Goal: Transaction & Acquisition: Purchase product/service

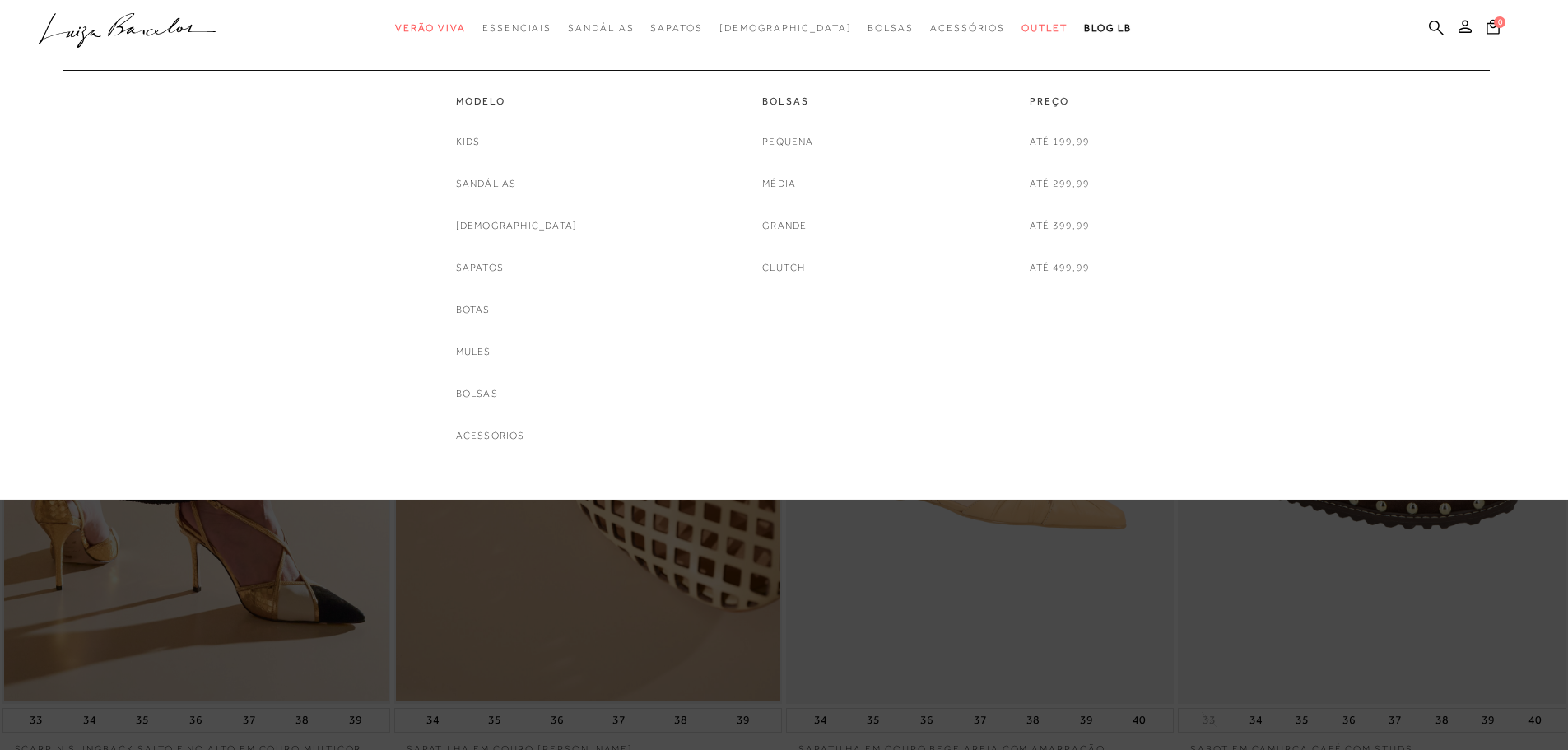
click at [1022, 26] on span "Outlet" at bounding box center [1045, 28] width 46 height 12
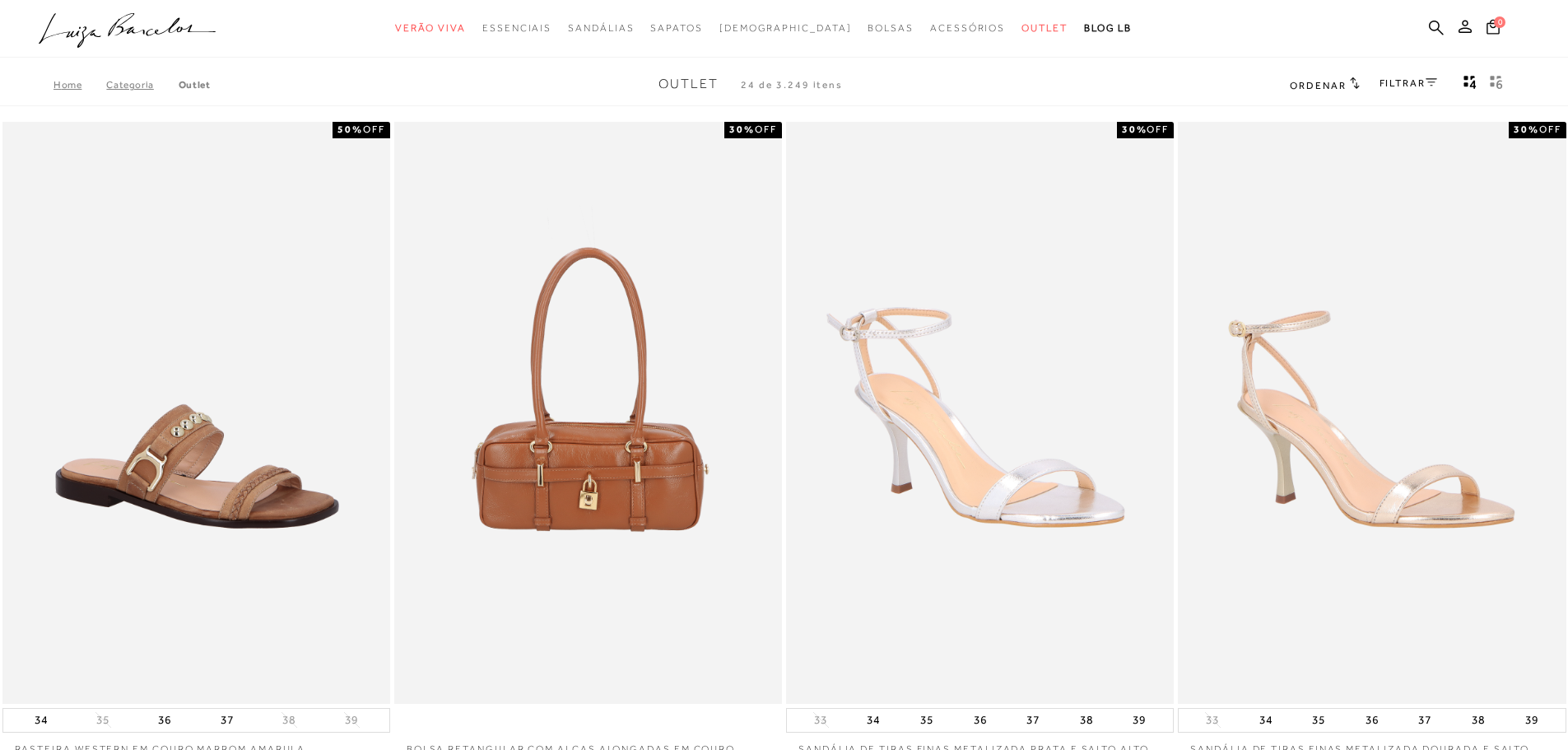
click at [1395, 89] on div "FILTRAR" at bounding box center [1408, 85] width 58 height 21
click at [1395, 85] on link "FILTRAR" at bounding box center [1408, 84] width 58 height 12
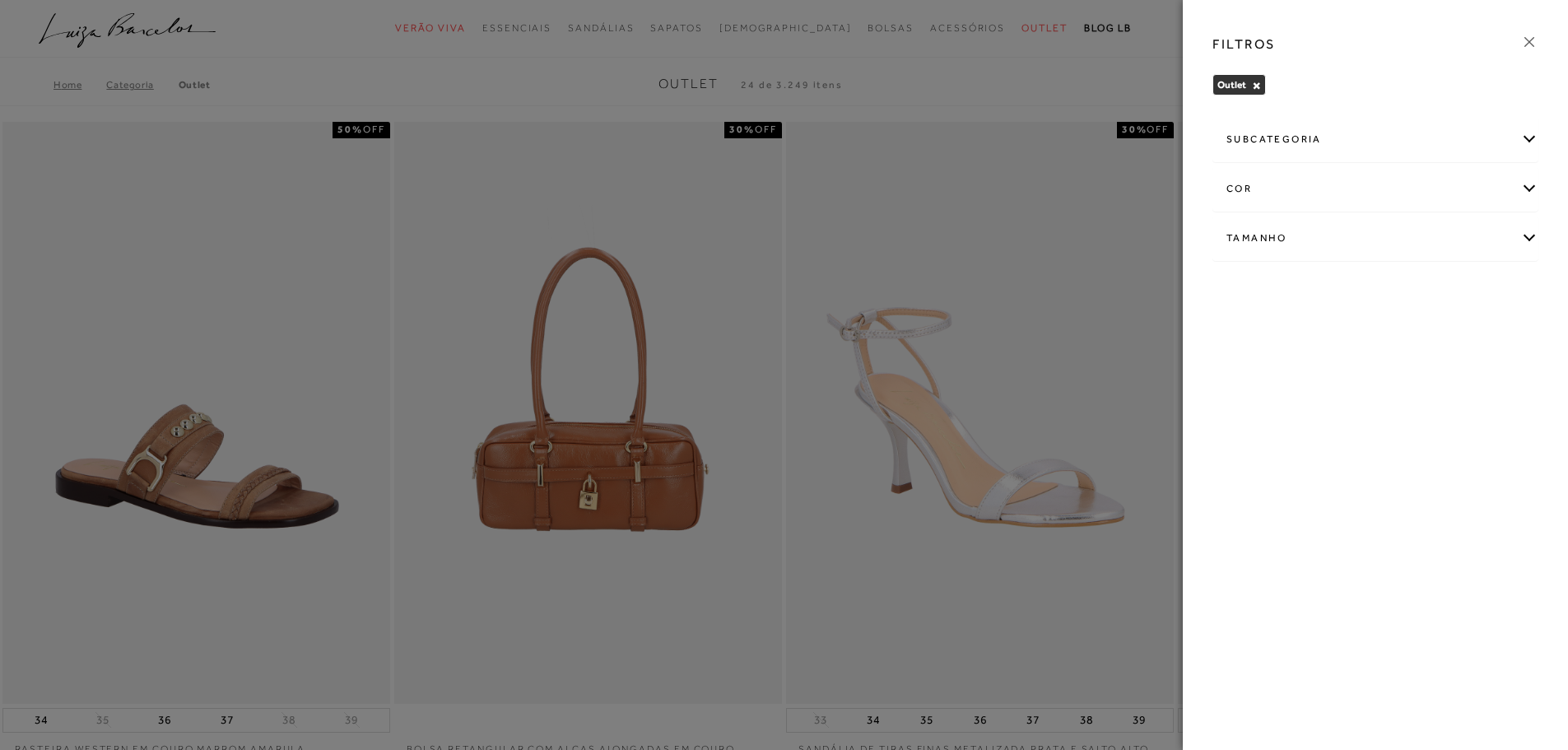
click at [1275, 245] on div "Tamanho" at bounding box center [1375, 237] width 325 height 43
click at [1362, 394] on label "37" at bounding box center [1352, 378] width 37 height 36
click at [1347, 389] on input "37" at bounding box center [1339, 380] width 16 height 16
checkbox input "true"
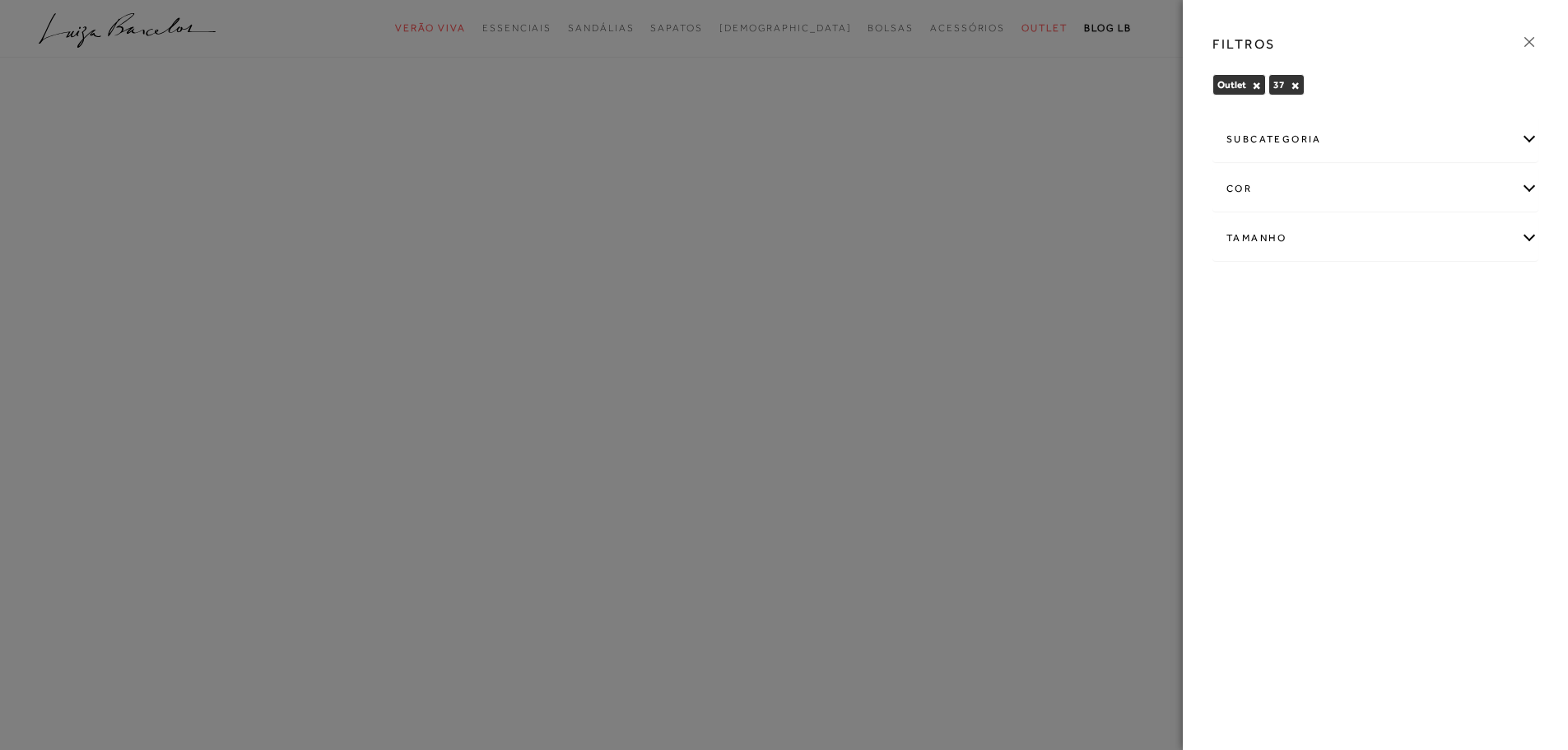
click at [1535, 48] on icon at bounding box center [1529, 41] width 18 height 18
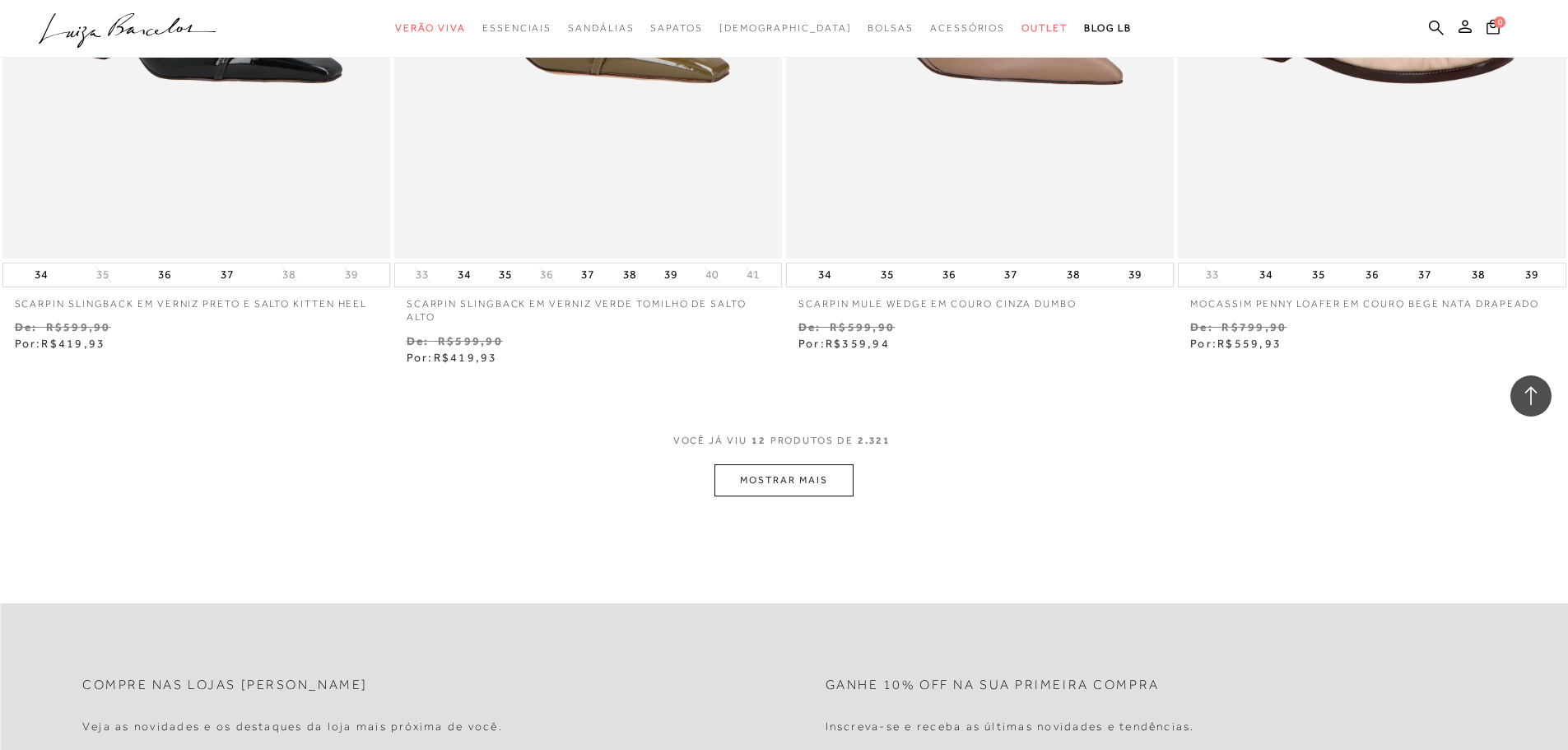
scroll to position [1893, 0]
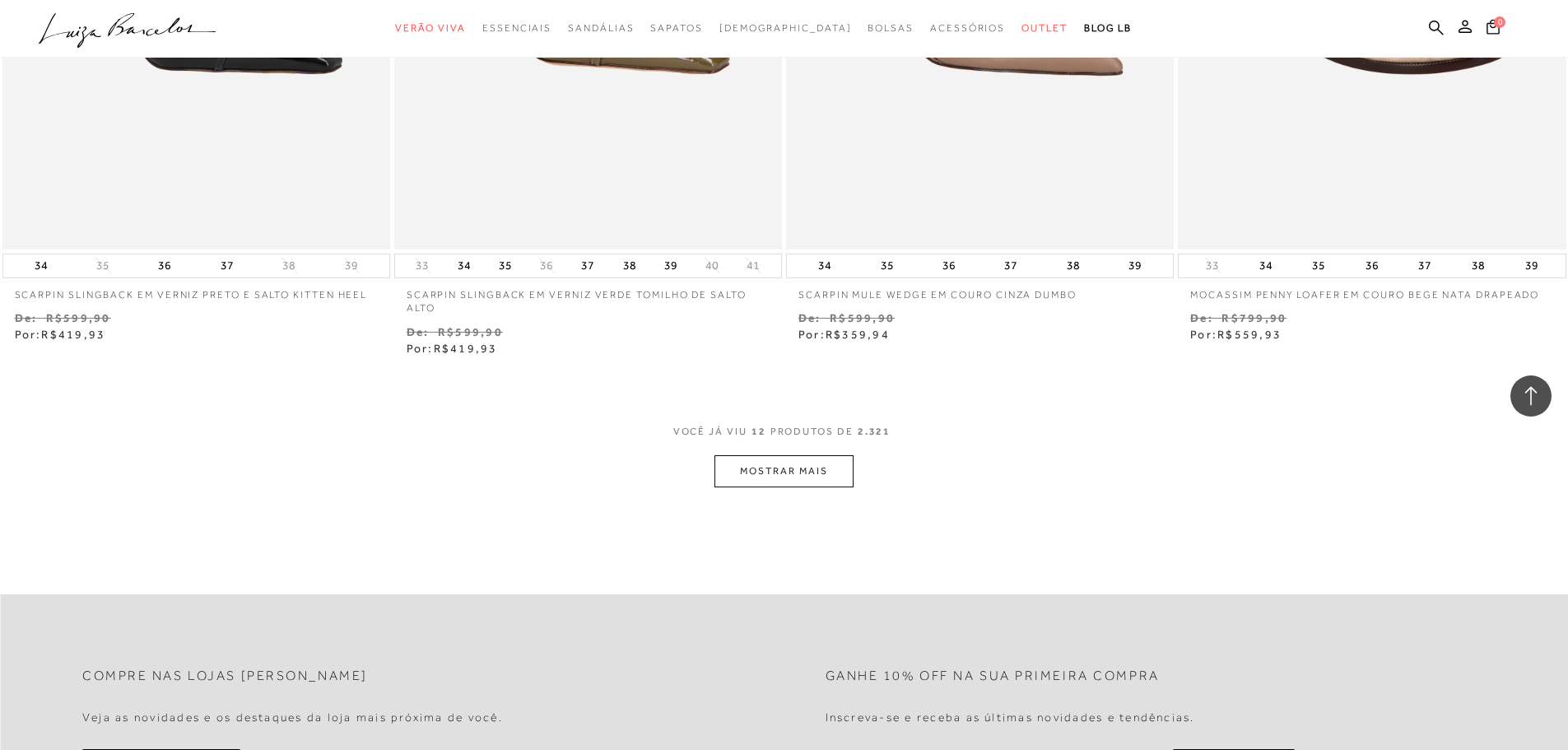
click at [768, 452] on div "VOCê JÁ VIU 12 PRODUTOS DE 2.321" at bounding box center [784, 440] width 222 height 31
click at [778, 469] on button "MOSTRAR MAIS" at bounding box center [784, 471] width 138 height 32
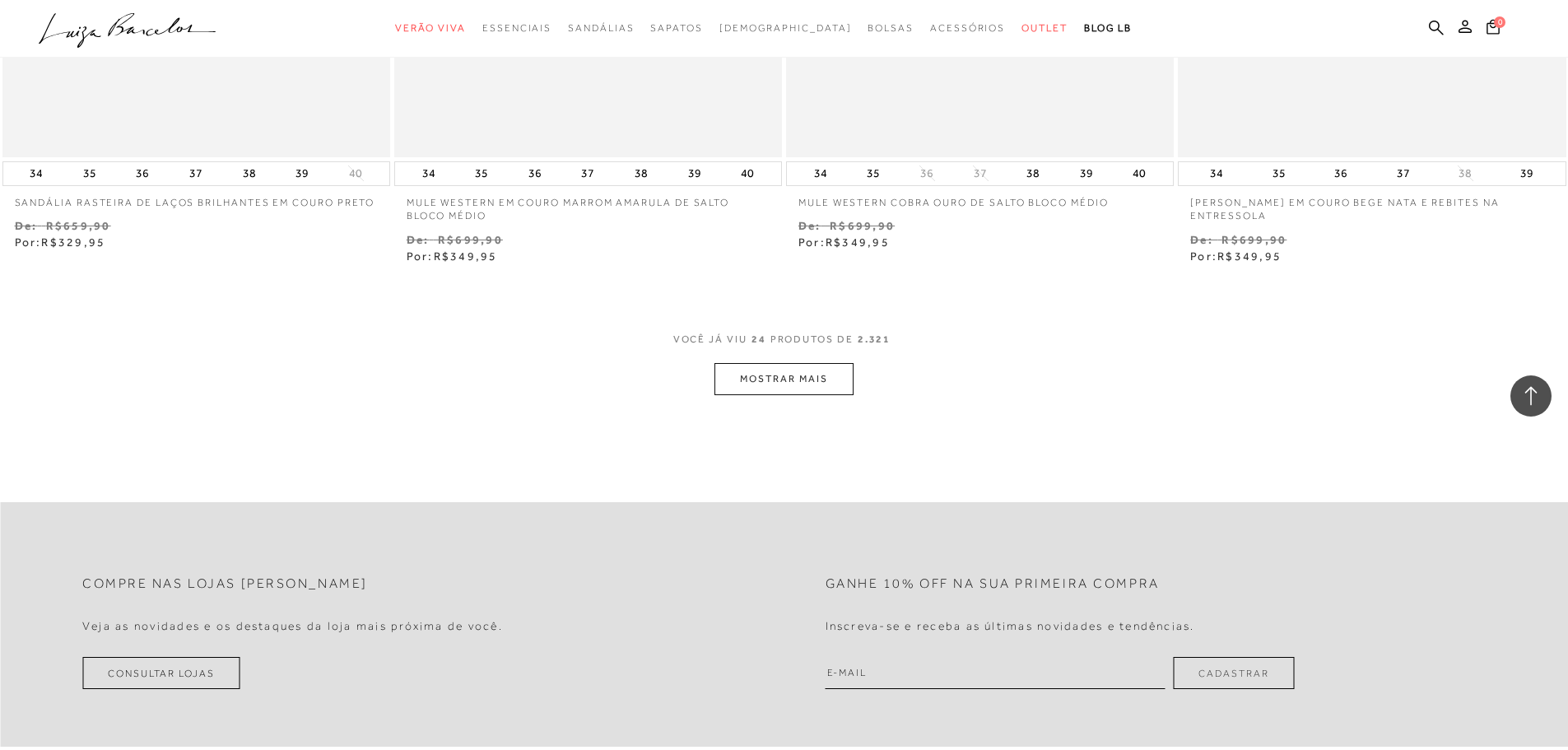
scroll to position [4115, 0]
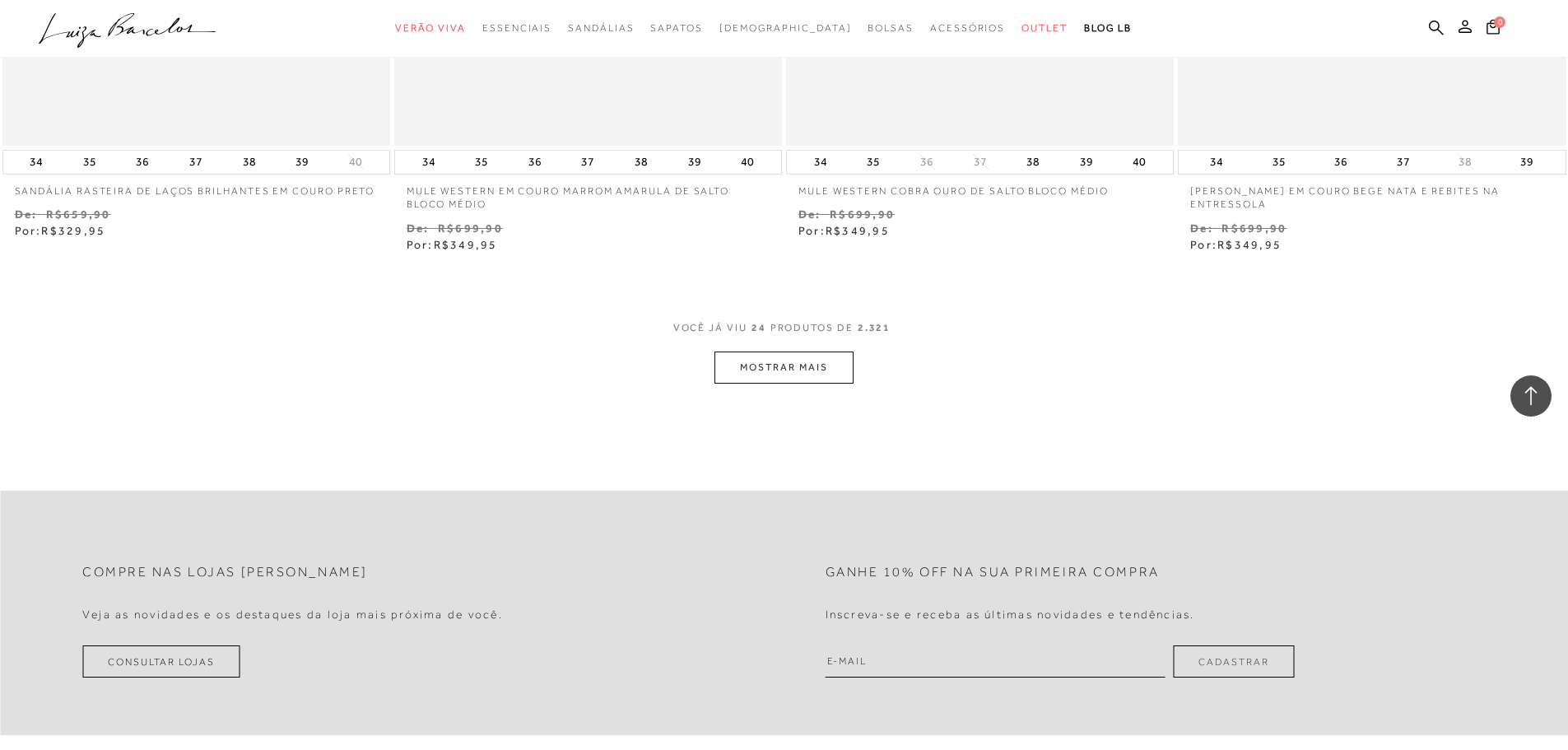
click at [778, 382] on button "MOSTRAR MAIS" at bounding box center [784, 367] width 138 height 32
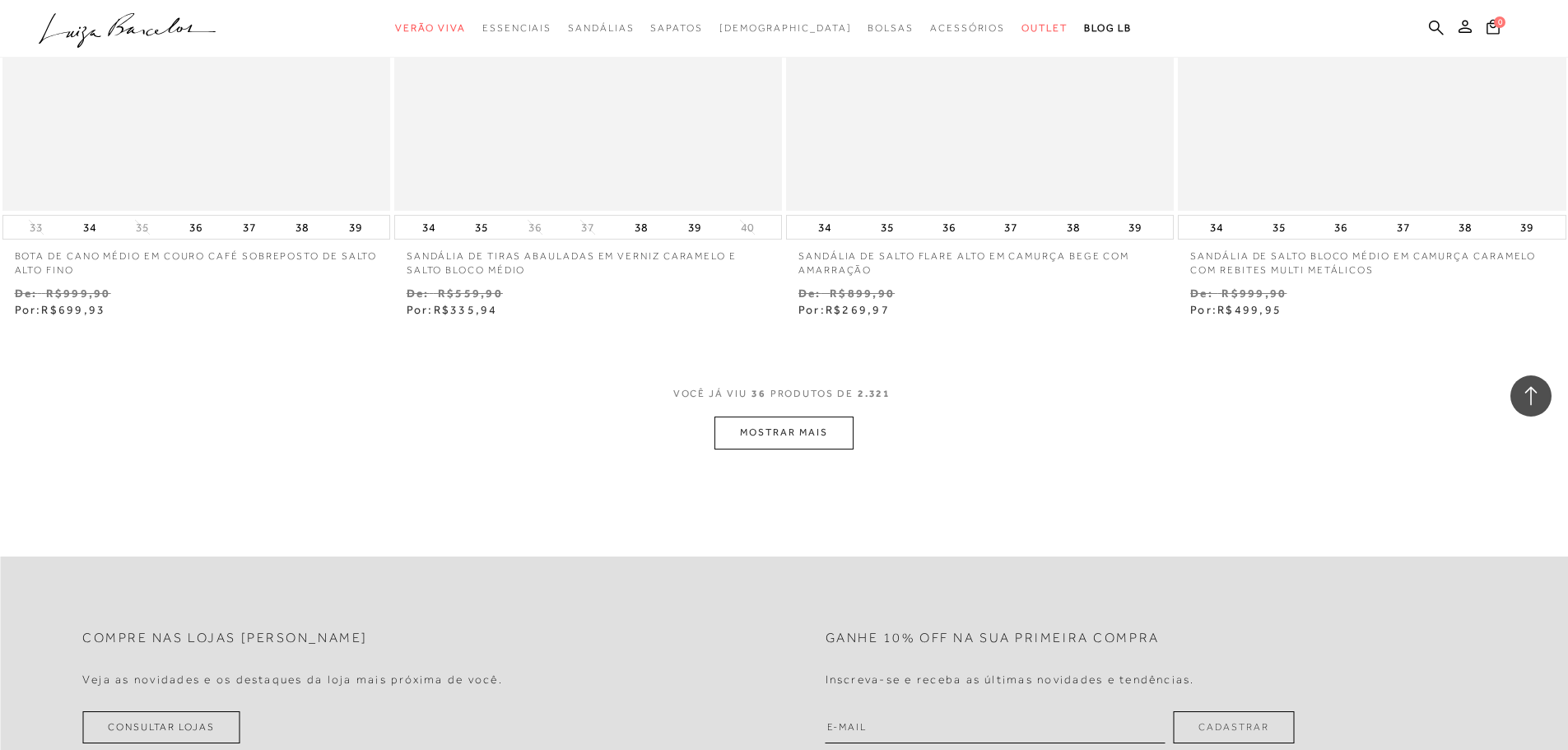
scroll to position [6173, 0]
click at [779, 434] on button "MOSTRAR MAIS" at bounding box center [784, 427] width 138 height 32
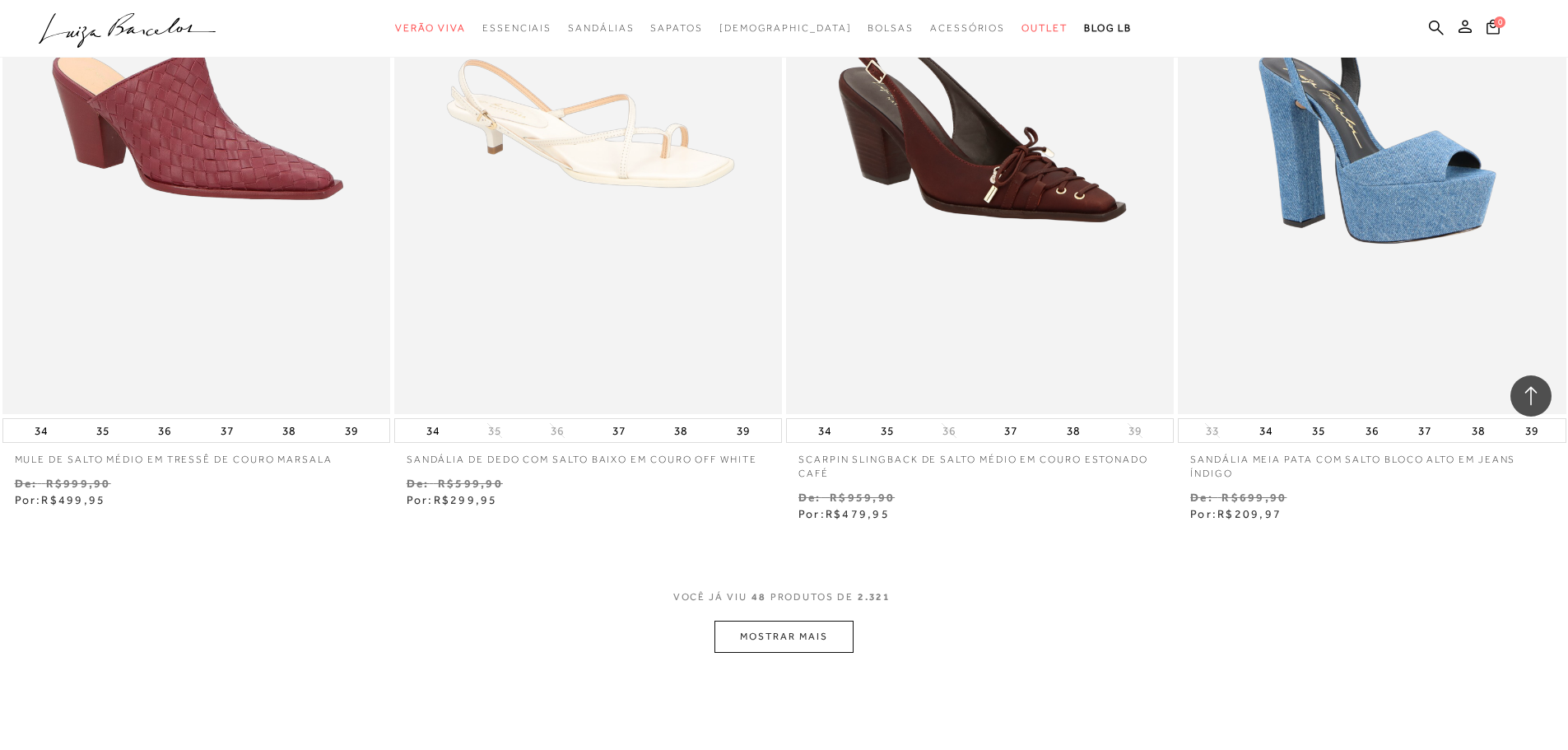
scroll to position [8148, 0]
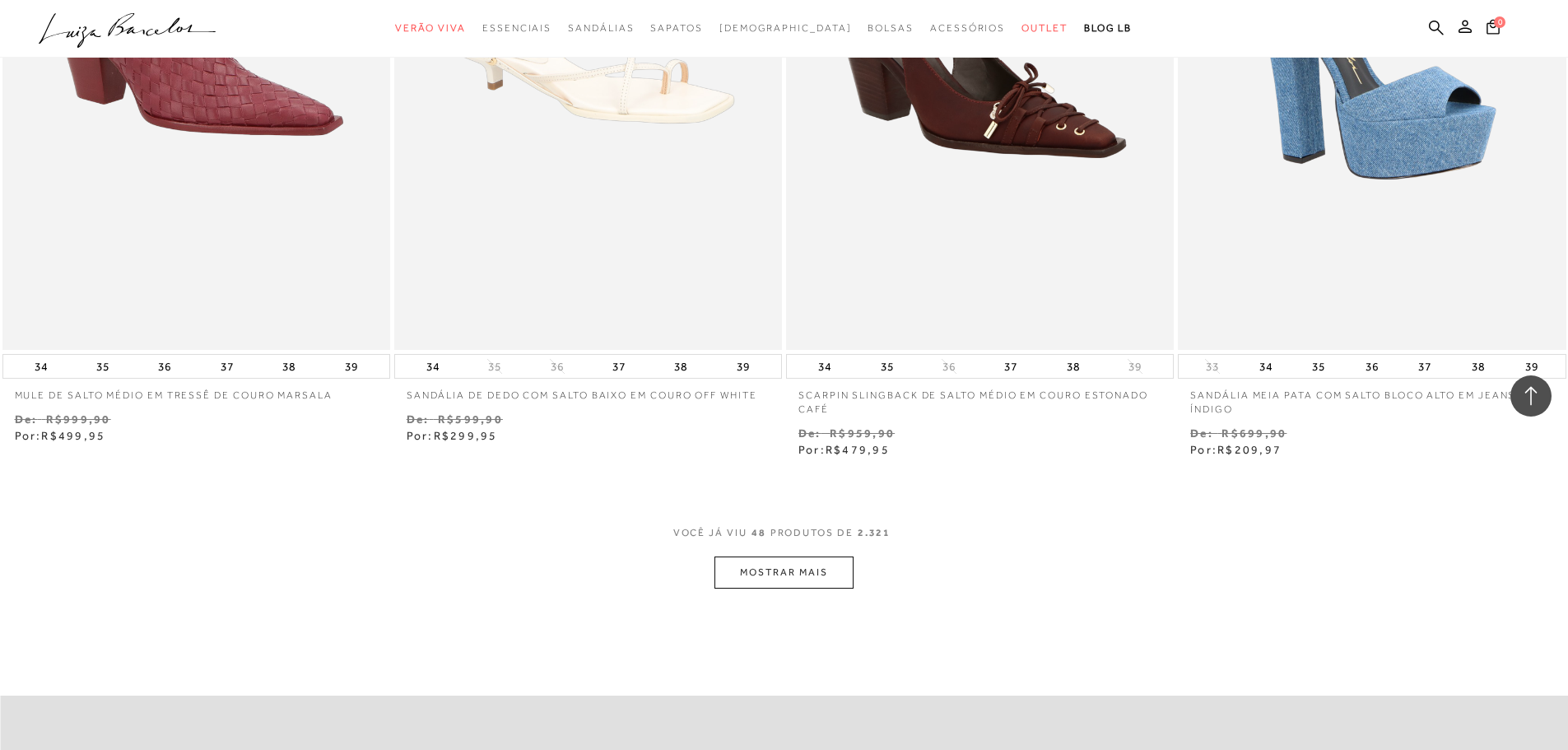
click at [769, 561] on button "MOSTRAR MAIS" at bounding box center [784, 571] width 138 height 32
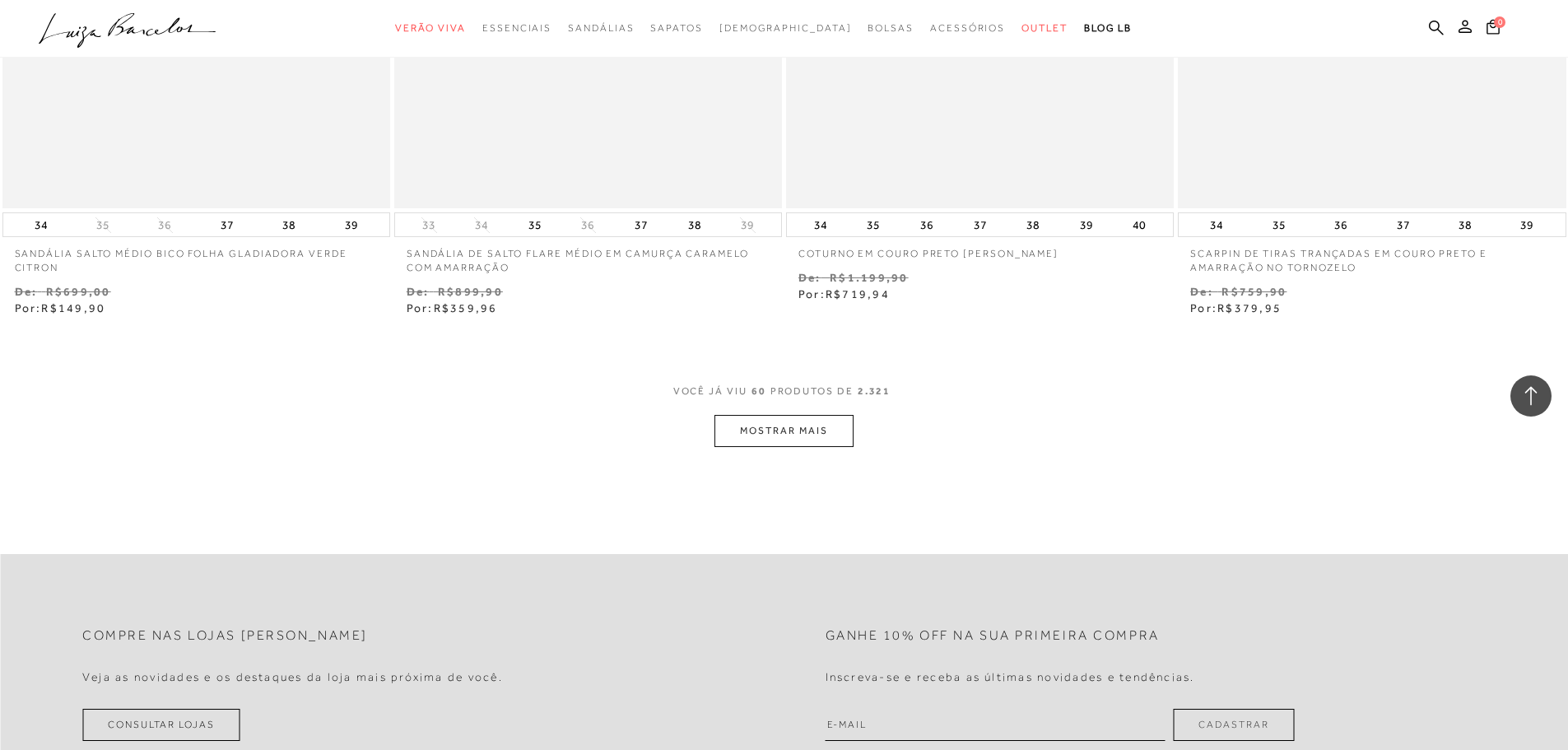
scroll to position [10452, 0]
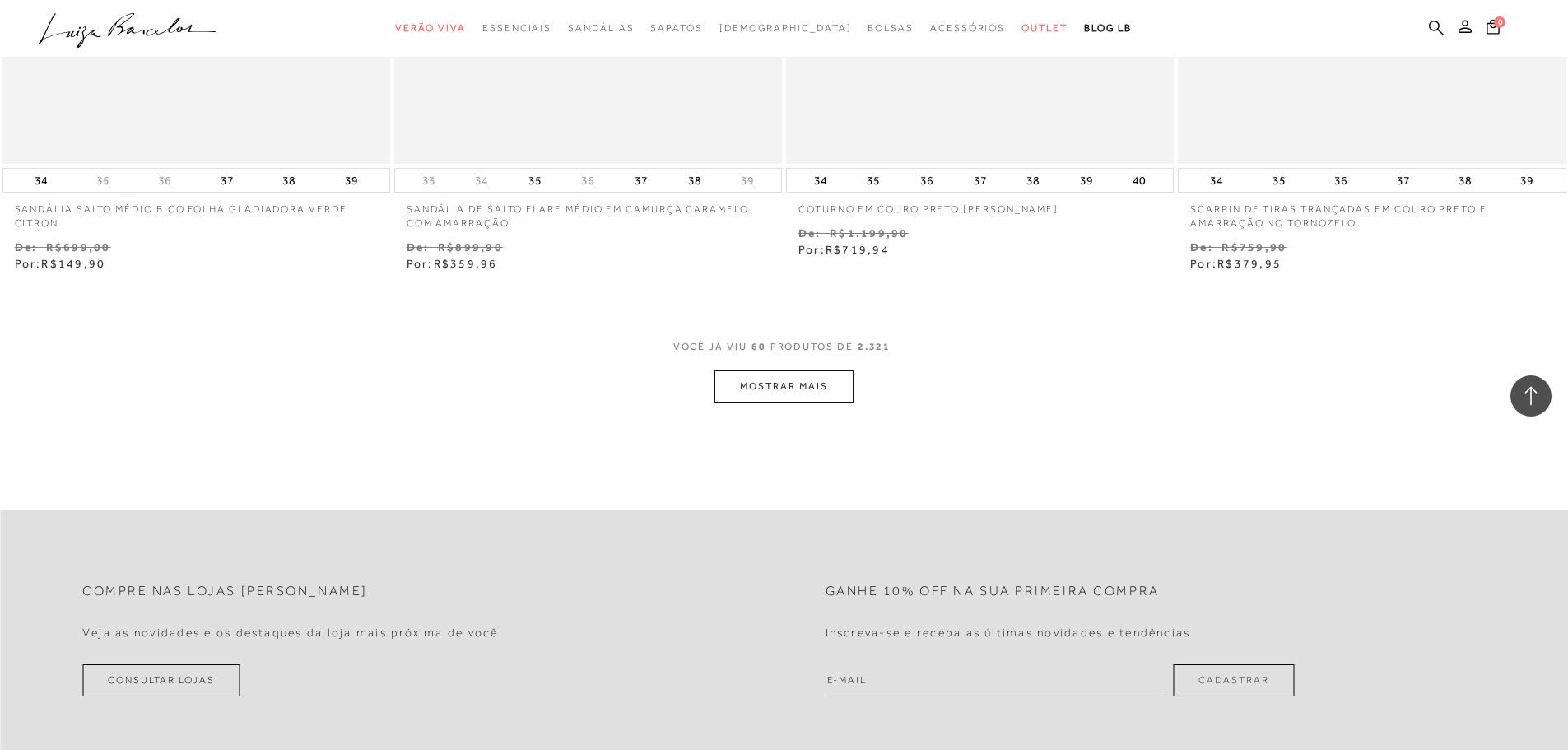
click at [825, 371] on button "MOSTRAR MAIS" at bounding box center [784, 386] width 138 height 32
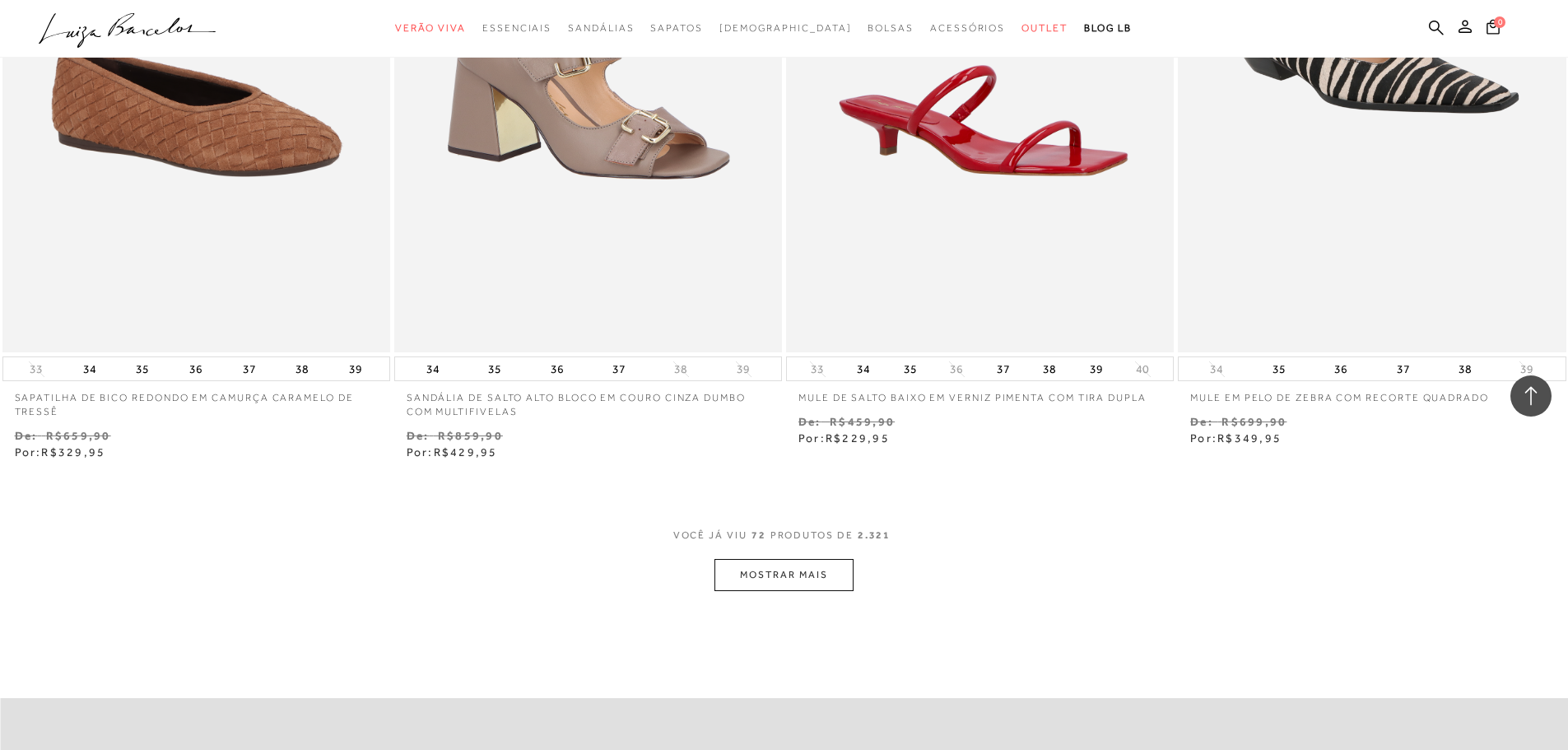
scroll to position [12427, 0]
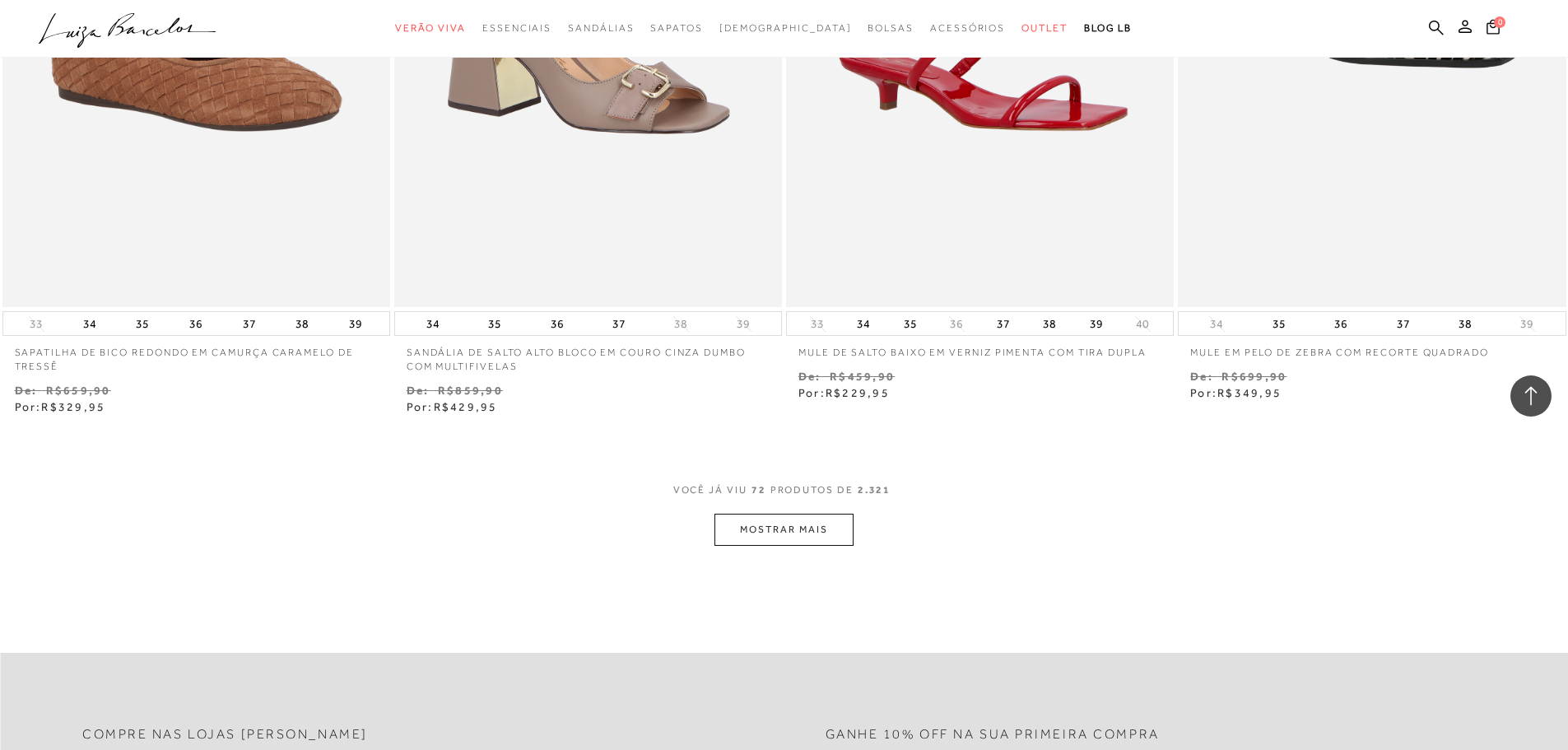
click at [820, 526] on button "MOSTRAR MAIS" at bounding box center [784, 529] width 138 height 32
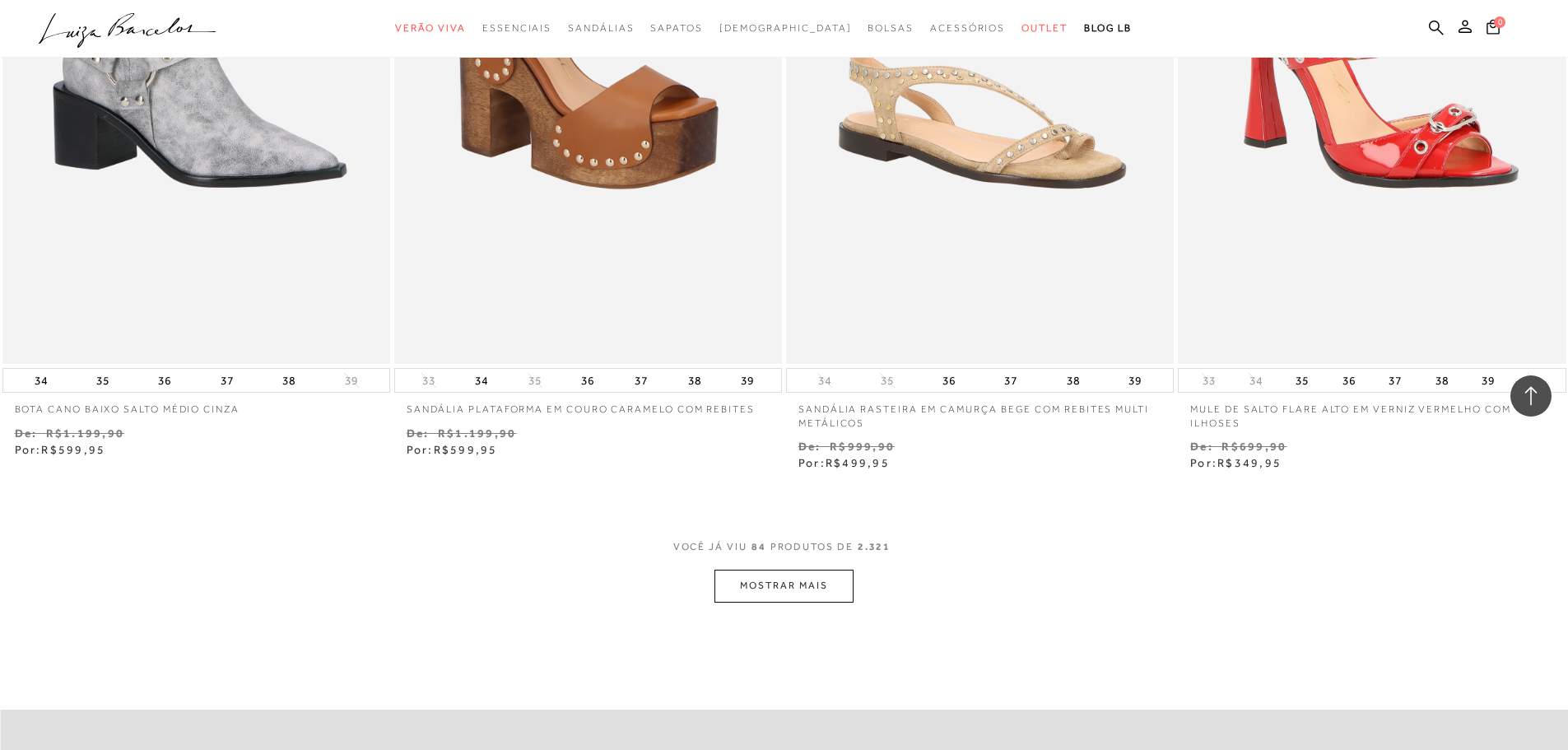
scroll to position [14485, 0]
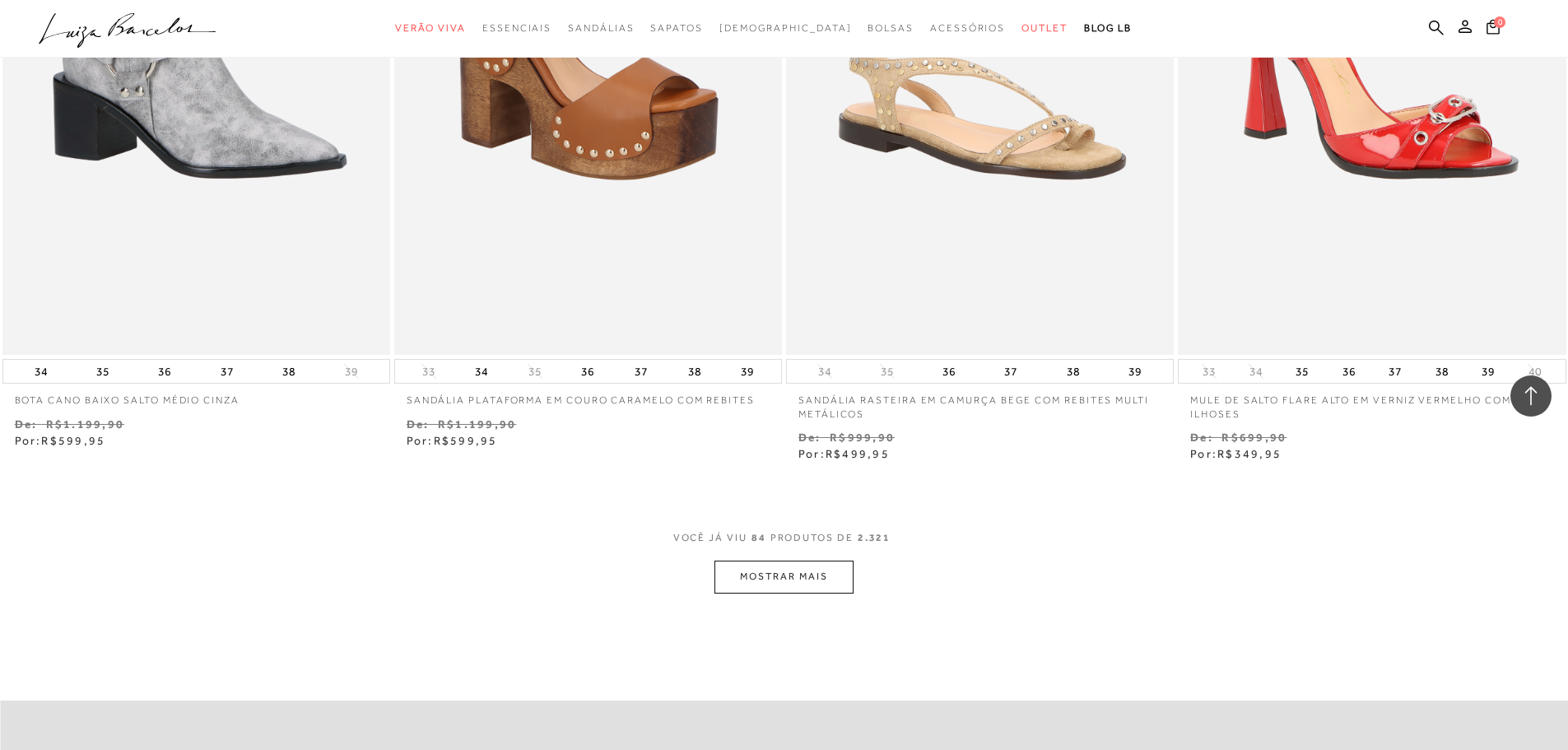
click at [806, 578] on button "MOSTRAR MAIS" at bounding box center [784, 576] width 138 height 32
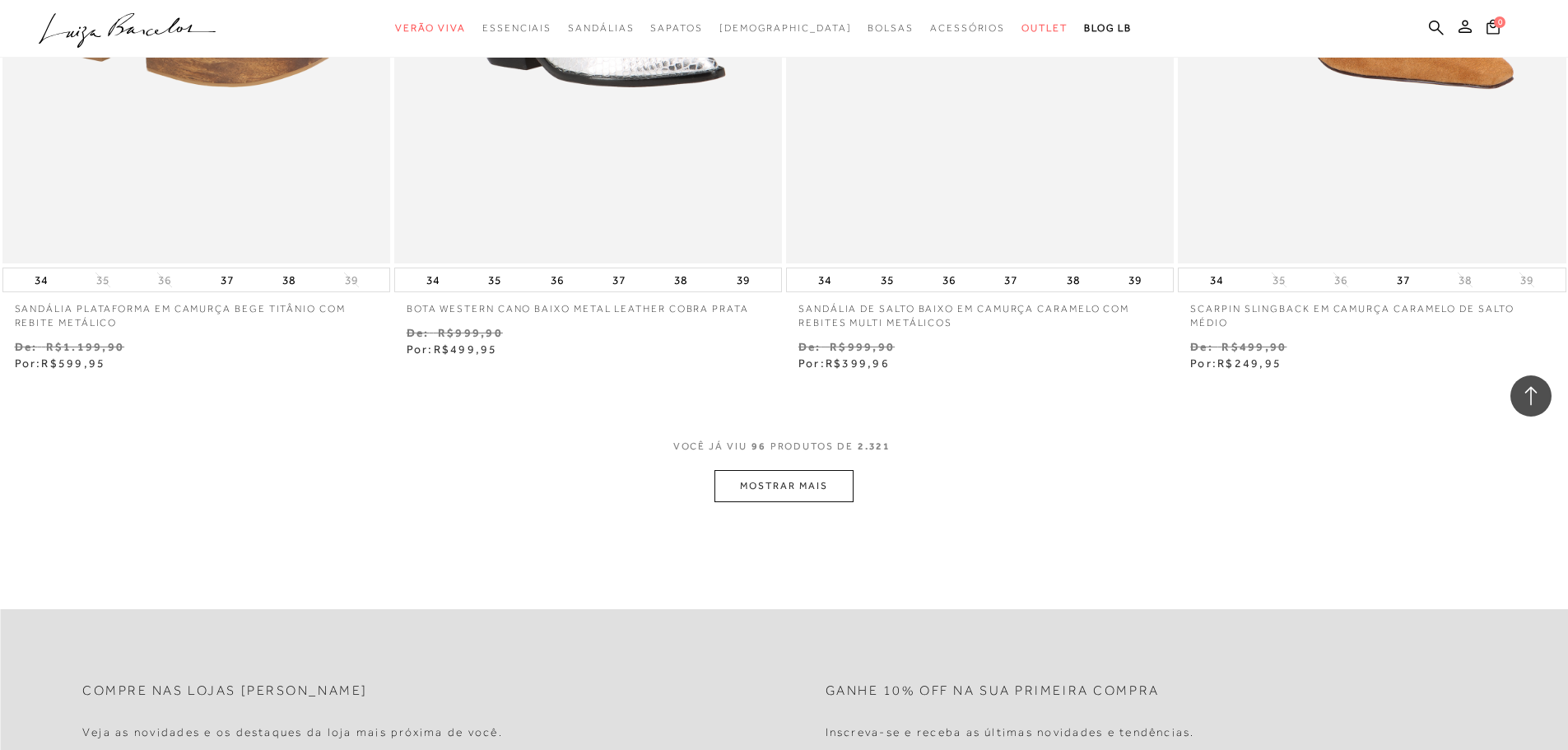
scroll to position [16707, 0]
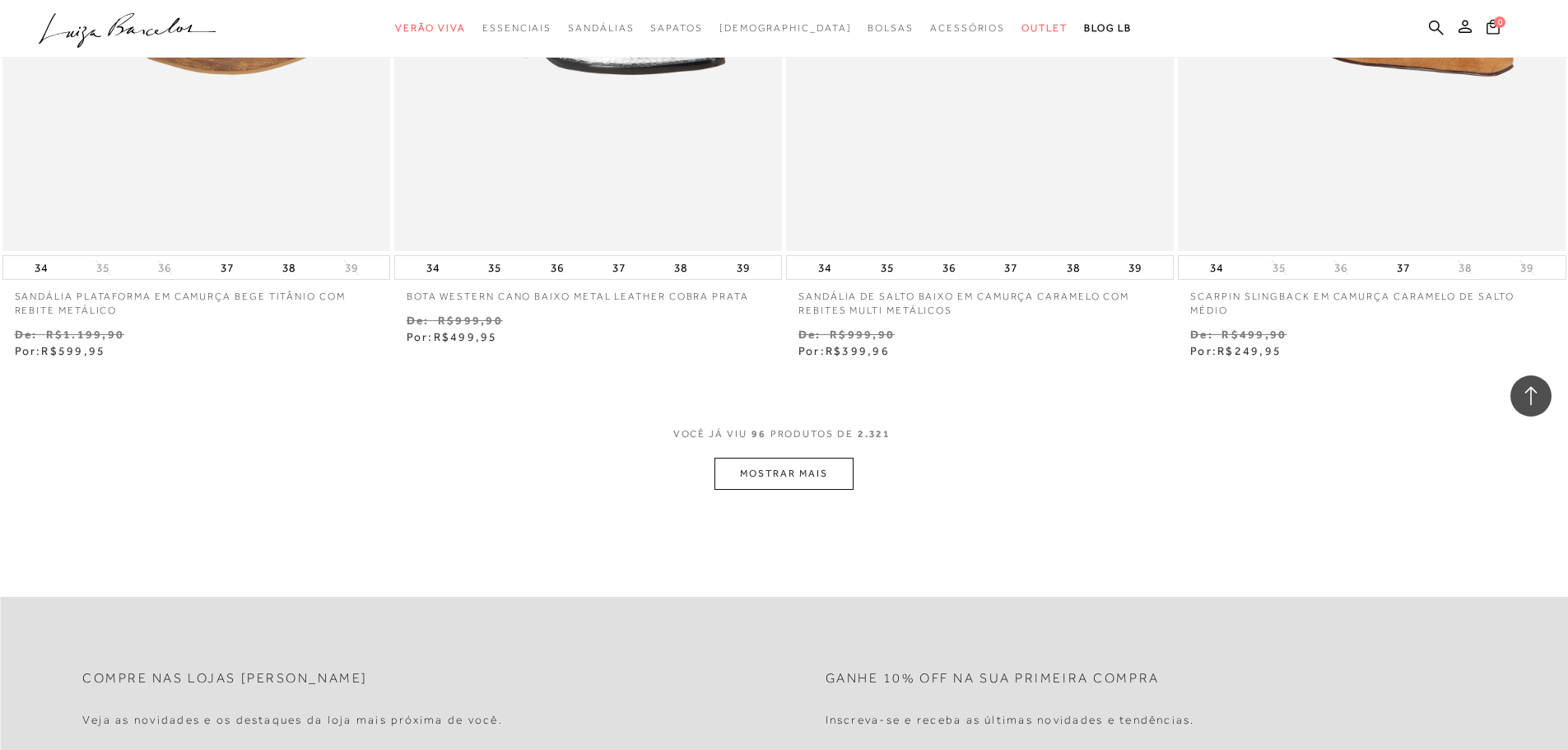
click at [826, 480] on button "MOSTRAR MAIS" at bounding box center [784, 473] width 138 height 32
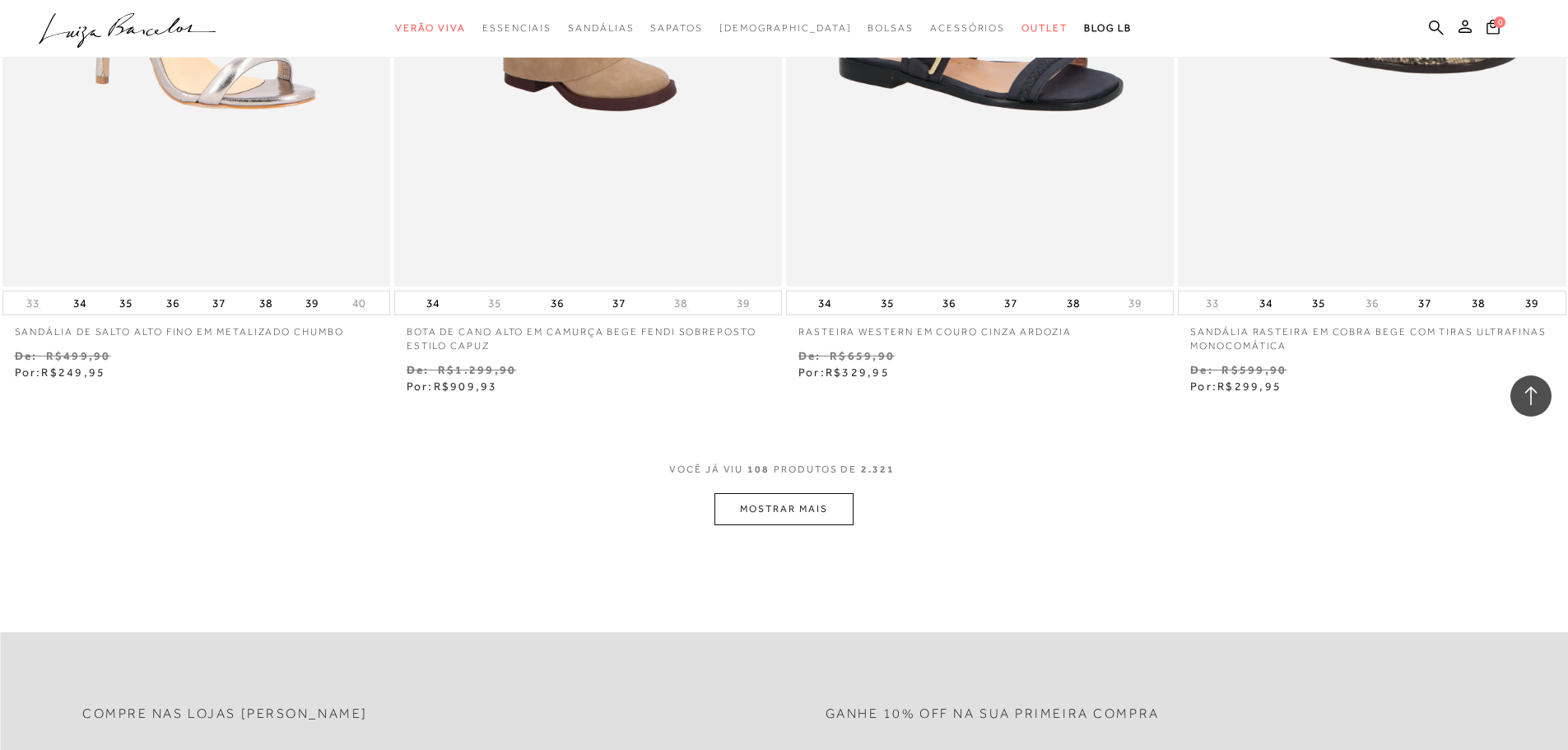
scroll to position [18847, 0]
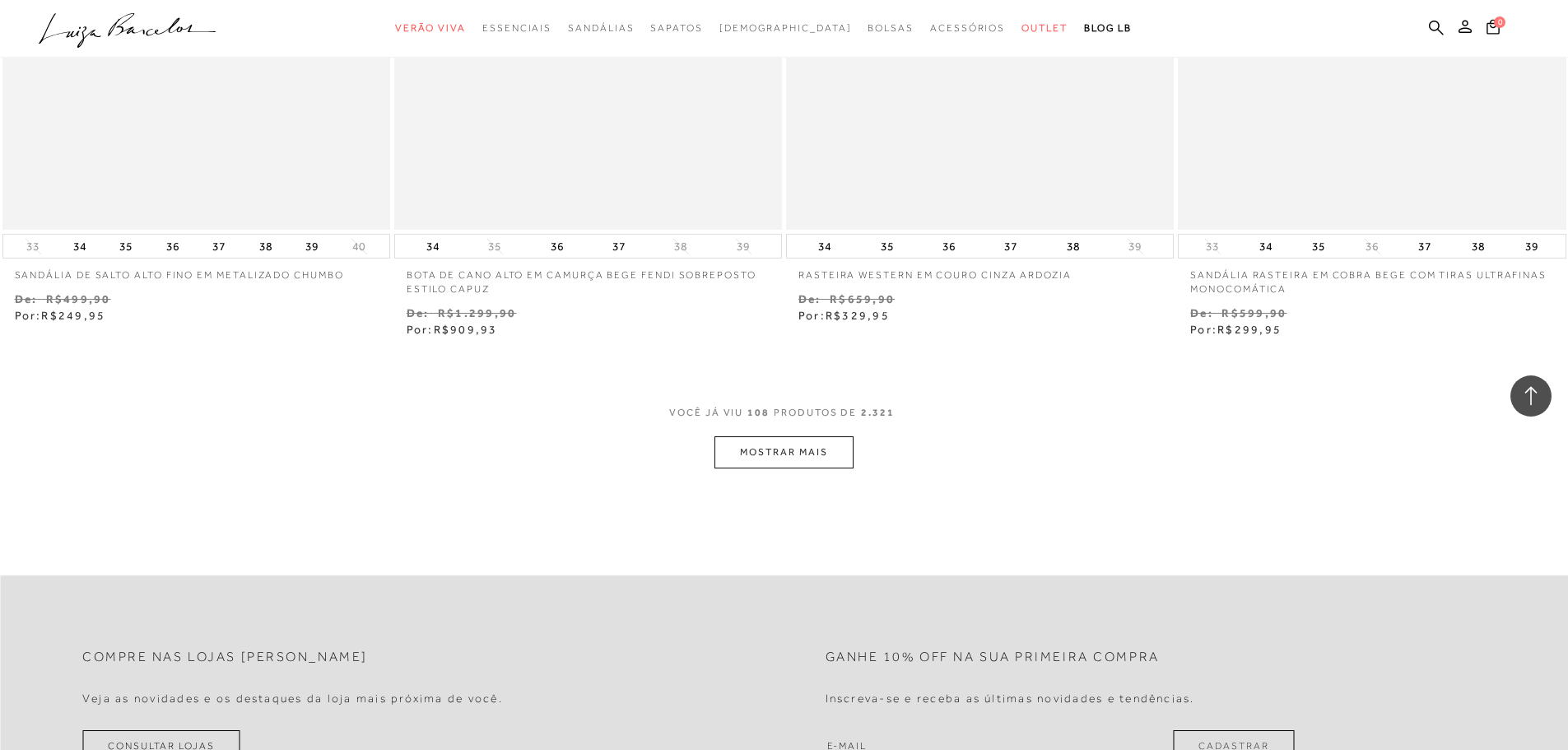
click at [850, 444] on button "MOSTRAR MAIS" at bounding box center [784, 451] width 138 height 32
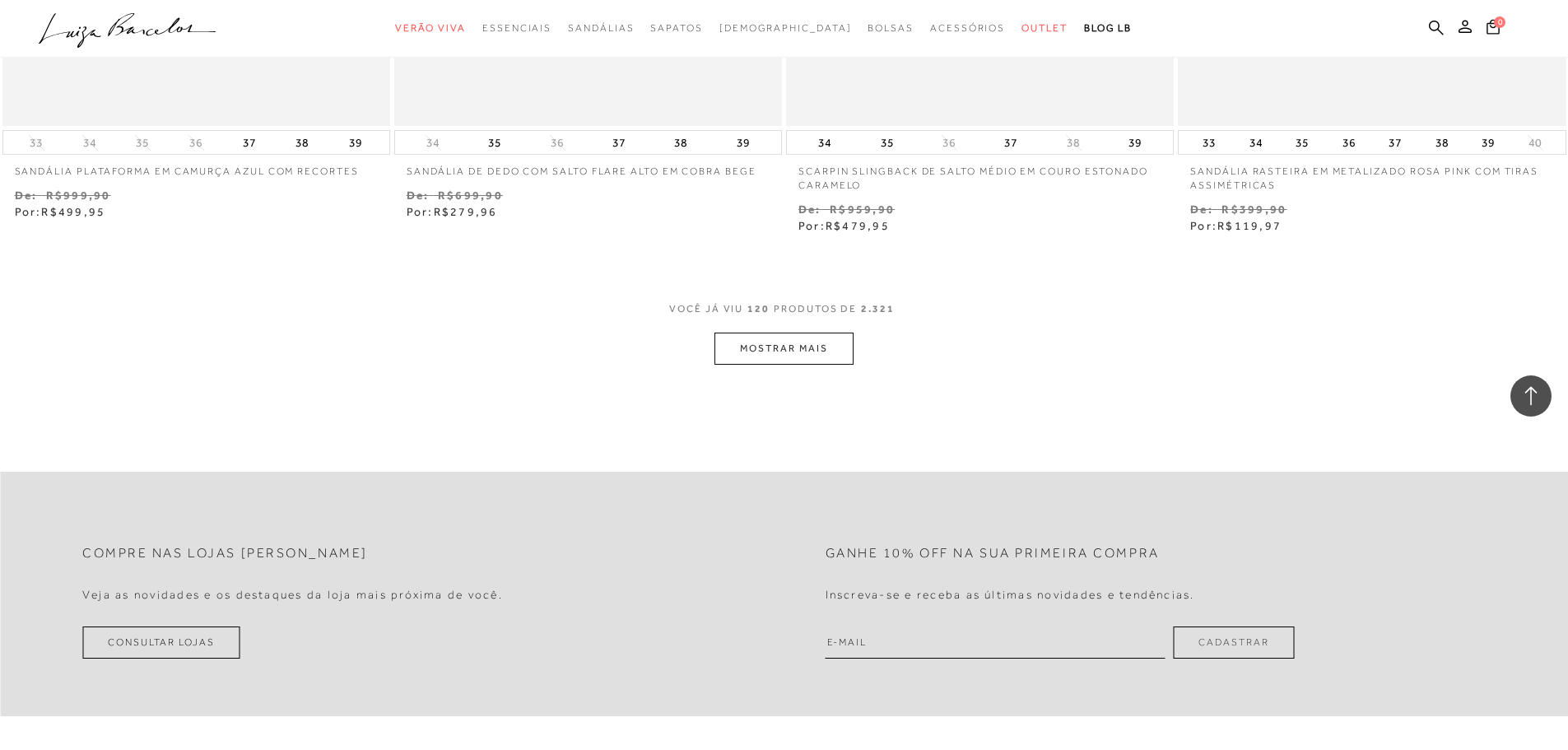
click at [772, 347] on button "MOSTRAR MAIS" at bounding box center [784, 348] width 138 height 32
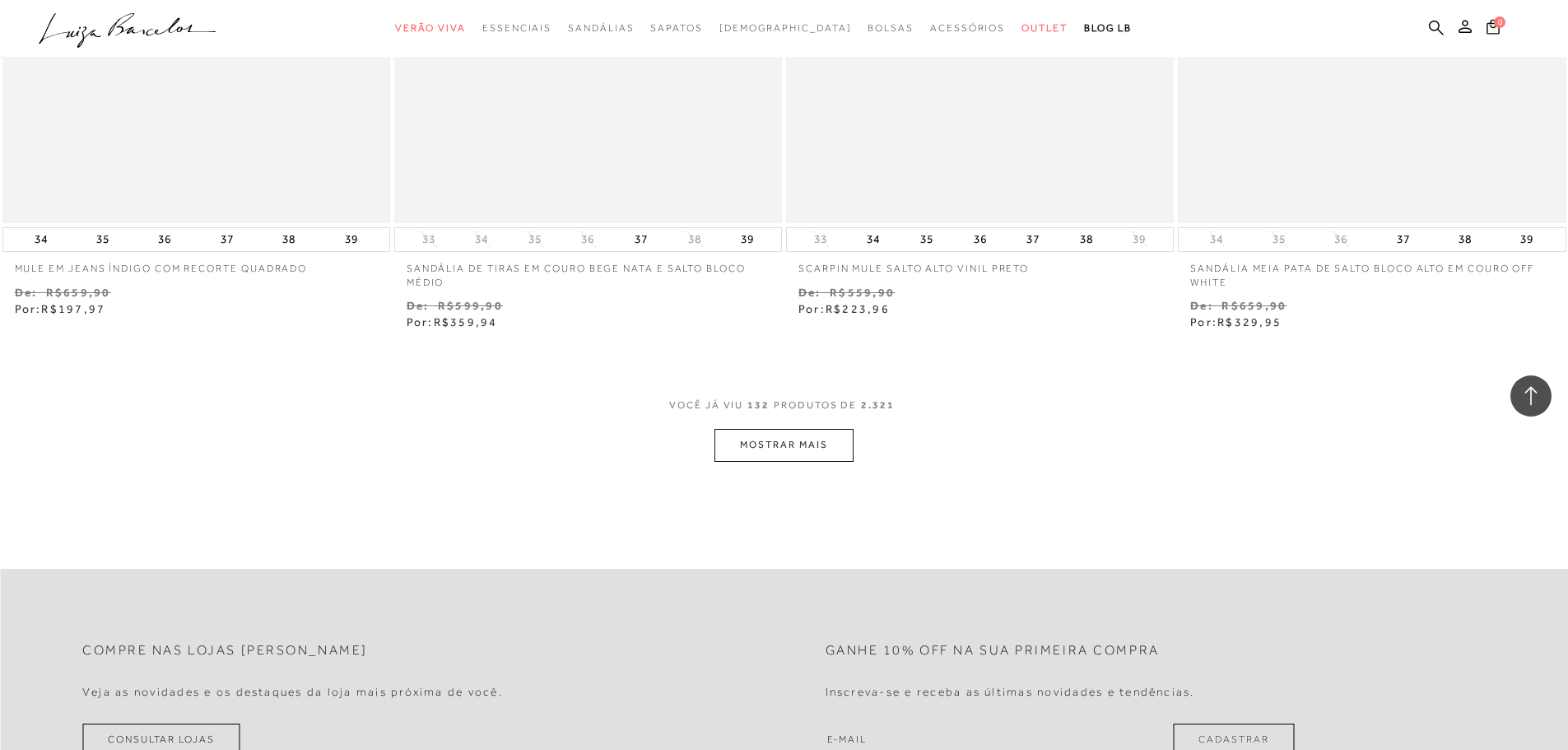
scroll to position [23107, 0]
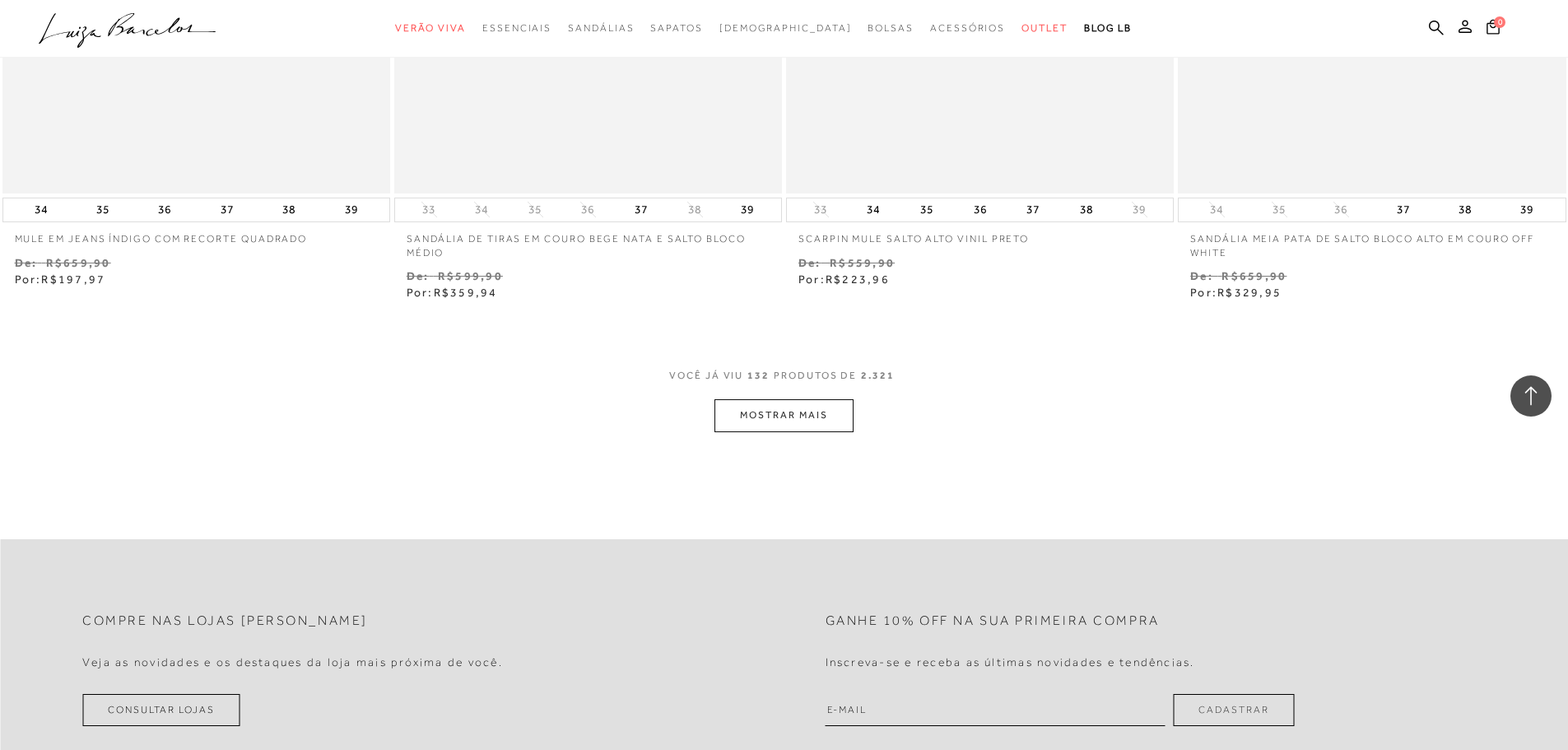
click at [818, 422] on button "MOSTRAR MAIS" at bounding box center [784, 415] width 138 height 32
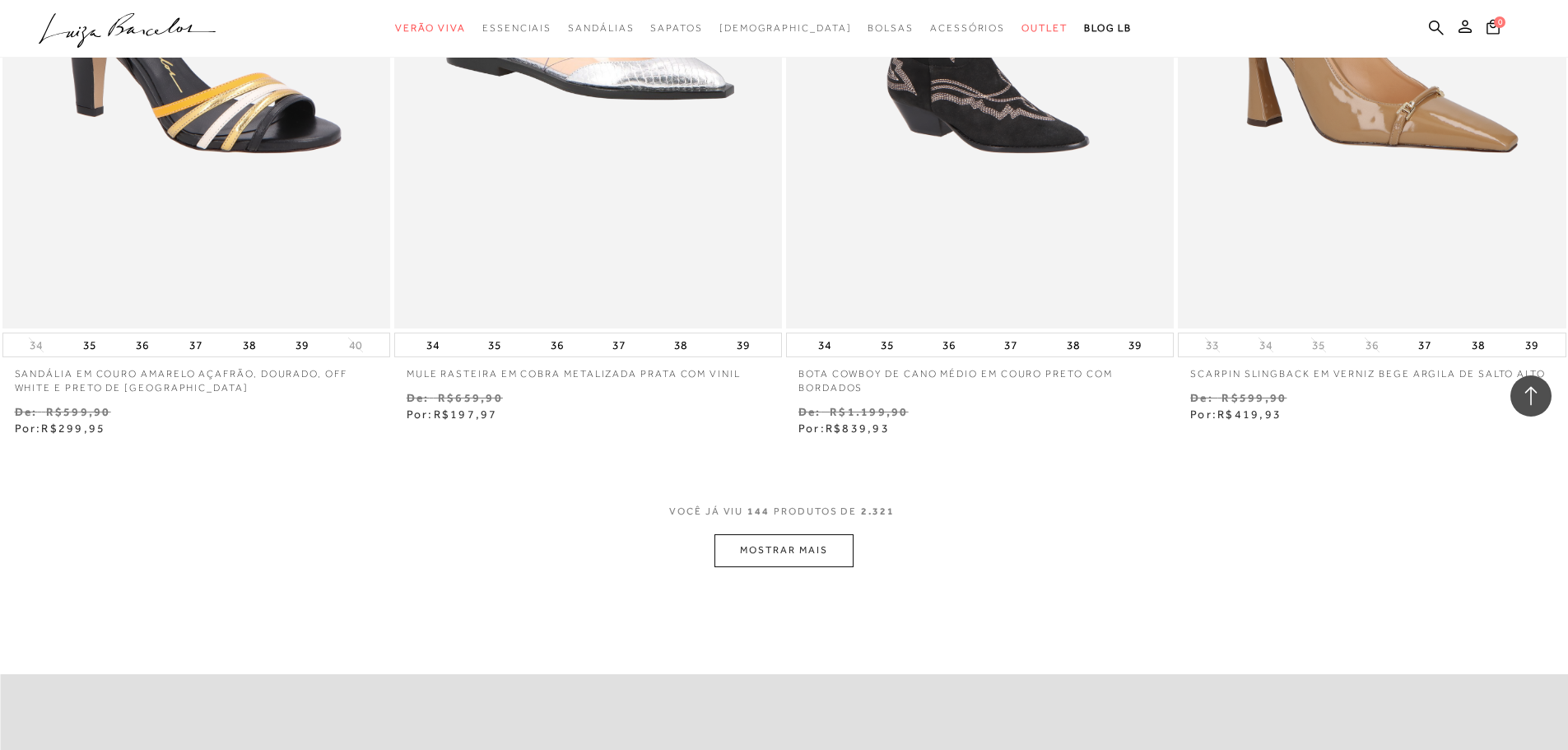
scroll to position [25165, 0]
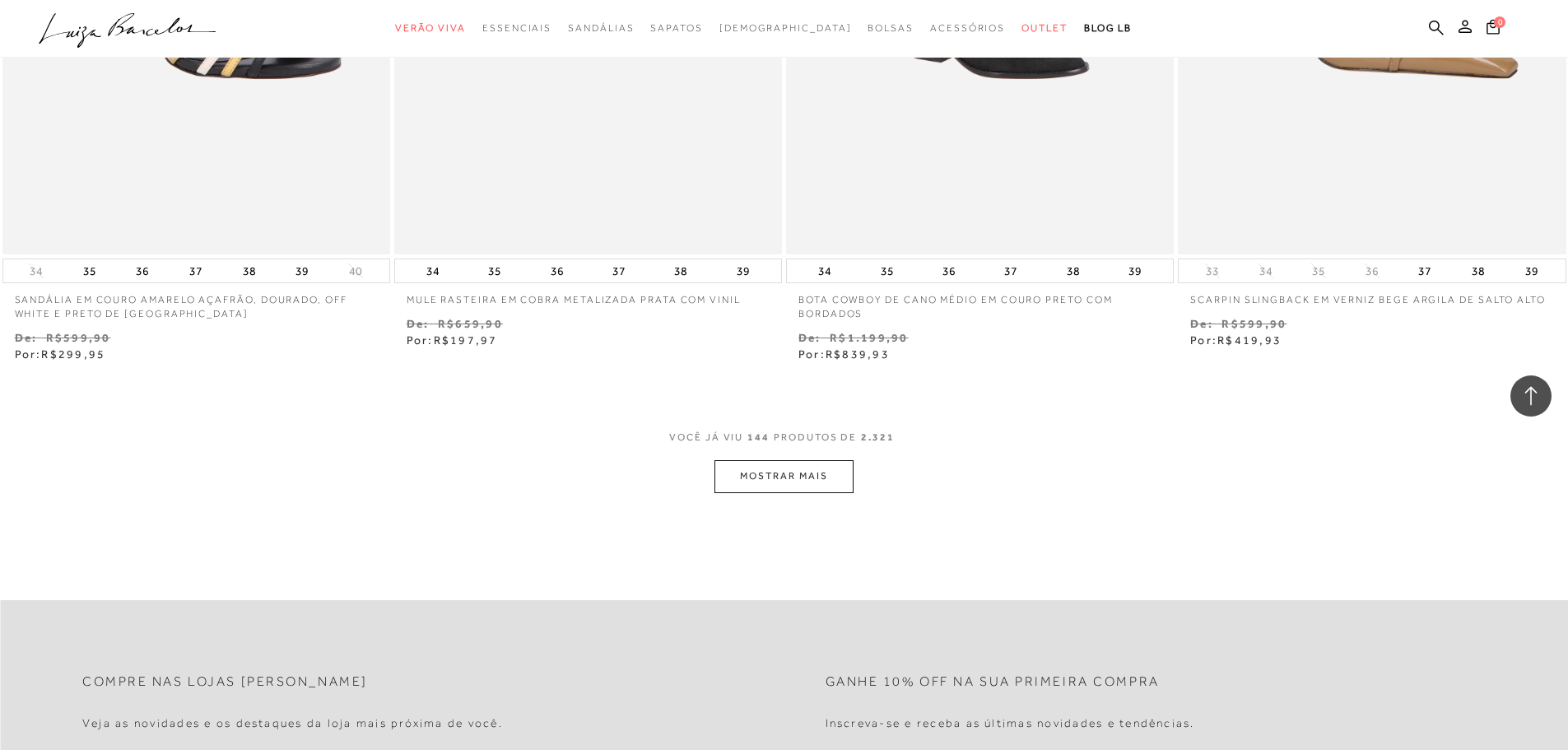
click at [809, 468] on button "MOSTRAR MAIS" at bounding box center [784, 475] width 138 height 32
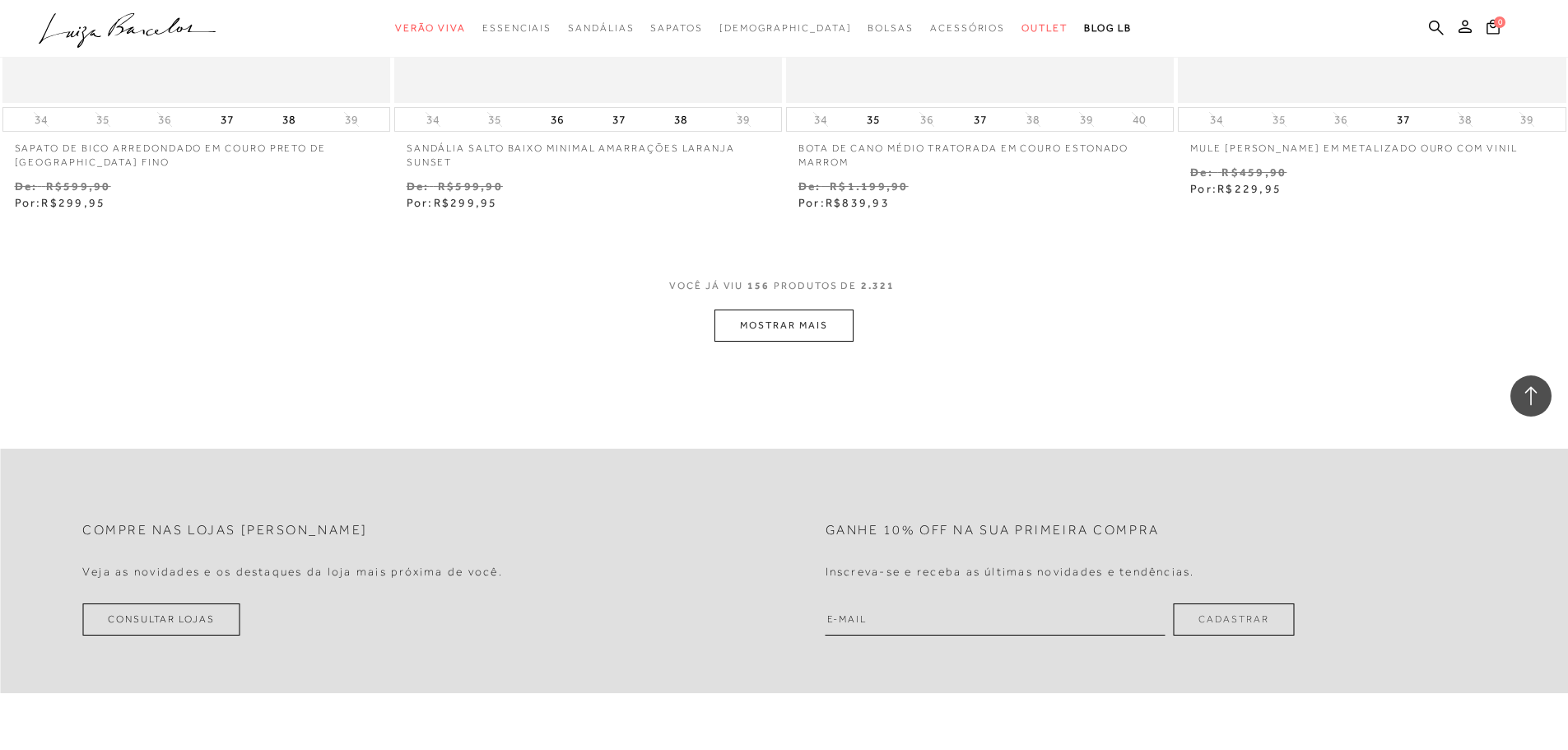
scroll to position [27470, 0]
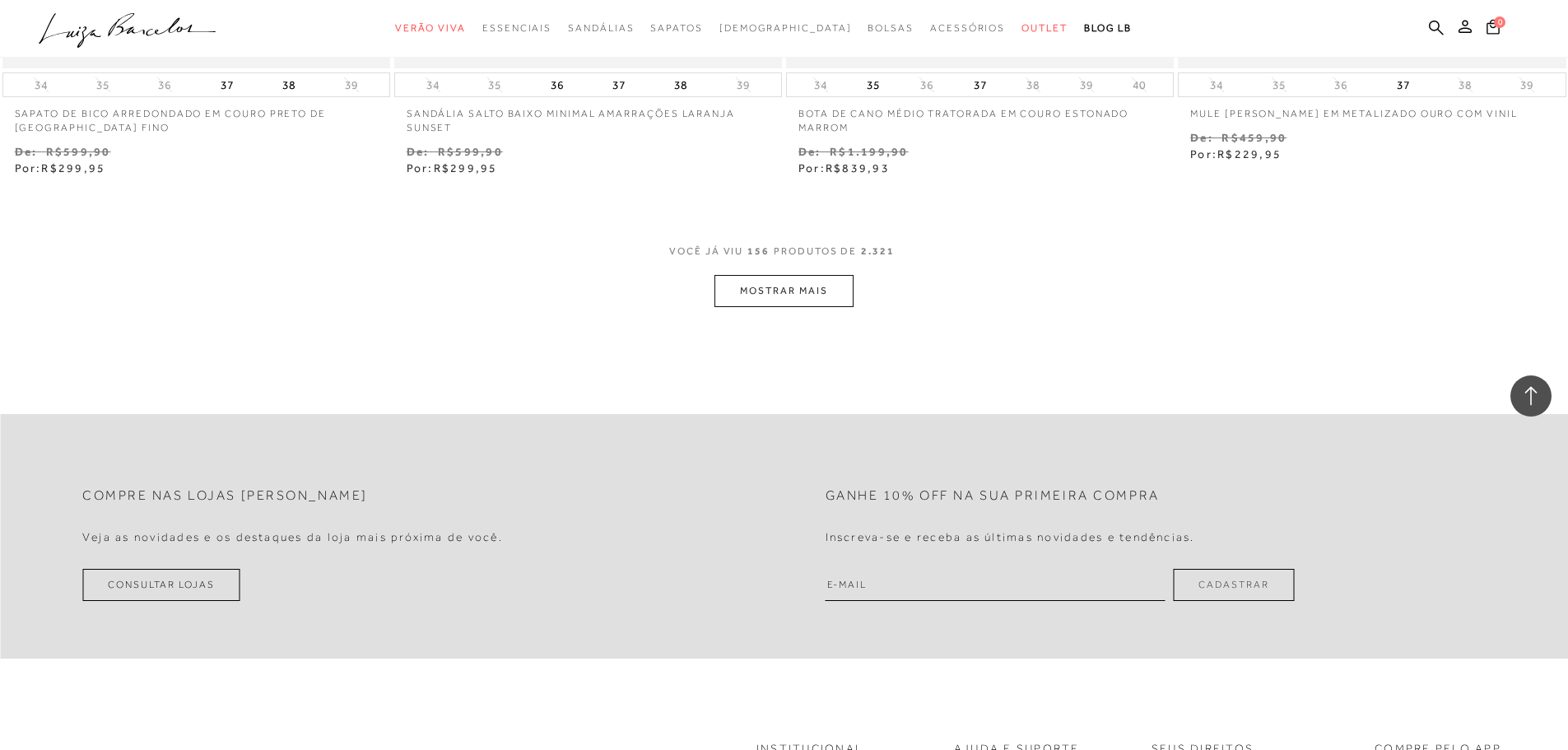
click at [832, 279] on button "MOSTRAR MAIS" at bounding box center [784, 290] width 138 height 32
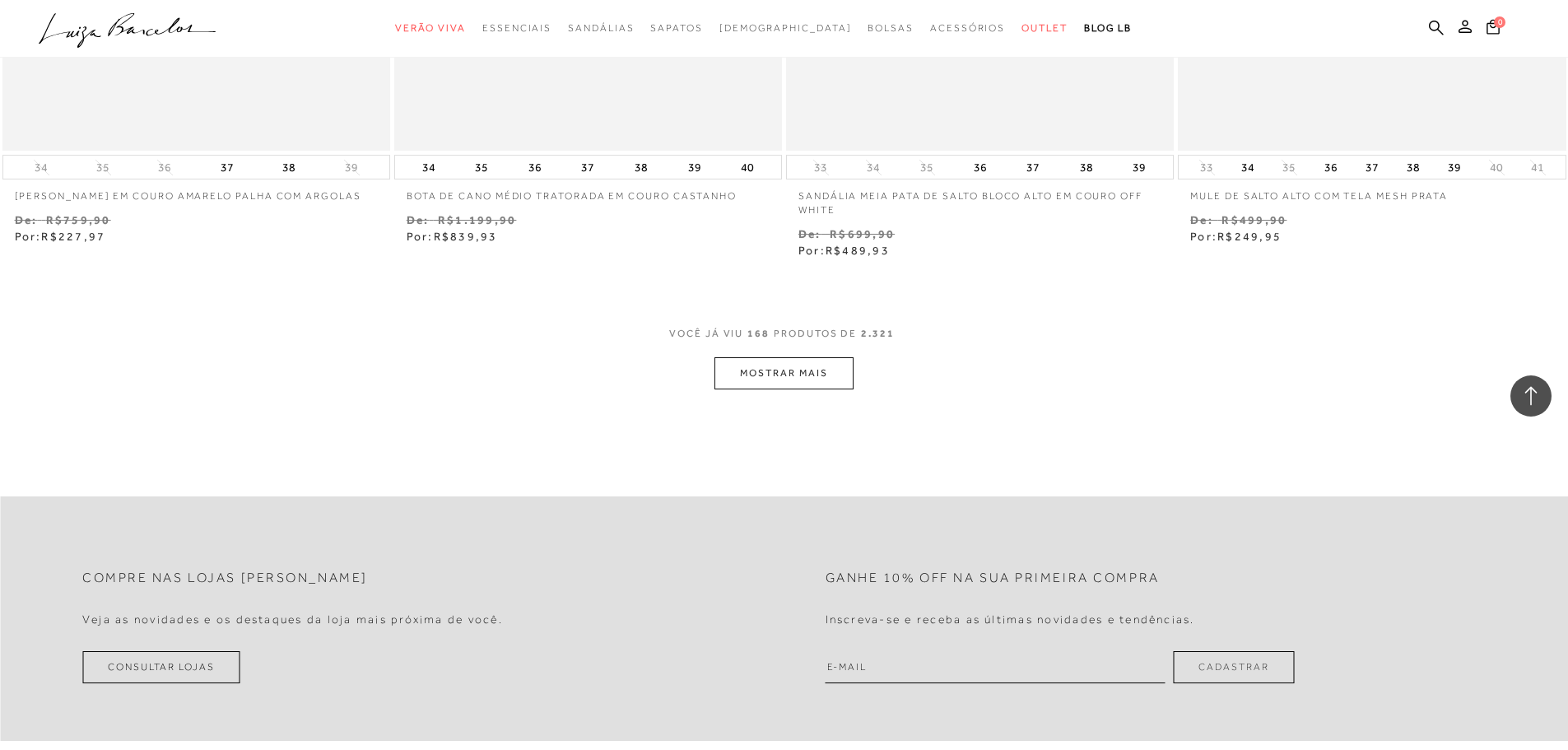
scroll to position [29506, 0]
click at [773, 370] on button "MOSTRAR MAIS" at bounding box center [784, 372] width 138 height 32
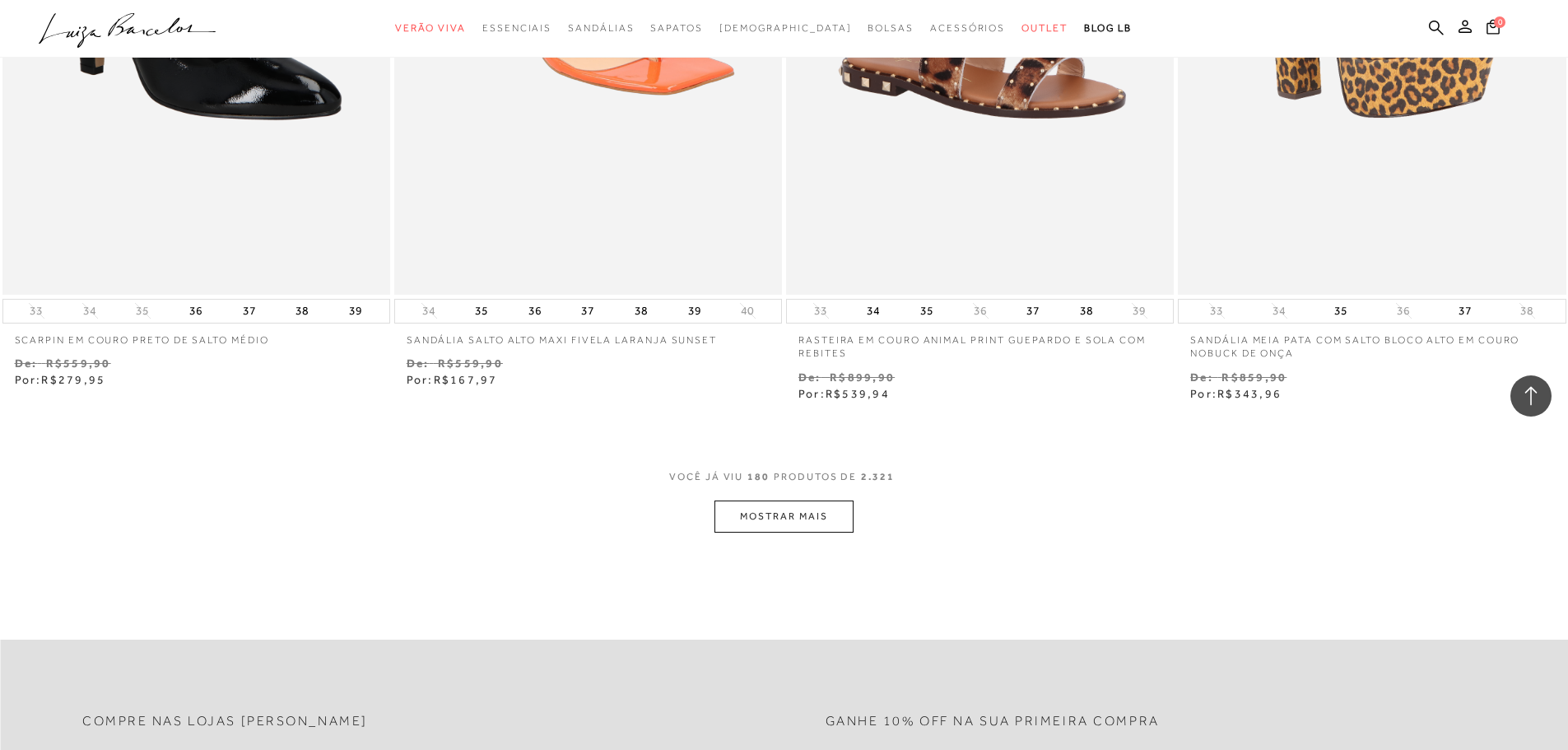
scroll to position [31482, 0]
click at [804, 513] on button "MOSTRAR MAIS" at bounding box center [784, 515] width 138 height 32
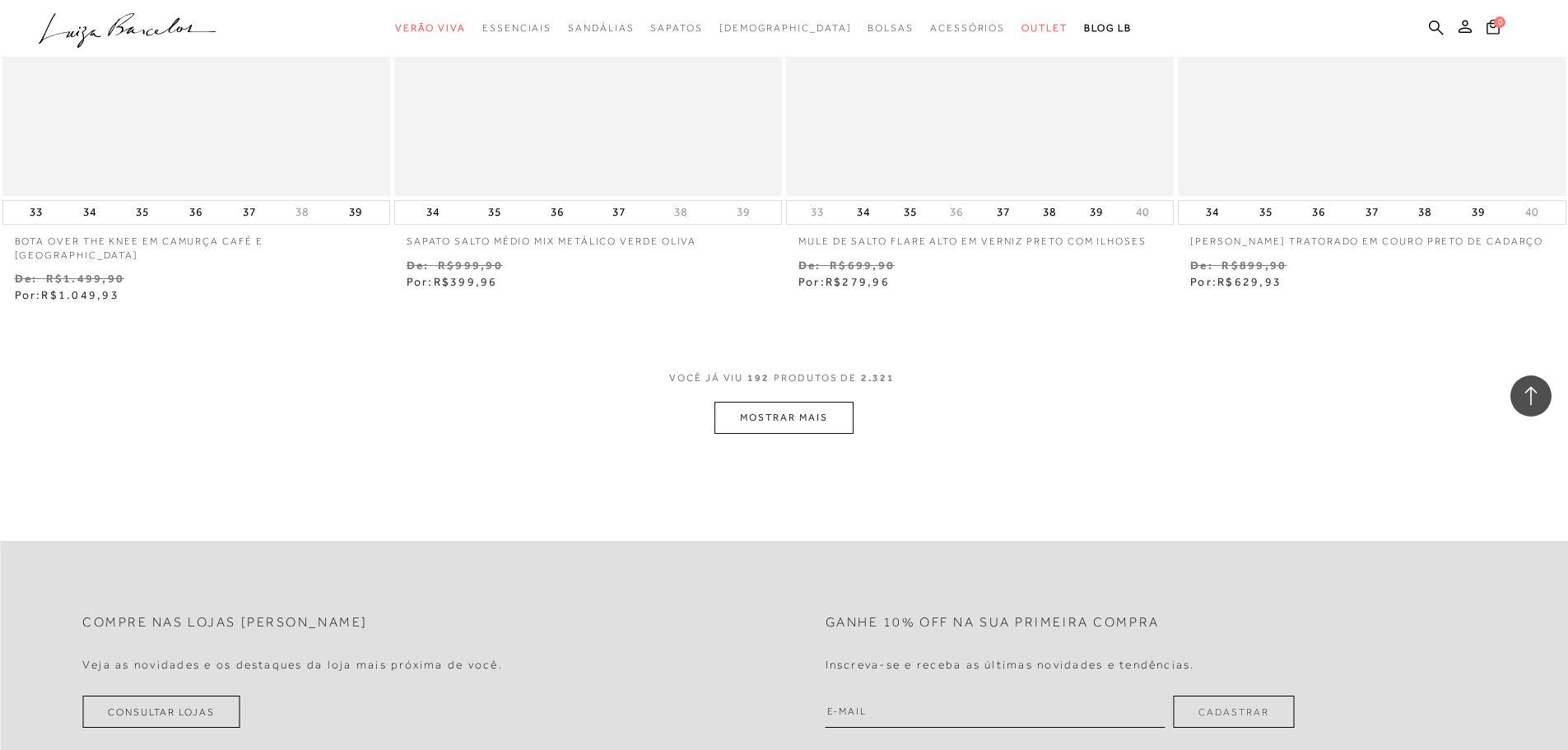
scroll to position [33704, 0]
click at [804, 396] on button "MOSTRAR MAIS" at bounding box center [784, 411] width 138 height 32
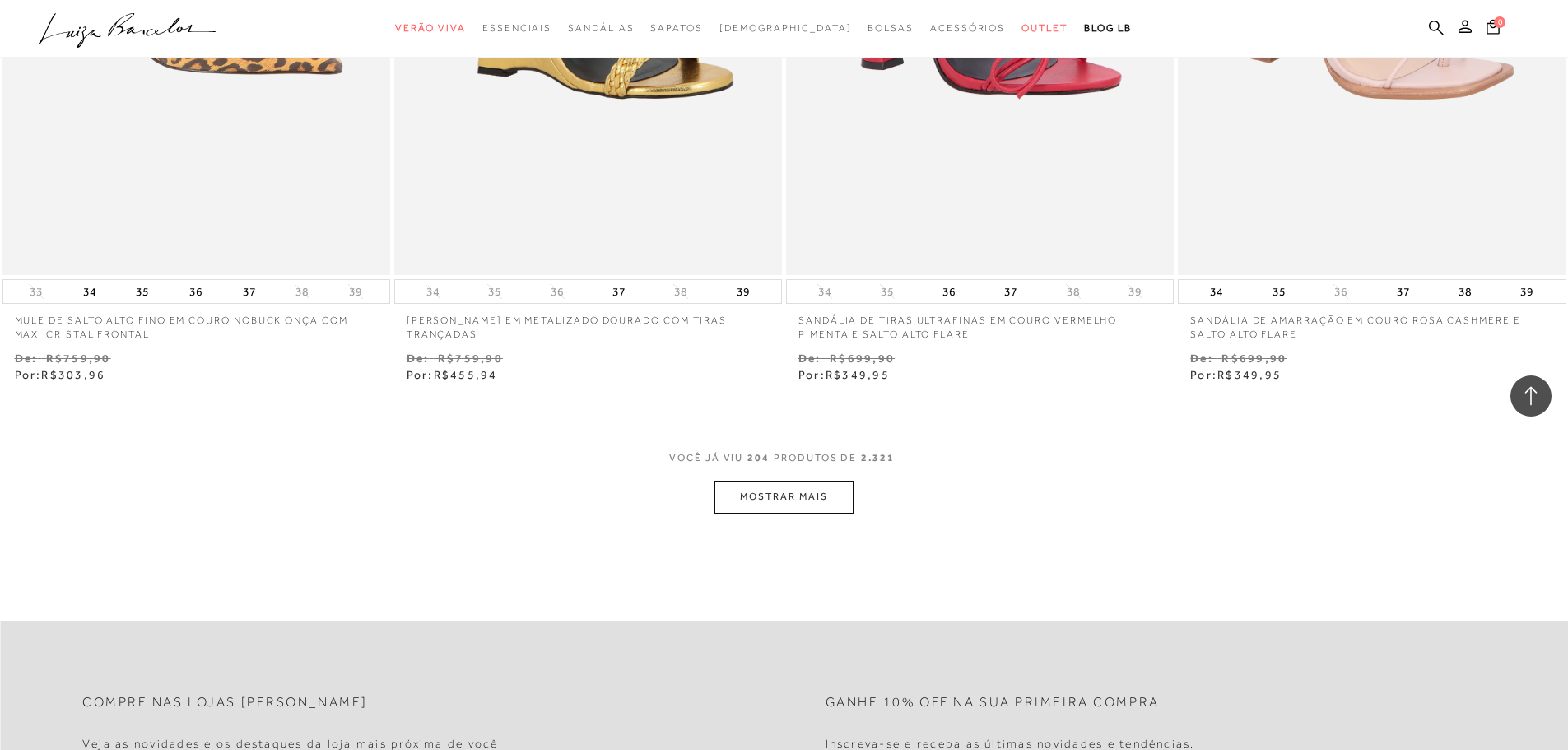
scroll to position [35761, 0]
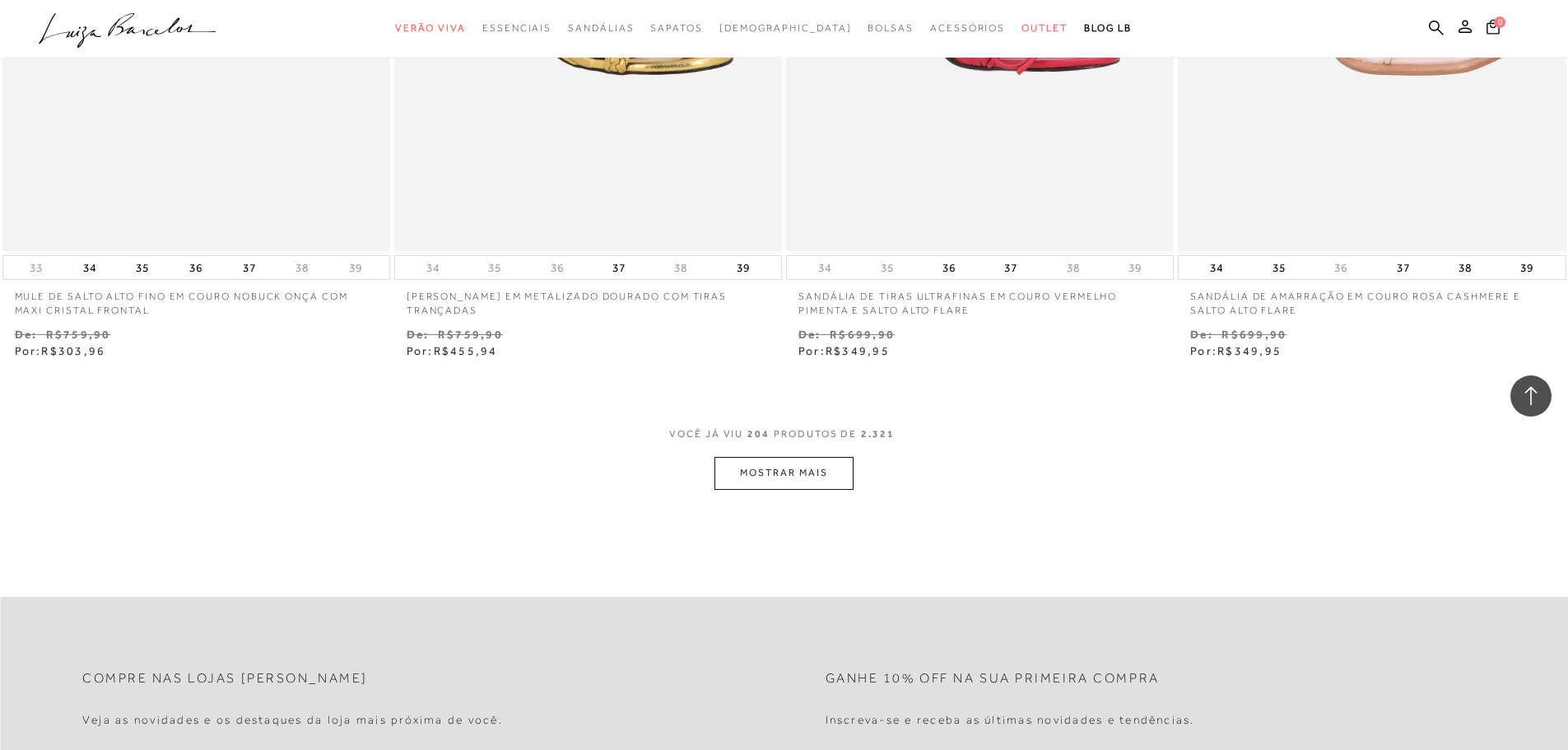
click at [806, 457] on button "MOSTRAR MAIS" at bounding box center [784, 472] width 138 height 32
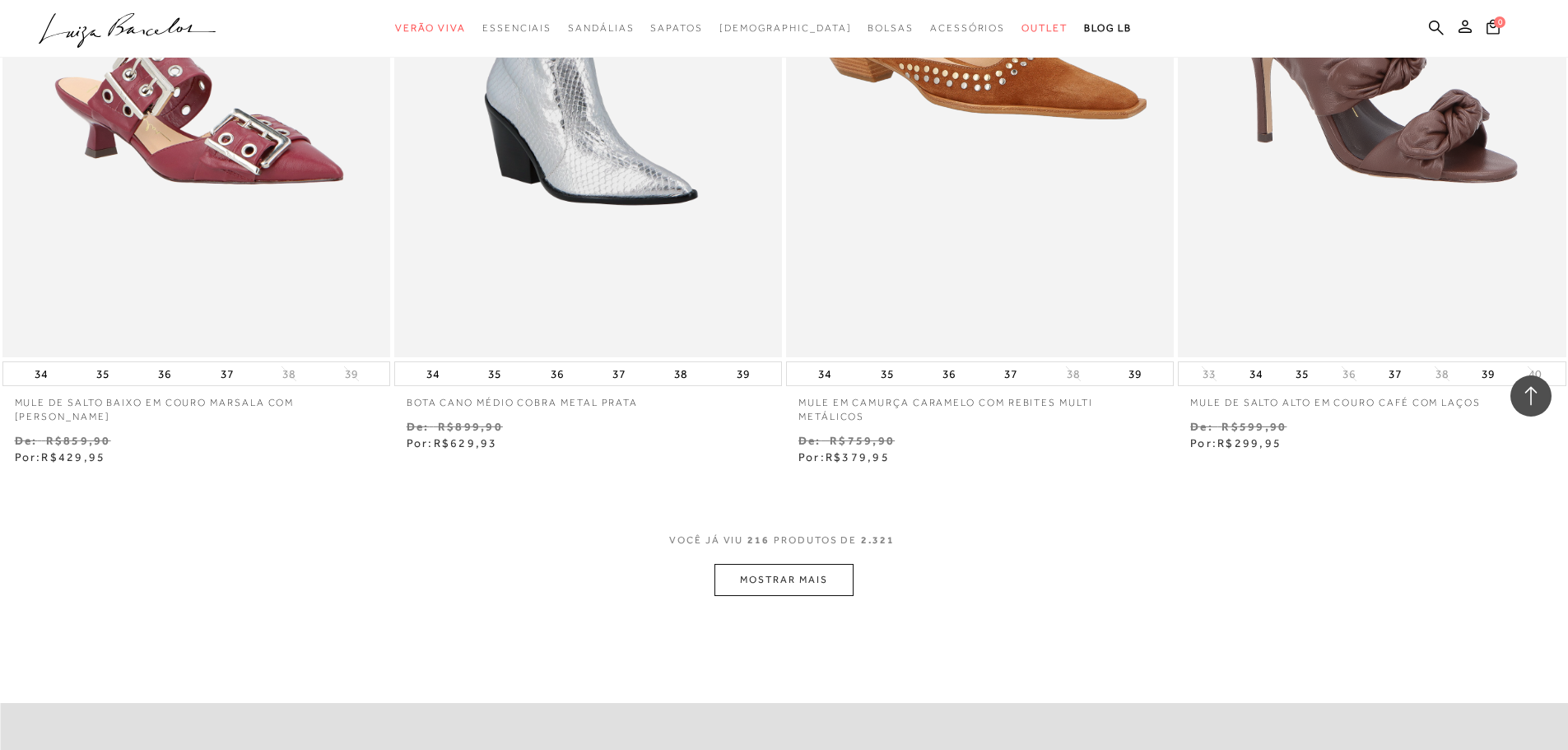
scroll to position [37736, 0]
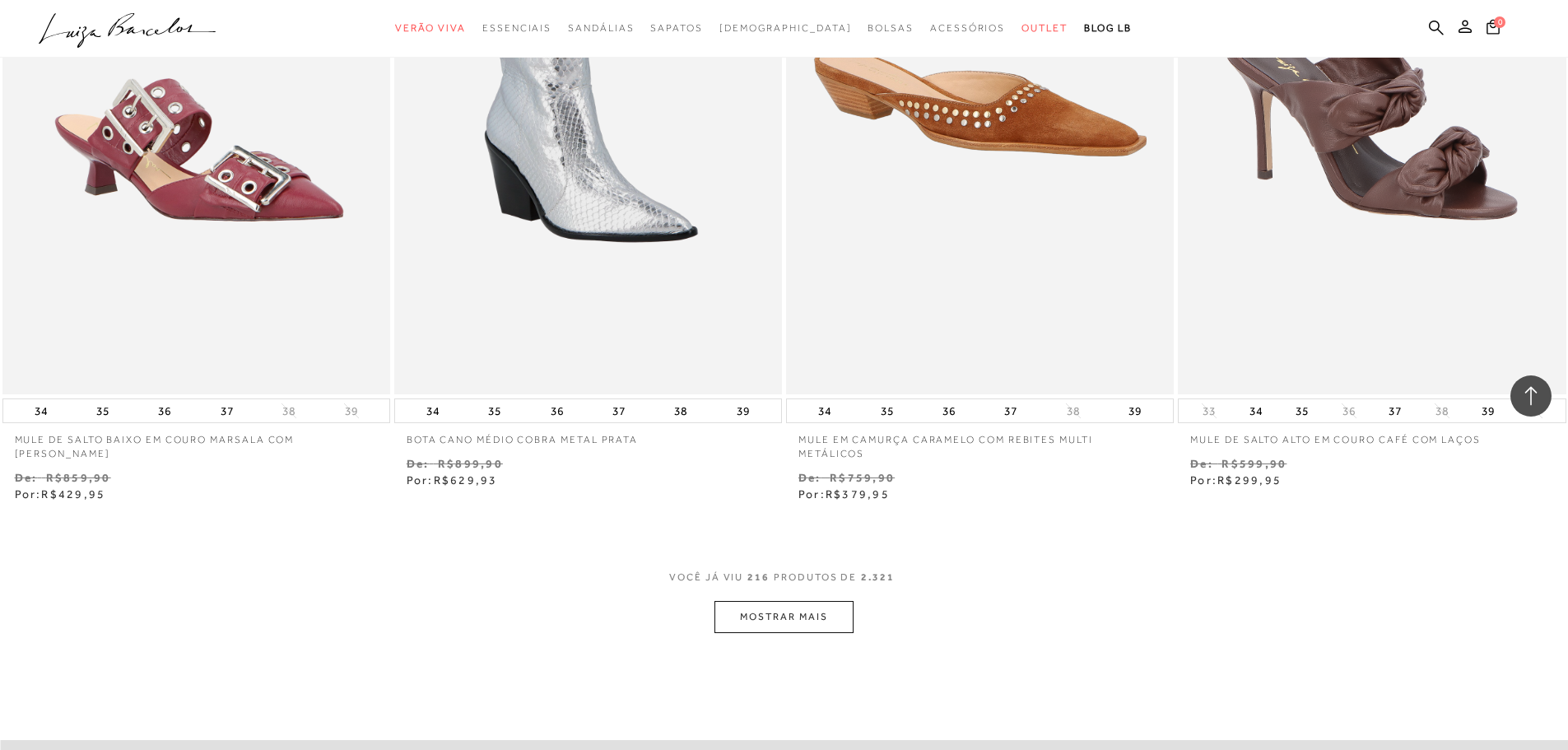
click at [812, 581] on div "VOCê JÁ VIU 216 PRODUTOS DE 2.321" at bounding box center [784, 586] width 229 height 31
click at [805, 606] on button "MOSTRAR MAIS" at bounding box center [784, 617] width 138 height 32
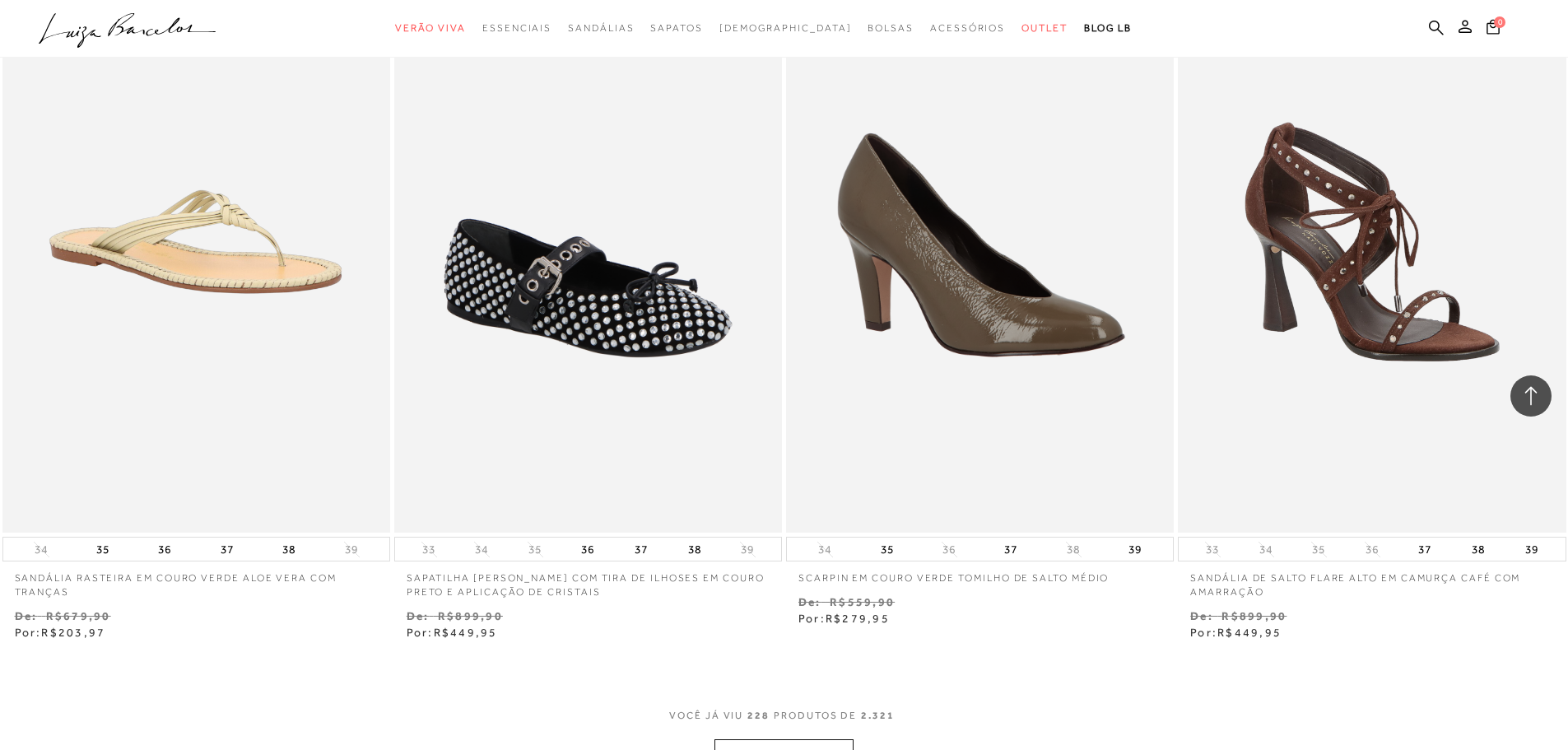
scroll to position [40123, 0]
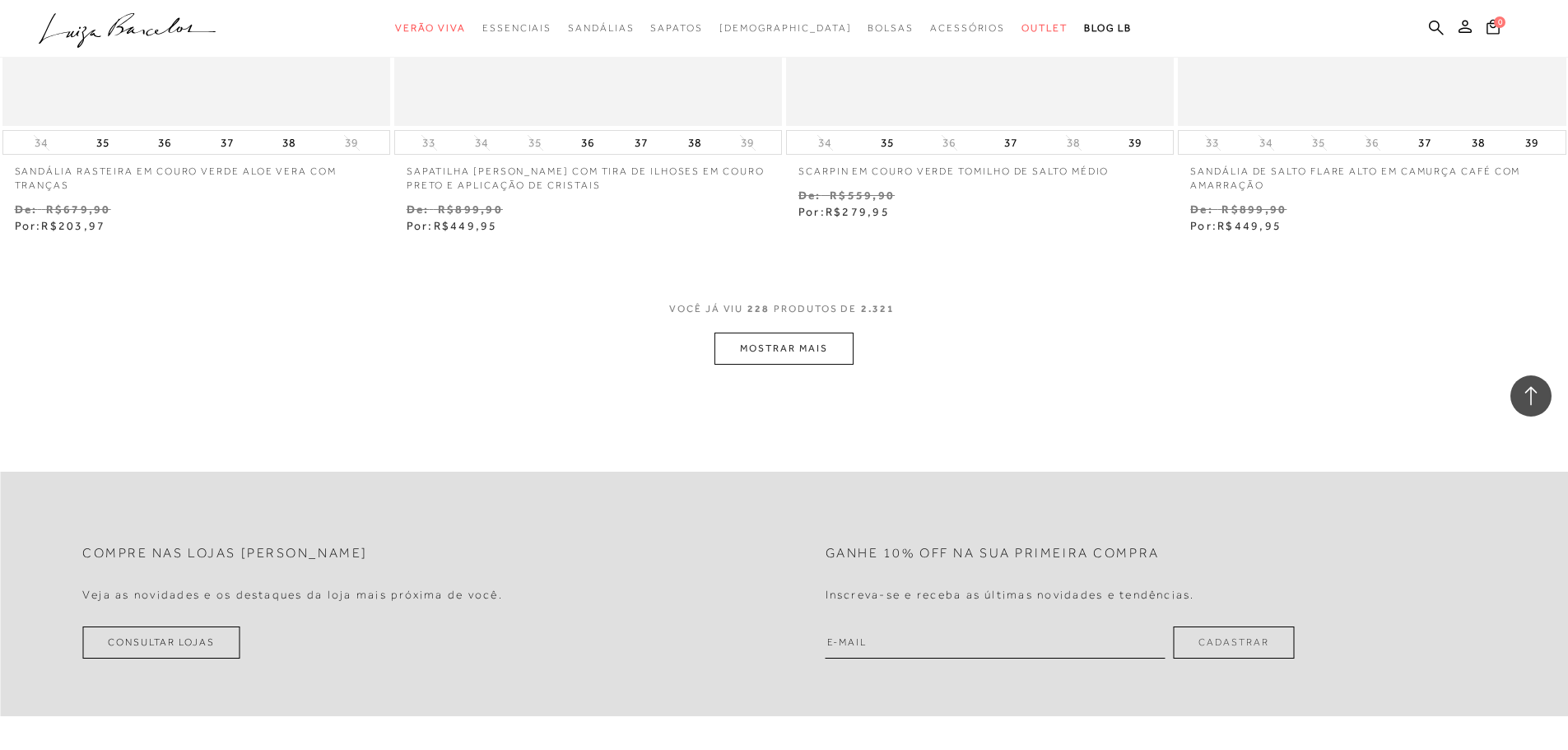
click at [738, 335] on button "MOSTRAR MAIS" at bounding box center [784, 348] width 138 height 32
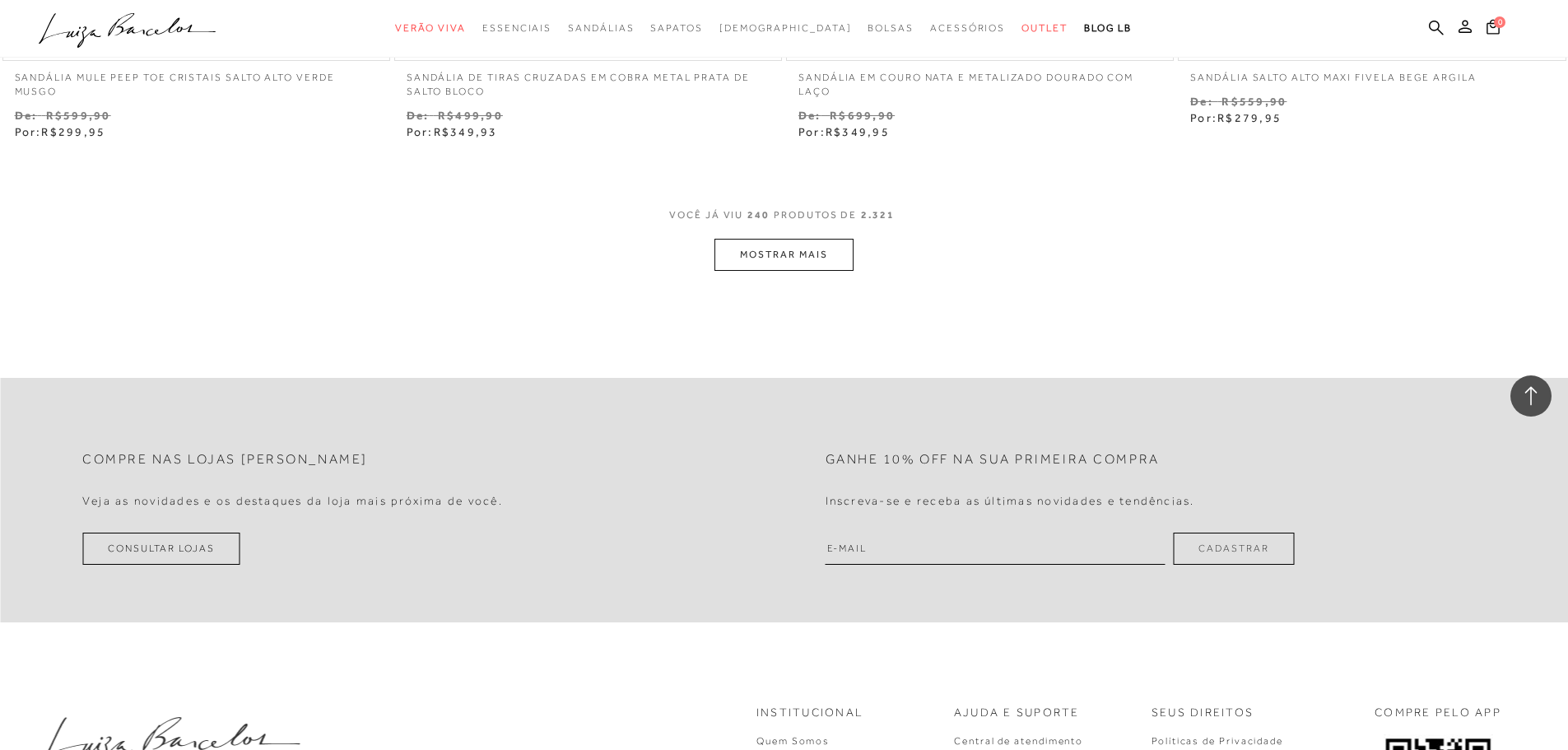
scroll to position [42345, 0]
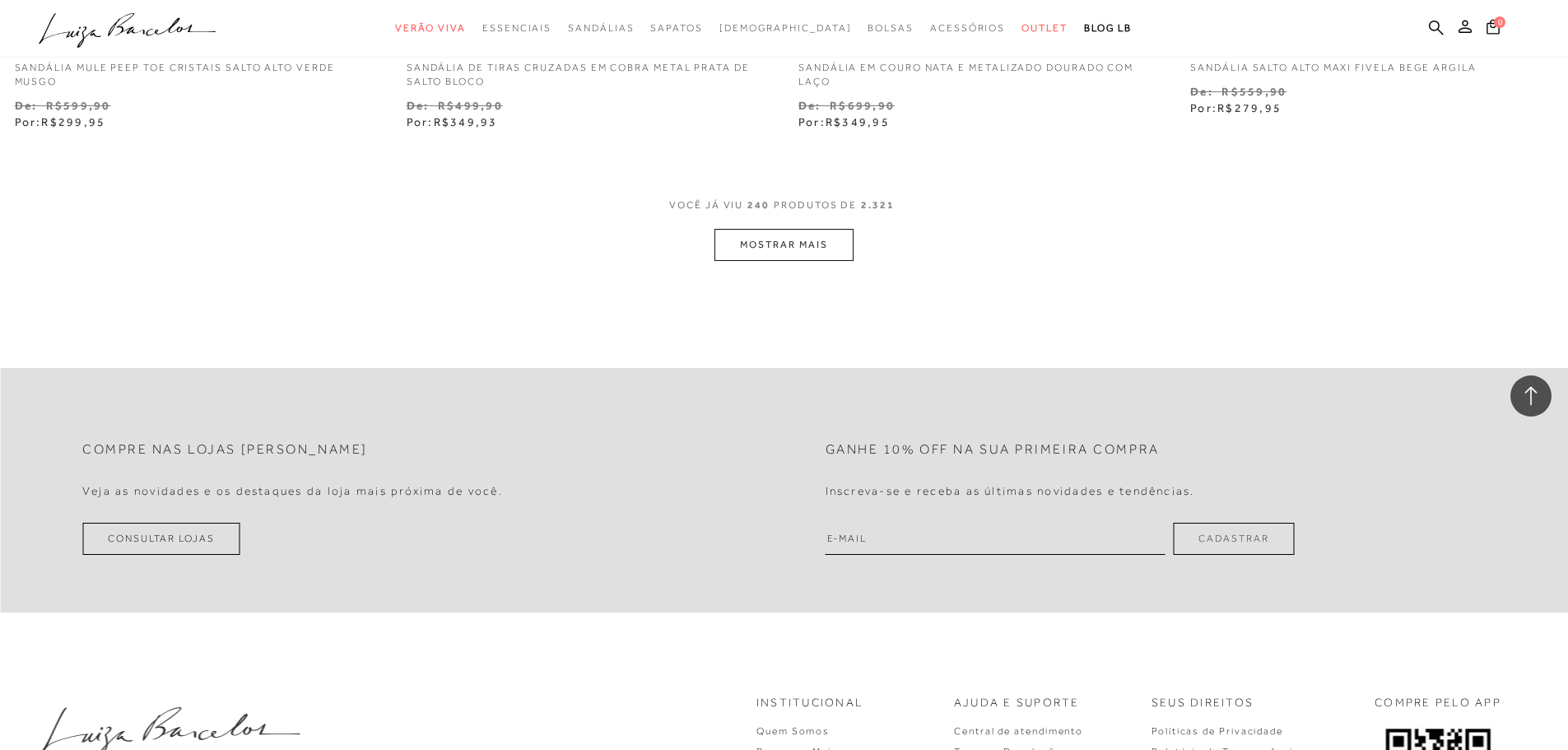
click at [783, 242] on button "MOSTRAR MAIS" at bounding box center [784, 244] width 138 height 32
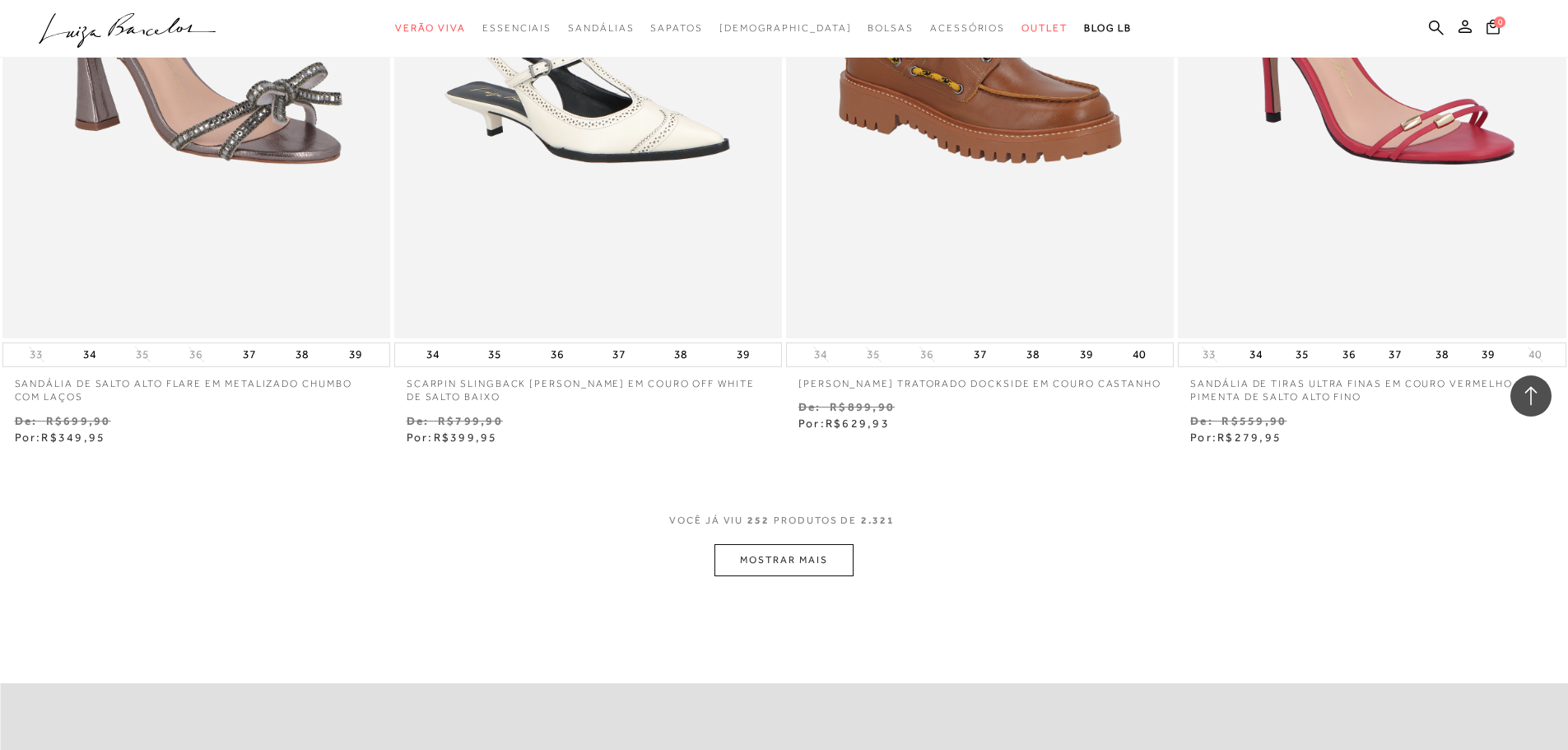
scroll to position [44238, 0]
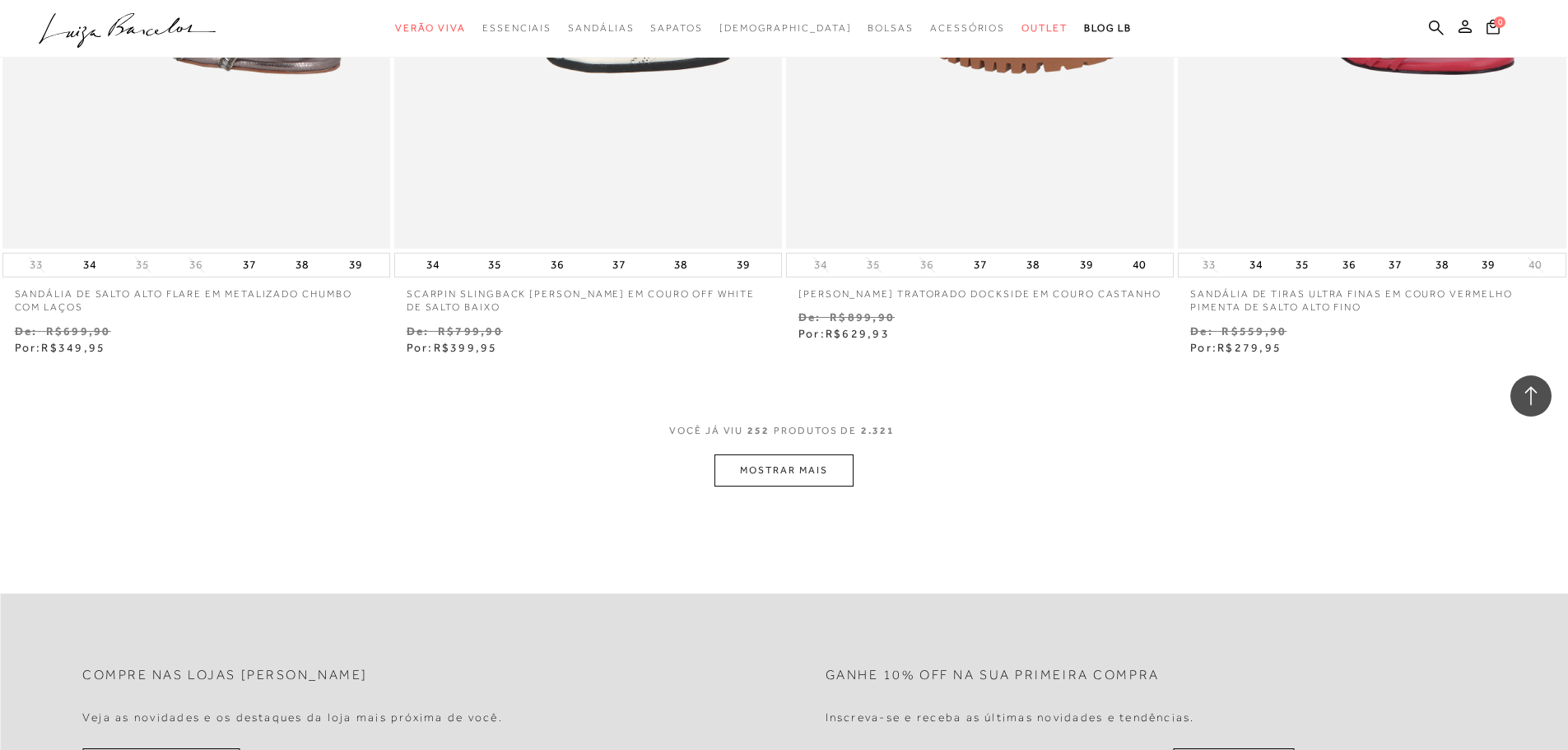
click at [808, 454] on button "MOSTRAR MAIS" at bounding box center [784, 470] width 138 height 32
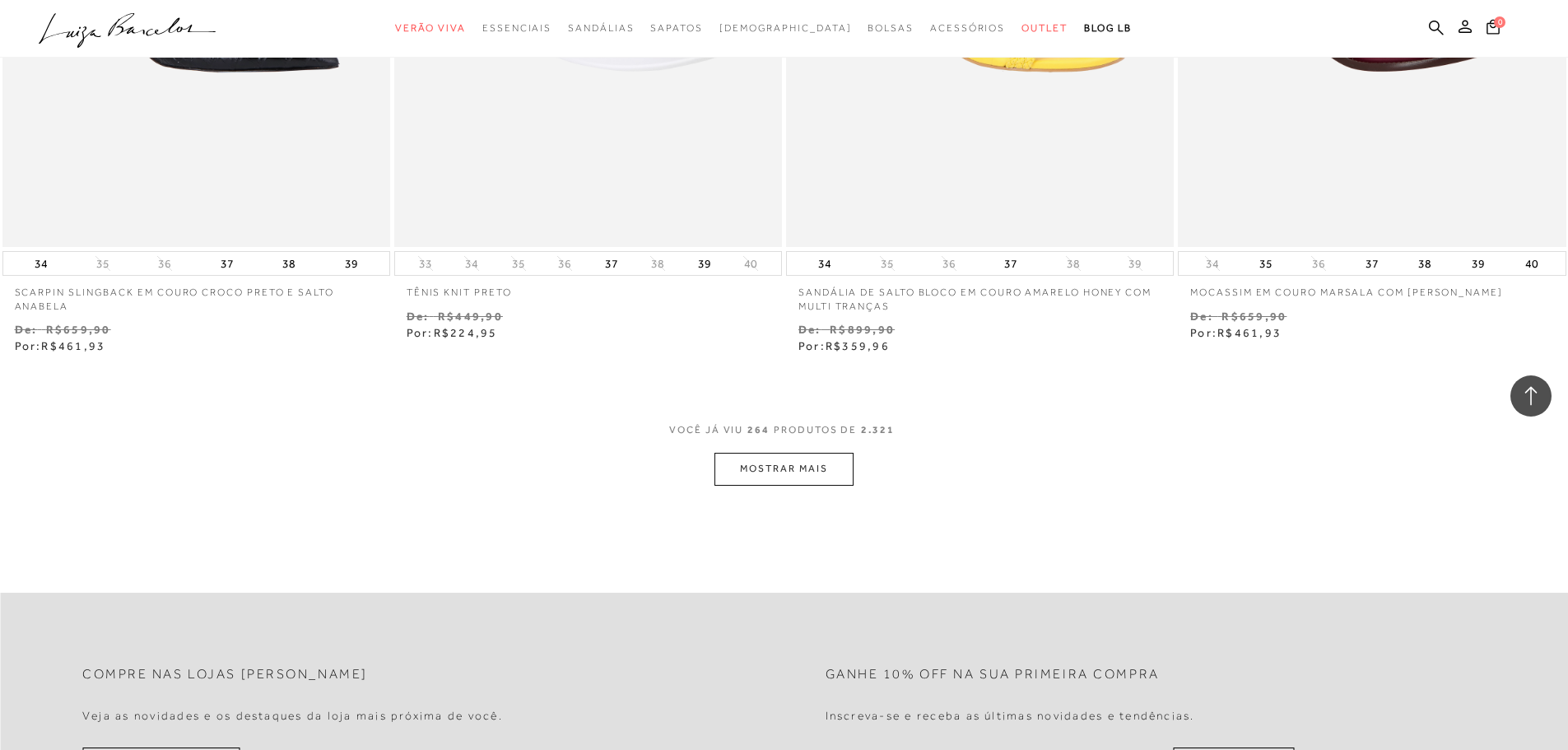
scroll to position [46378, 0]
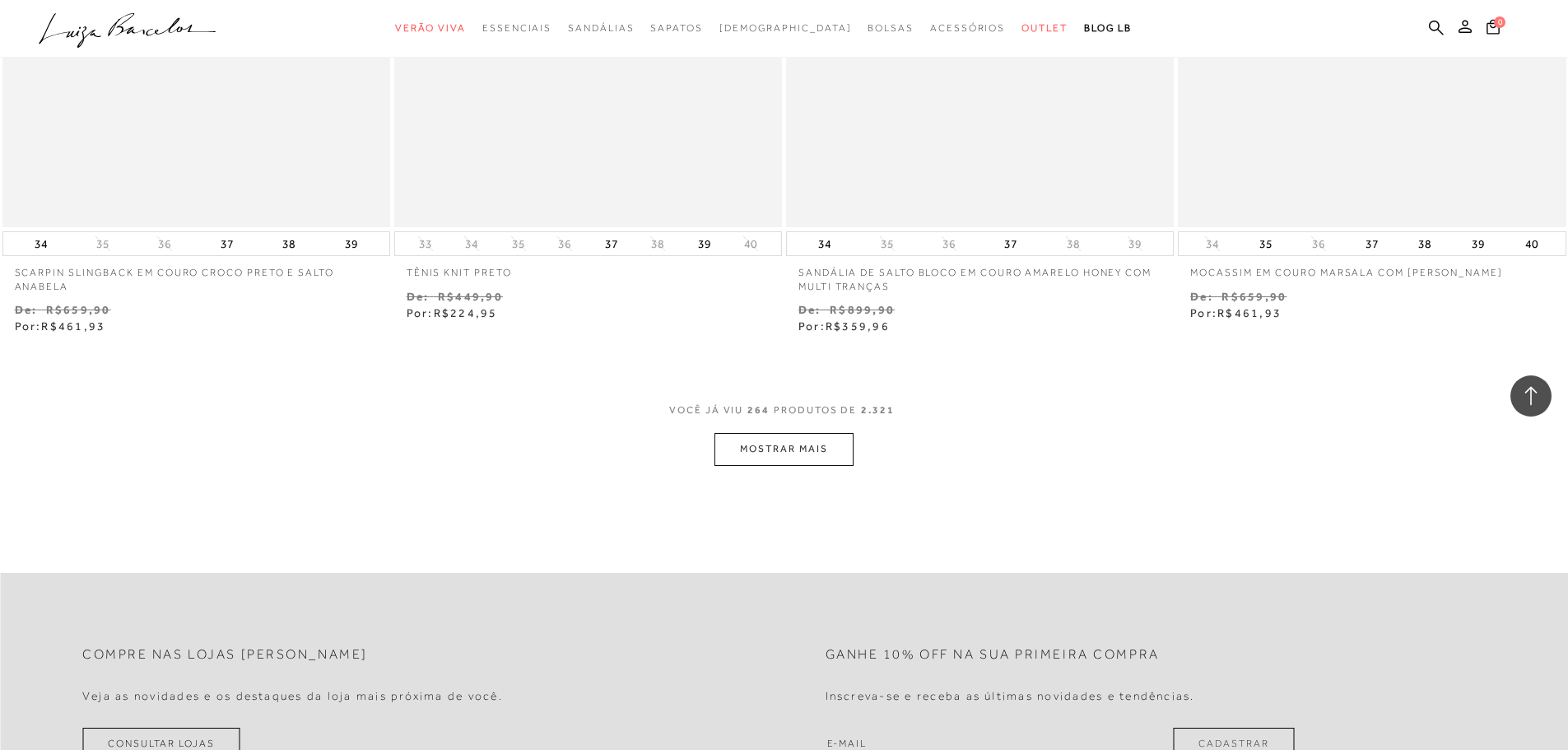
click at [785, 412] on div "VOCê JÁ VIU 264 PRODUTOS DE 2.321" at bounding box center [784, 419] width 229 height 31
click at [784, 433] on button "MOSTRAR MAIS" at bounding box center [784, 448] width 138 height 32
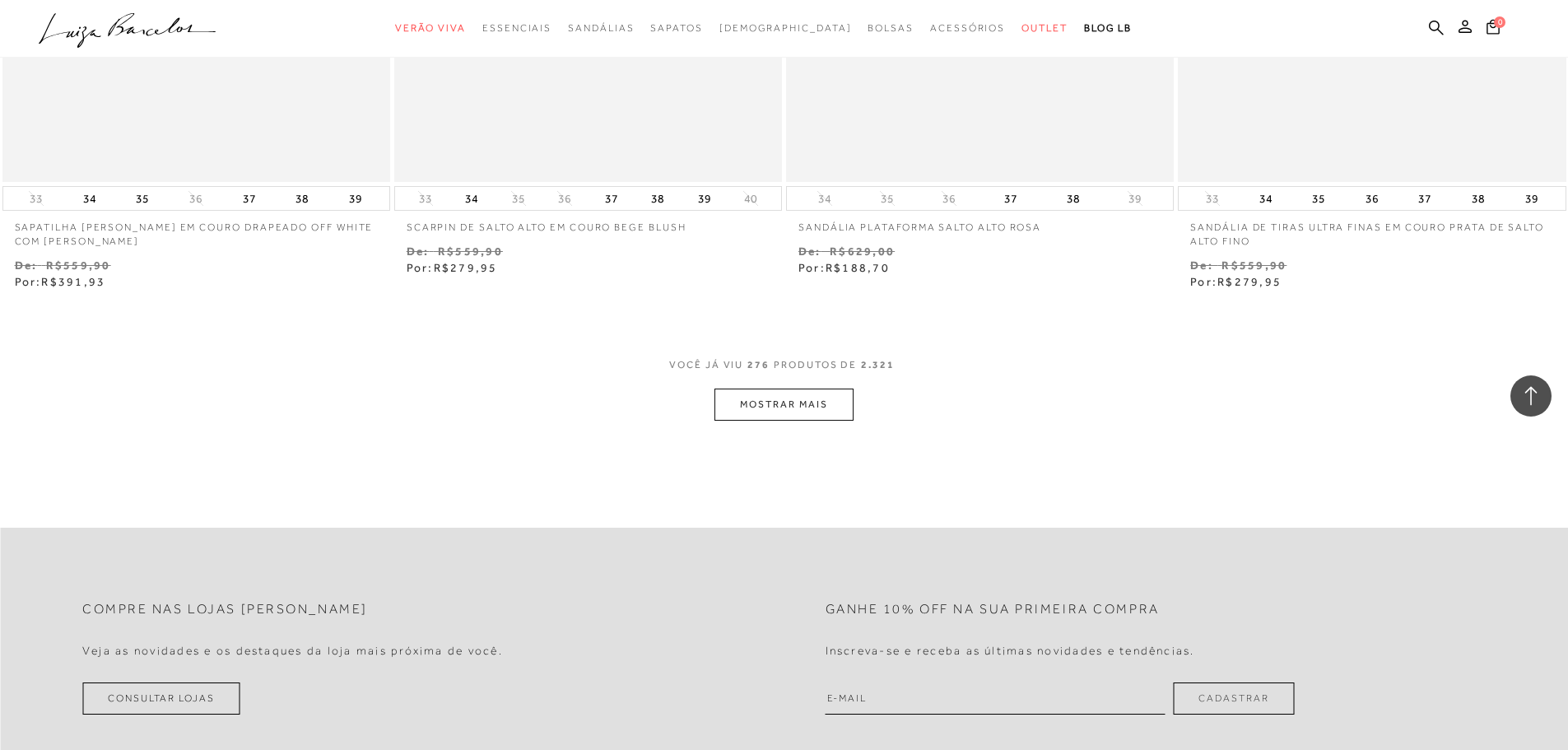
scroll to position [48580, 0]
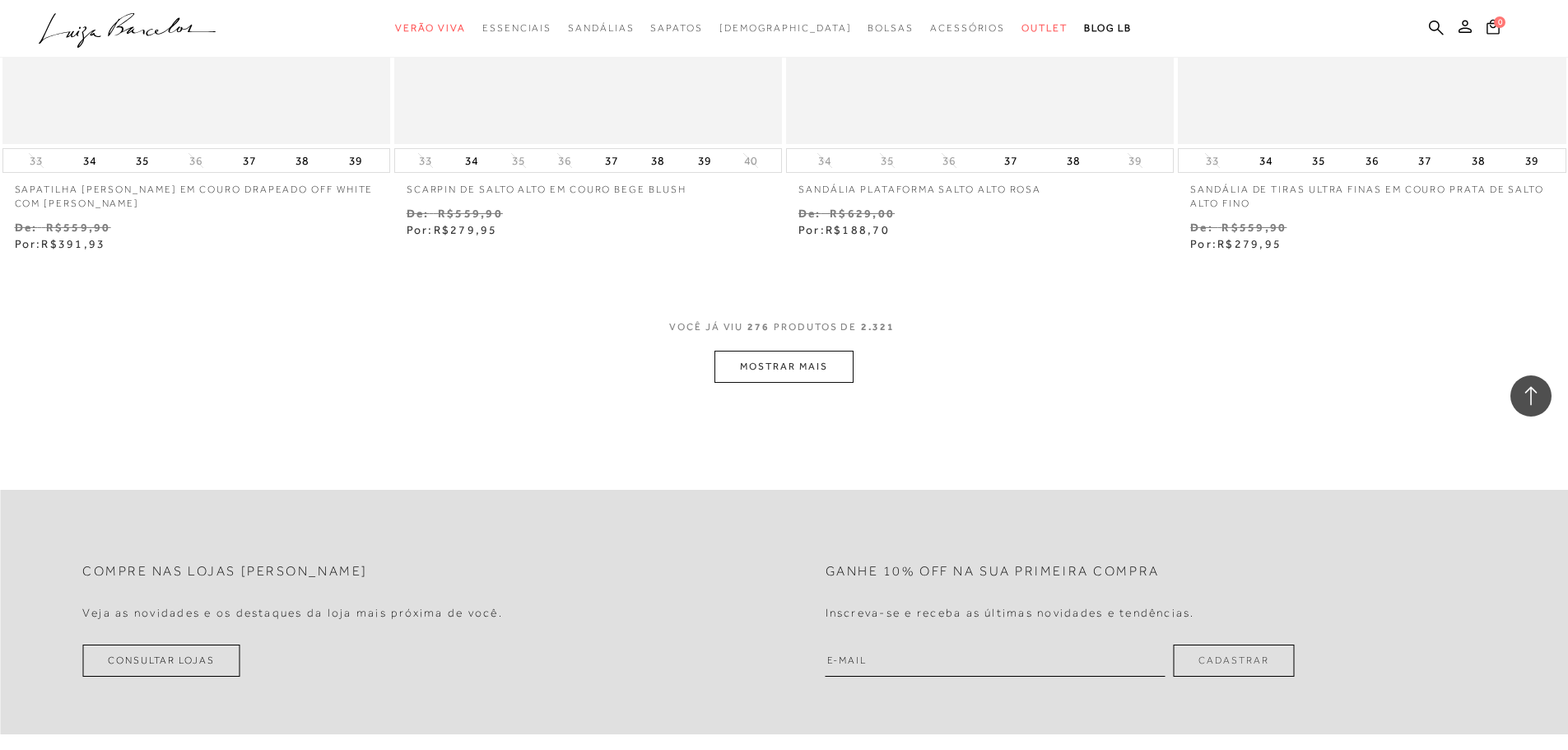
click at [843, 361] on button "MOSTRAR MAIS" at bounding box center [784, 366] width 138 height 32
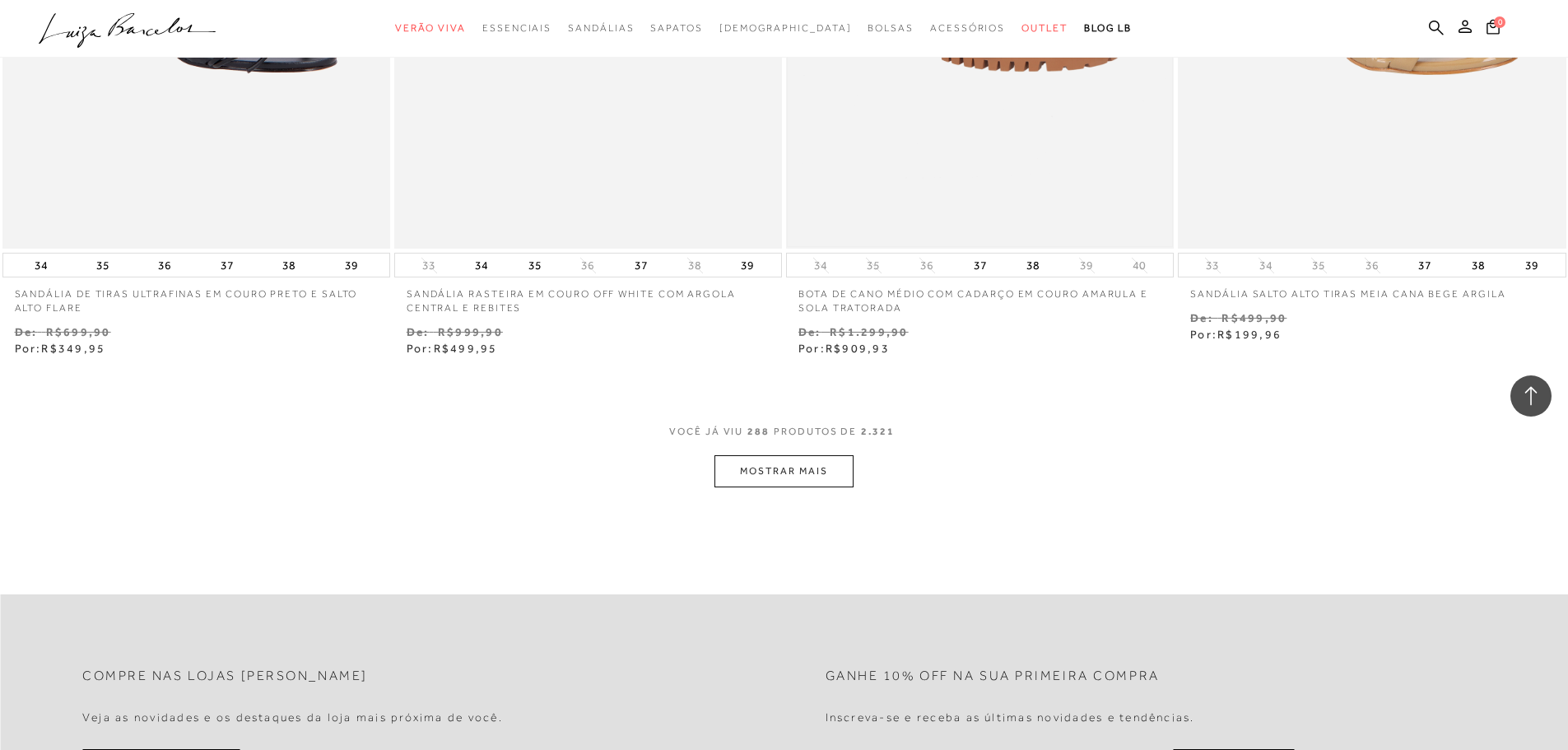
scroll to position [50802, 0]
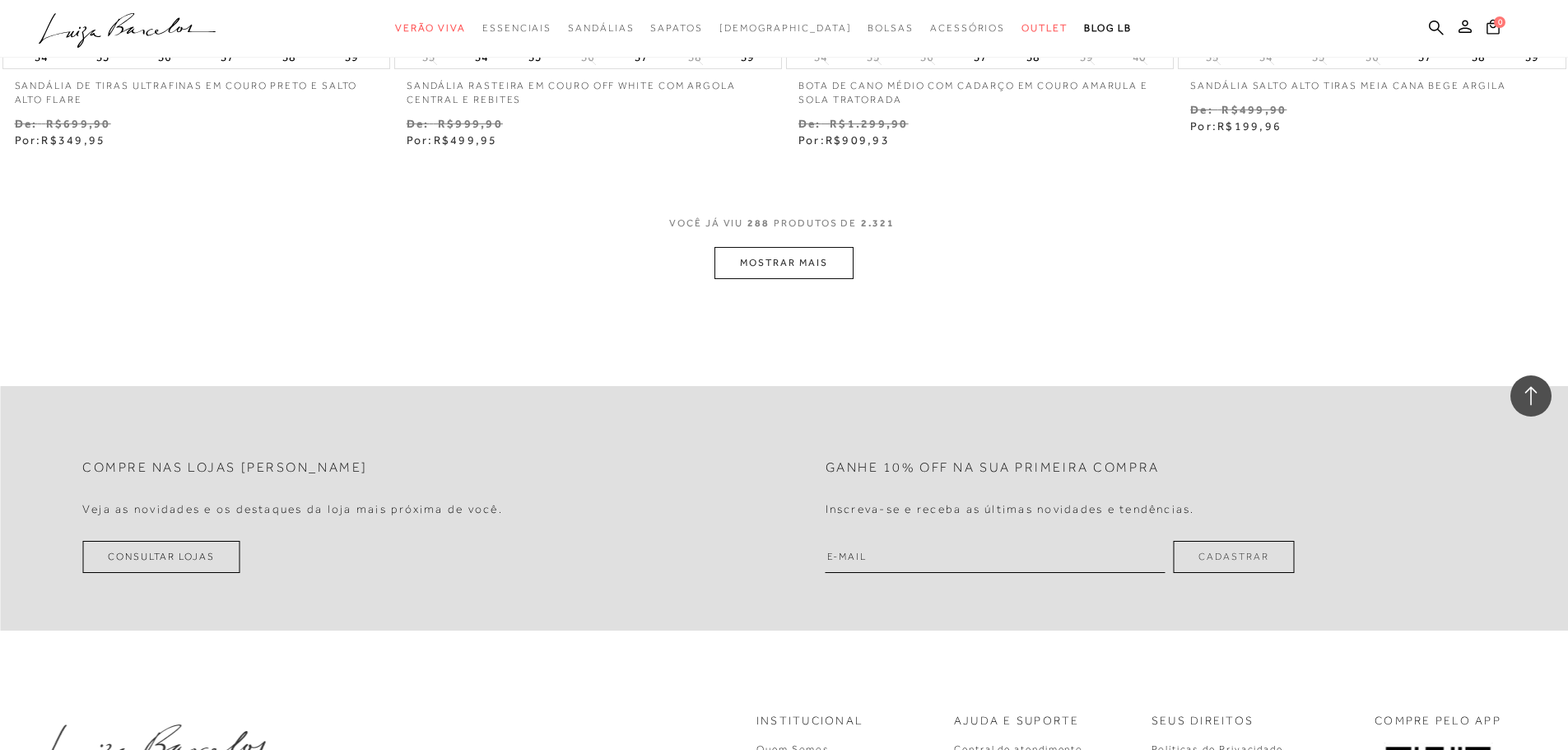
click at [782, 230] on div "VOCê JÁ VIU 288 PRODUTOS DE 2.321" at bounding box center [784, 231] width 229 height 31
click at [780, 265] on button "MOSTRAR MAIS" at bounding box center [784, 262] width 138 height 32
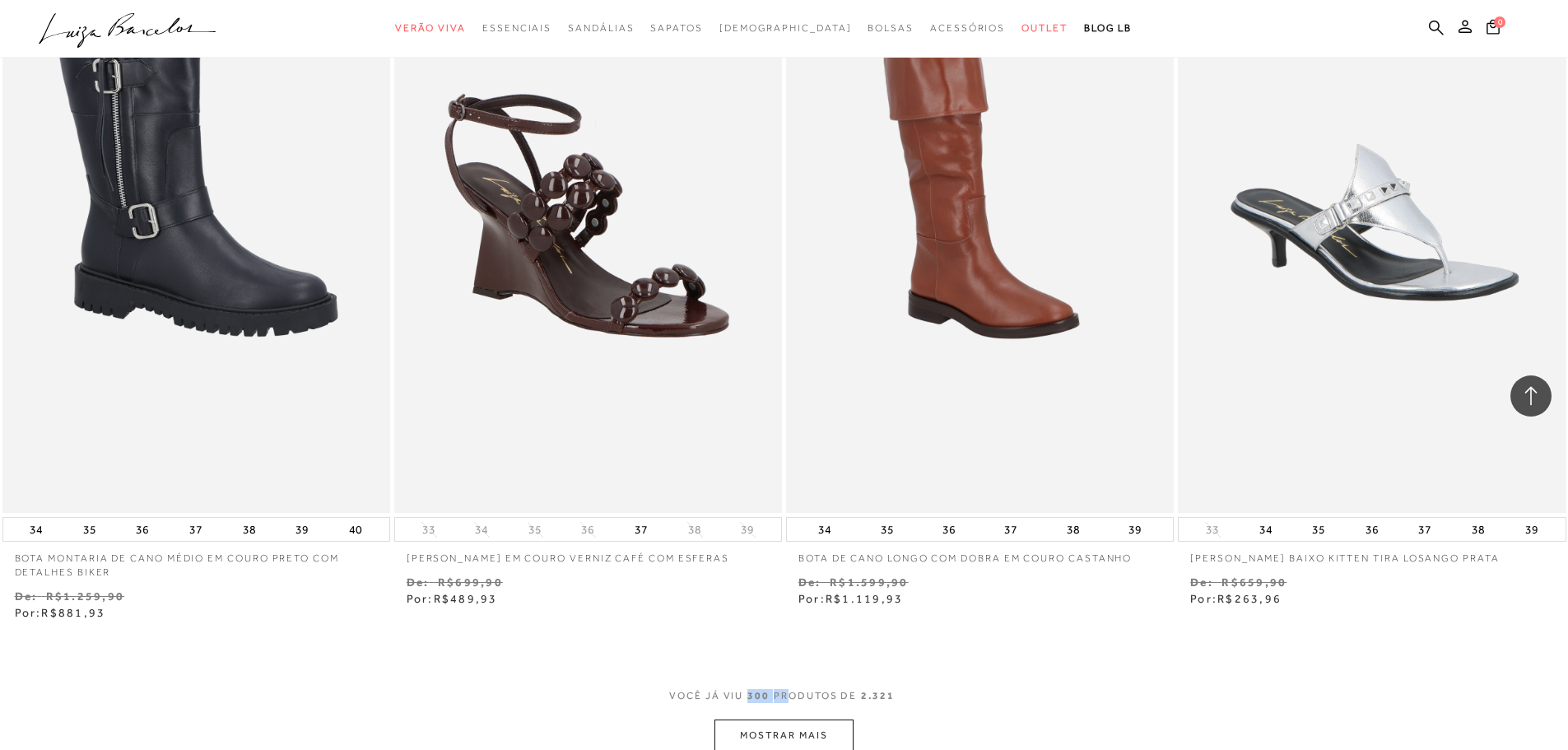
scroll to position [52530, 0]
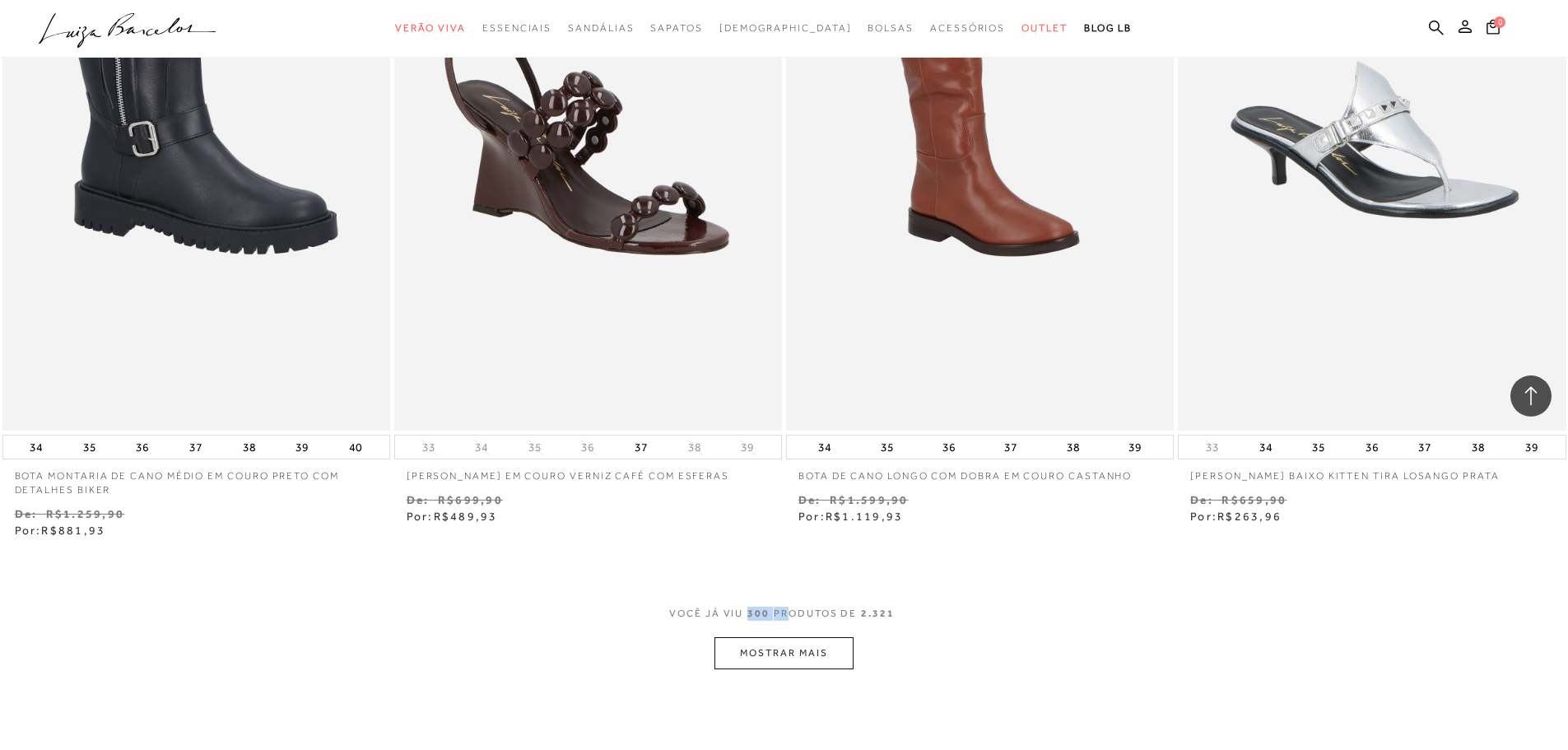
click at [796, 642] on button "MOSTRAR MAIS" at bounding box center [784, 652] width 138 height 32
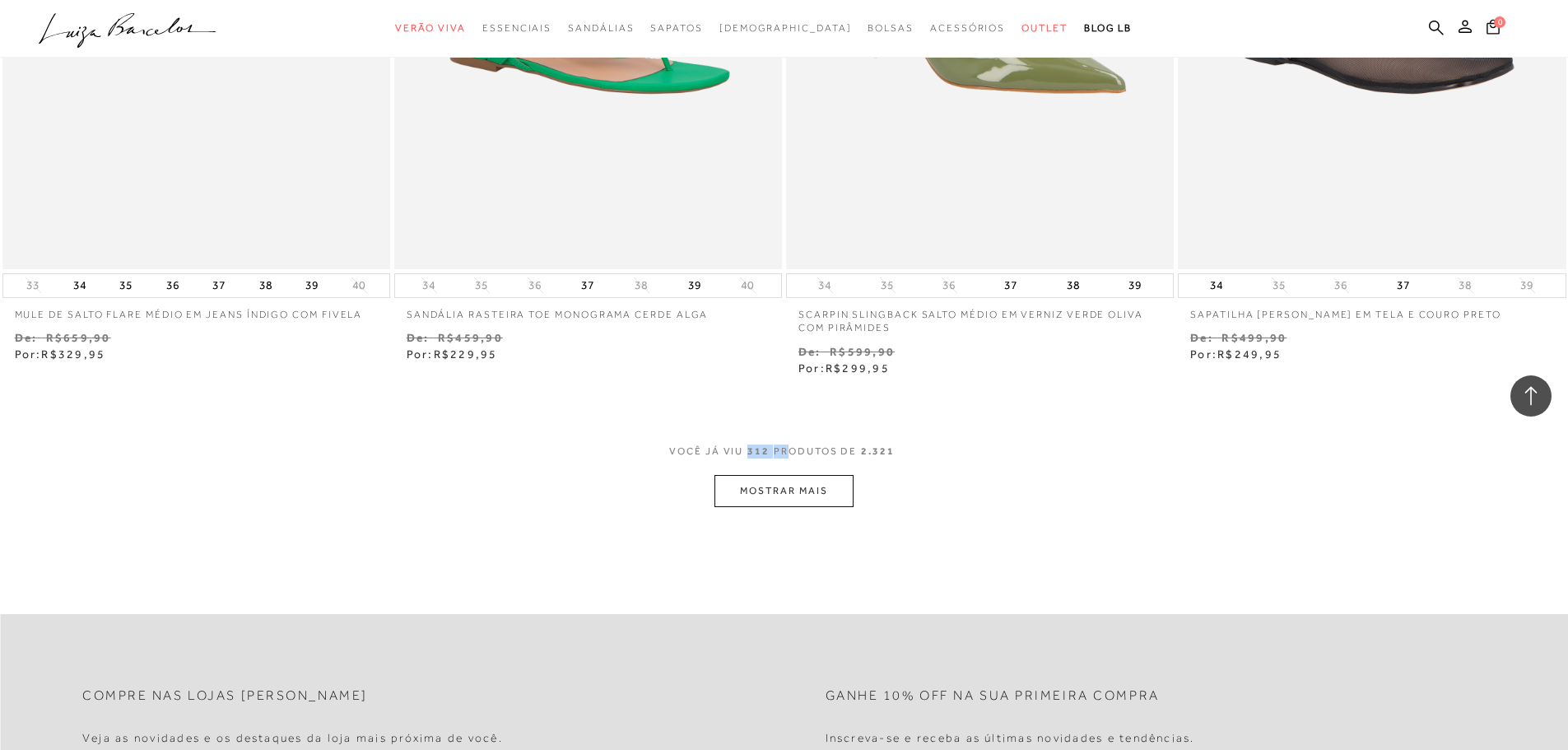
scroll to position [54999, 0]
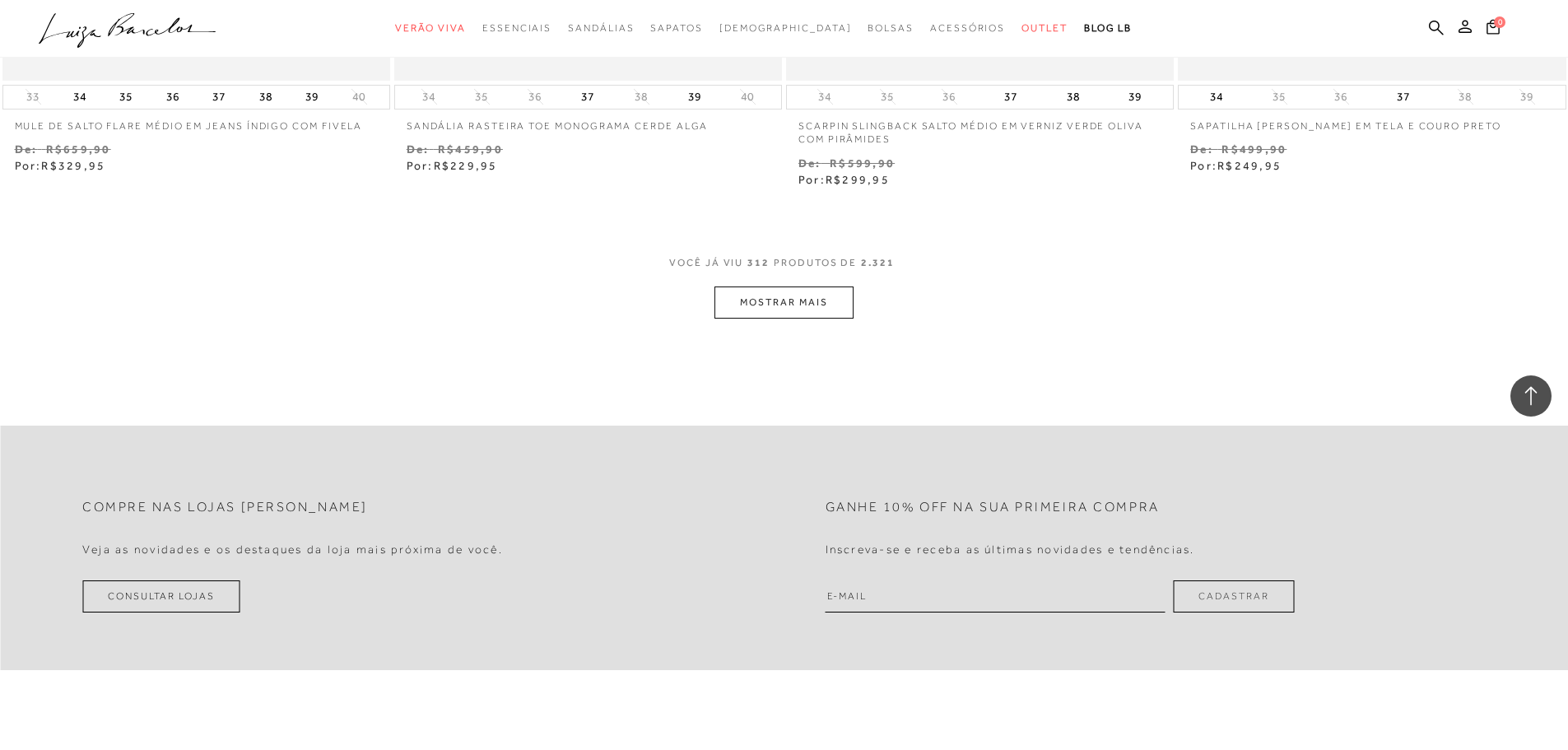
click at [800, 286] on button "MOSTRAR MAIS" at bounding box center [784, 302] width 138 height 32
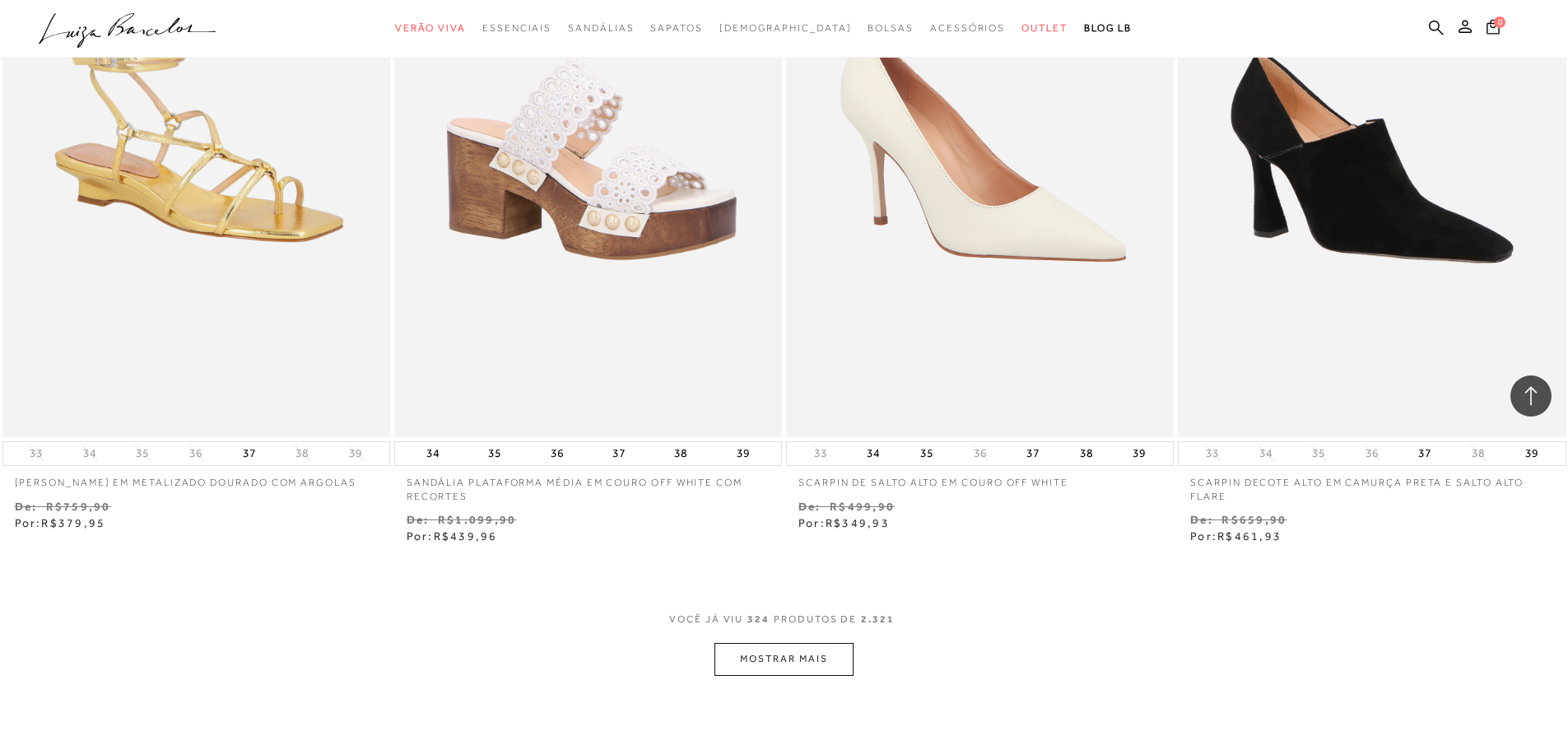
scroll to position [56974, 0]
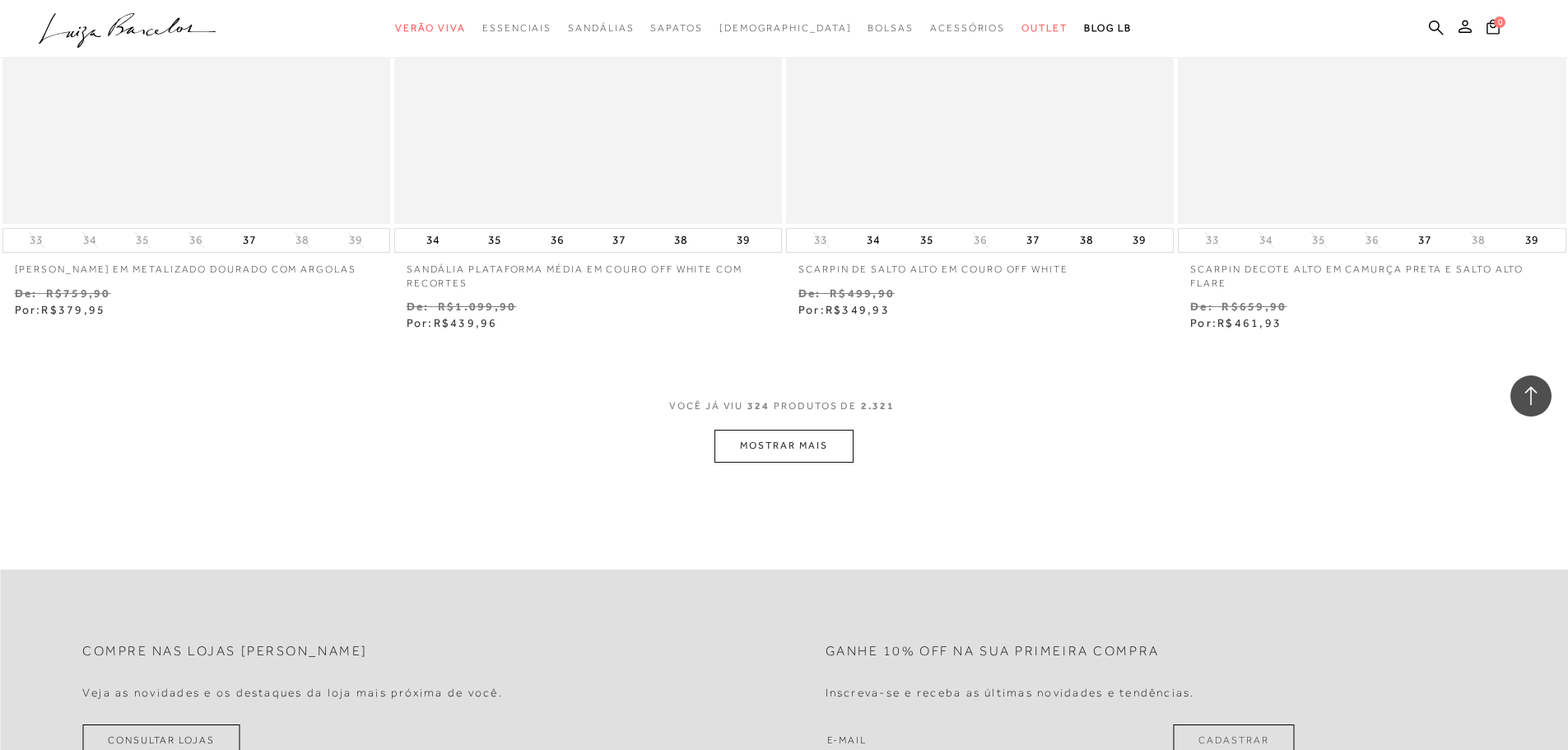
click at [810, 437] on button "MOSTRAR MAIS" at bounding box center [784, 445] width 138 height 32
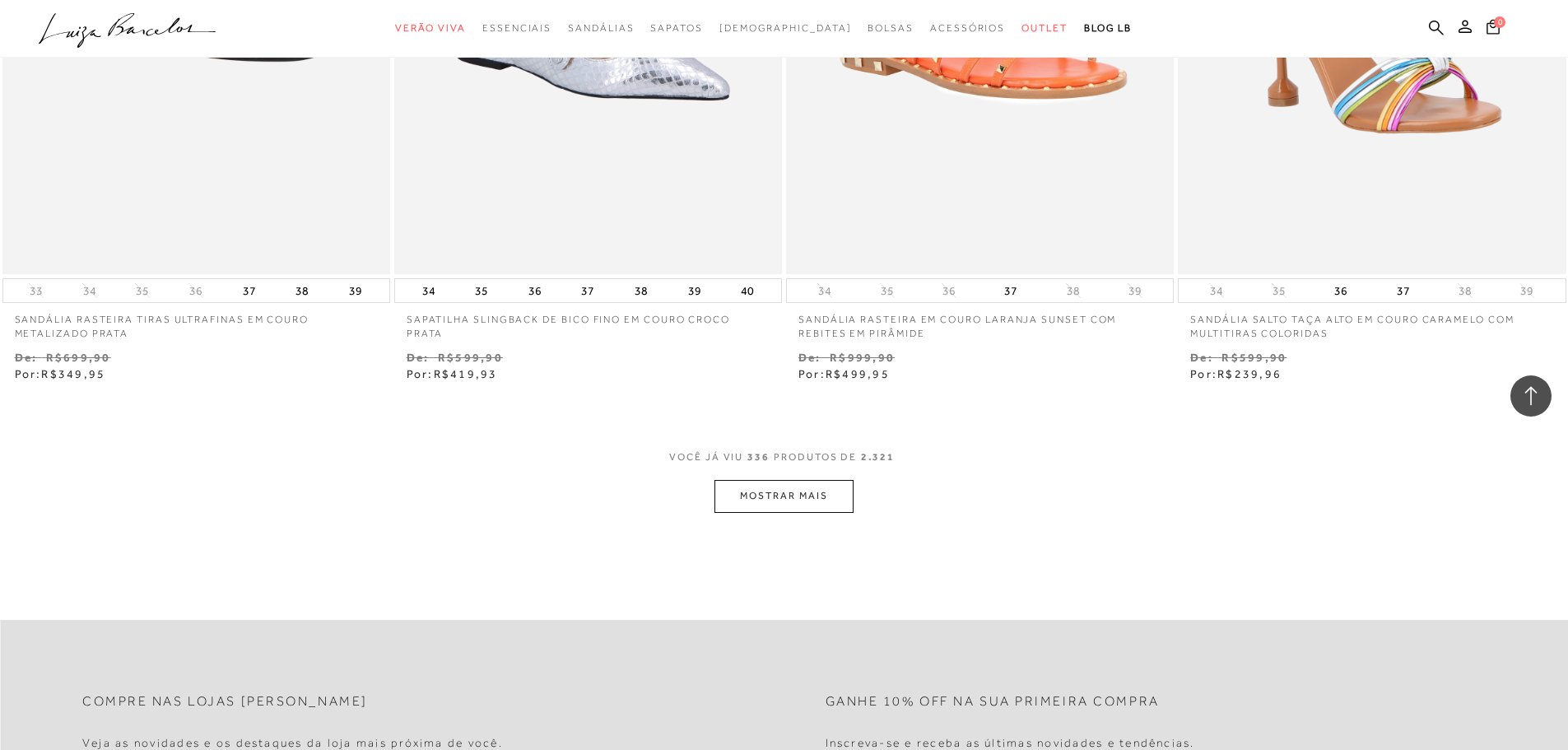
scroll to position [59196, 0]
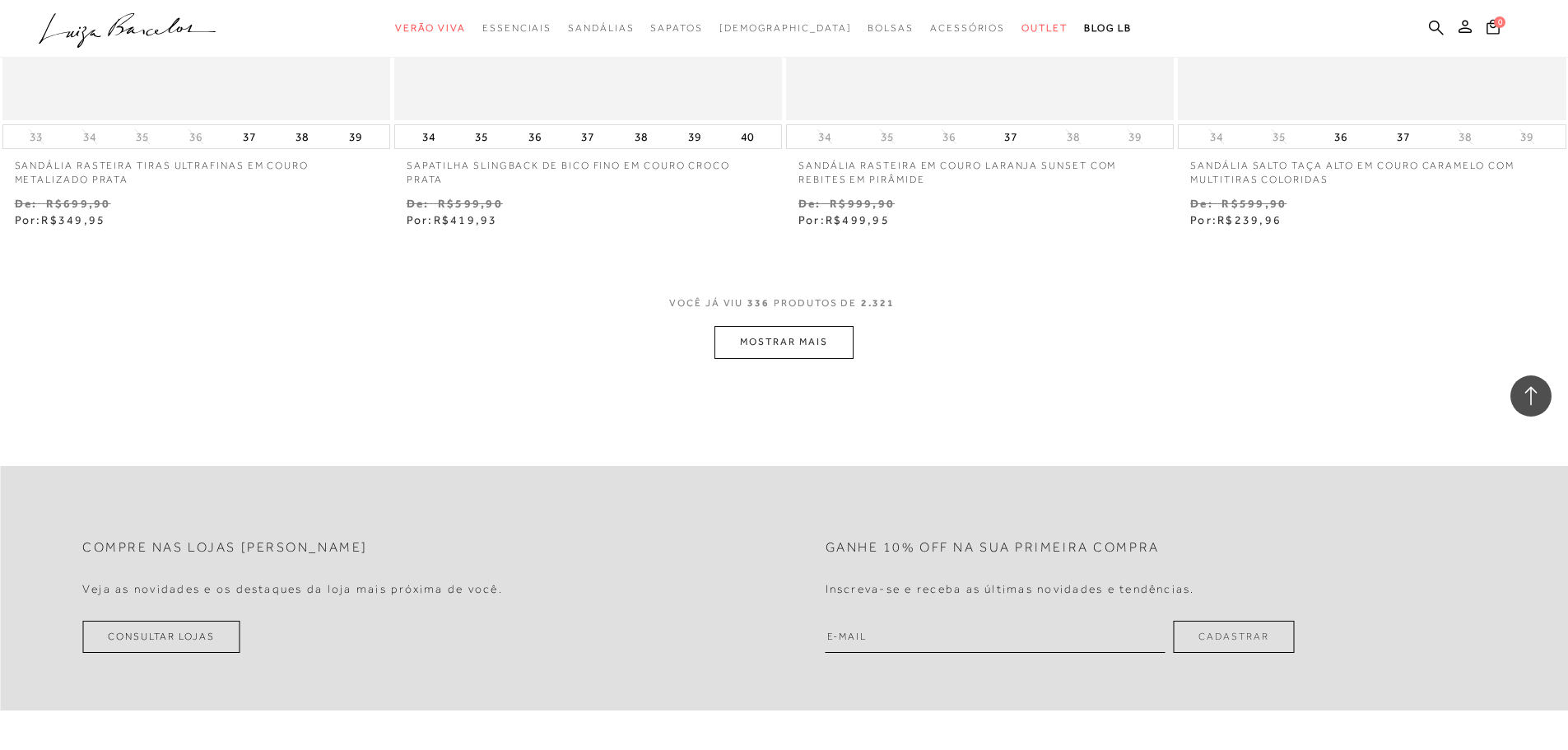
click at [807, 331] on button "MOSTRAR MAIS" at bounding box center [784, 341] width 138 height 32
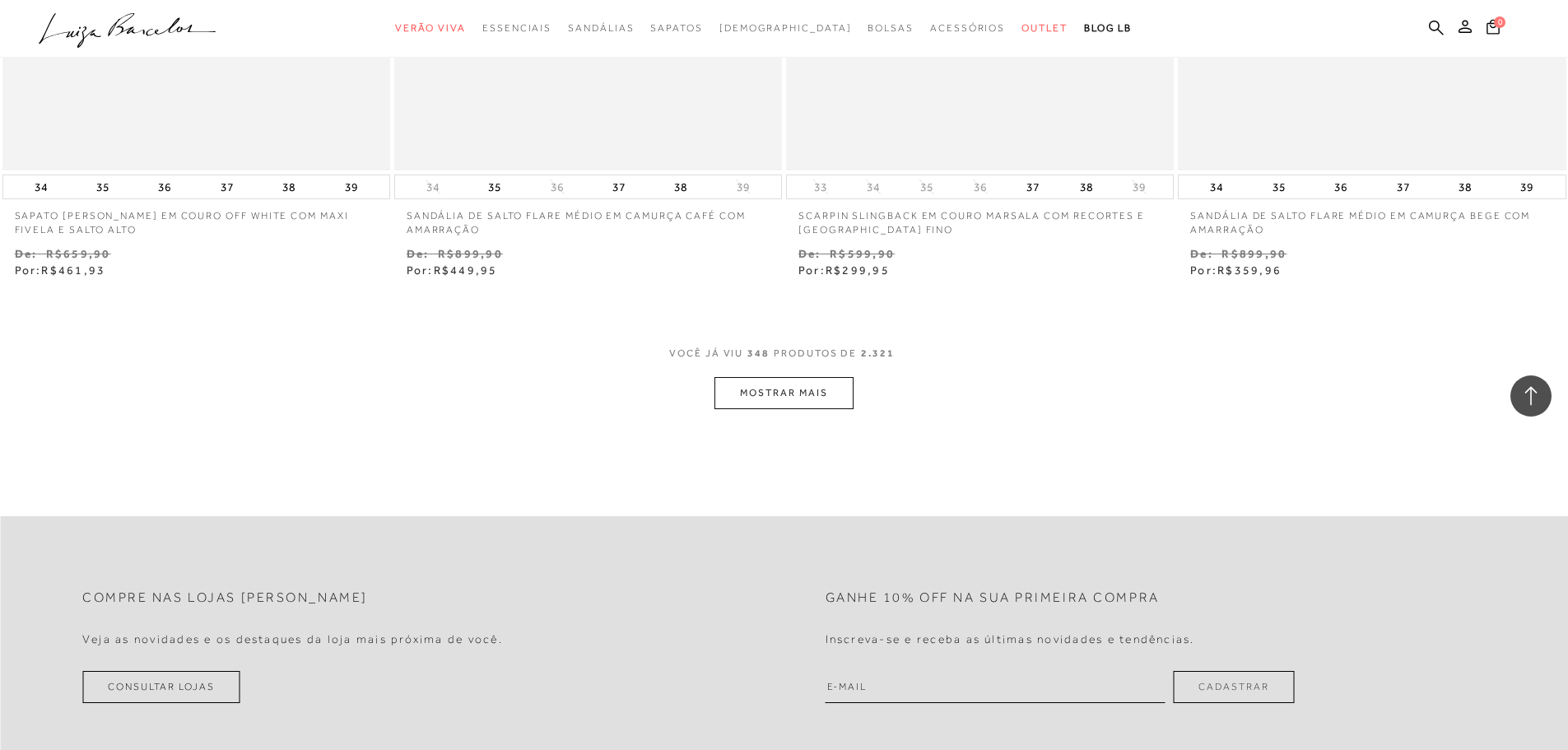
scroll to position [61317, 0]
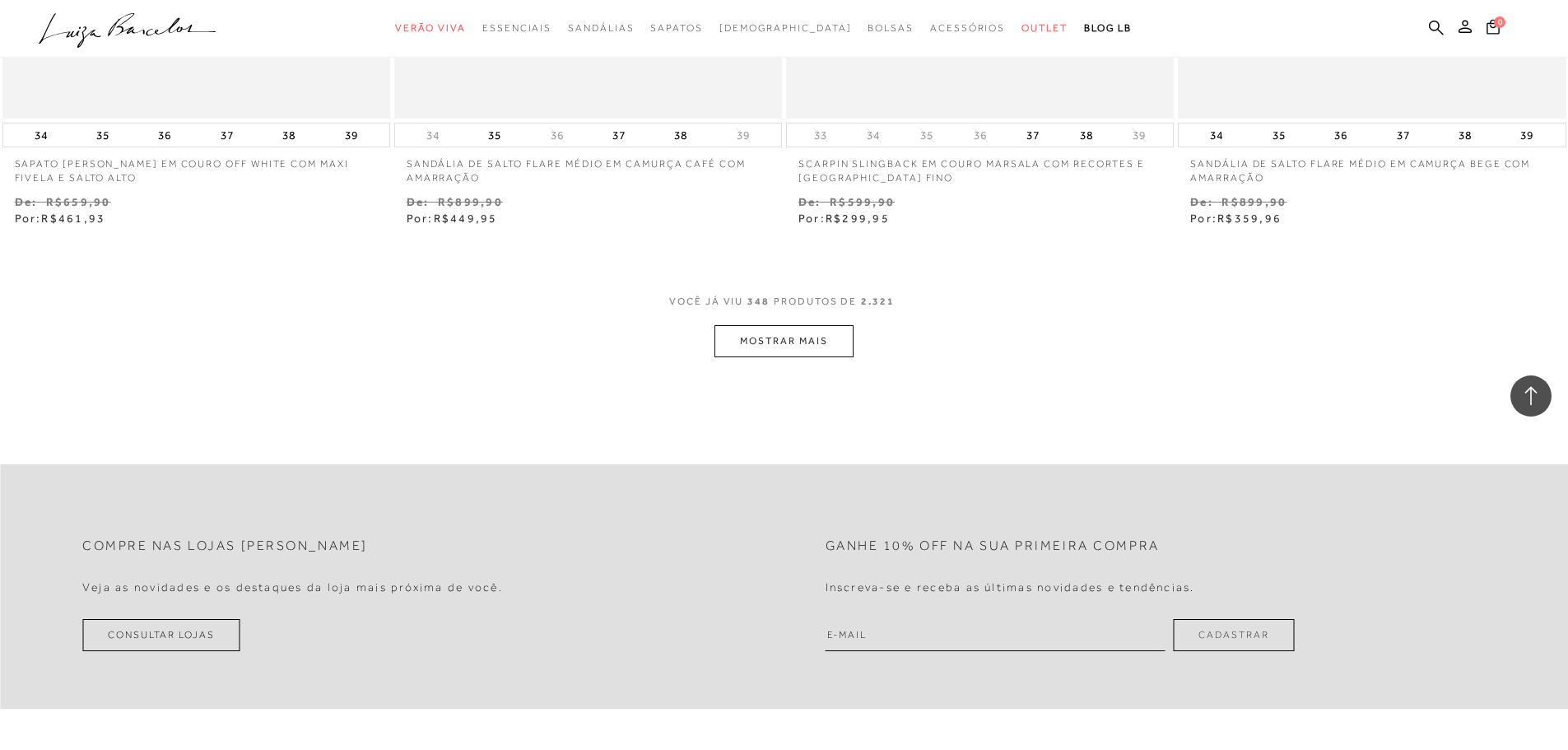
click at [785, 326] on button "MOSTRAR MAIS" at bounding box center [784, 341] width 138 height 32
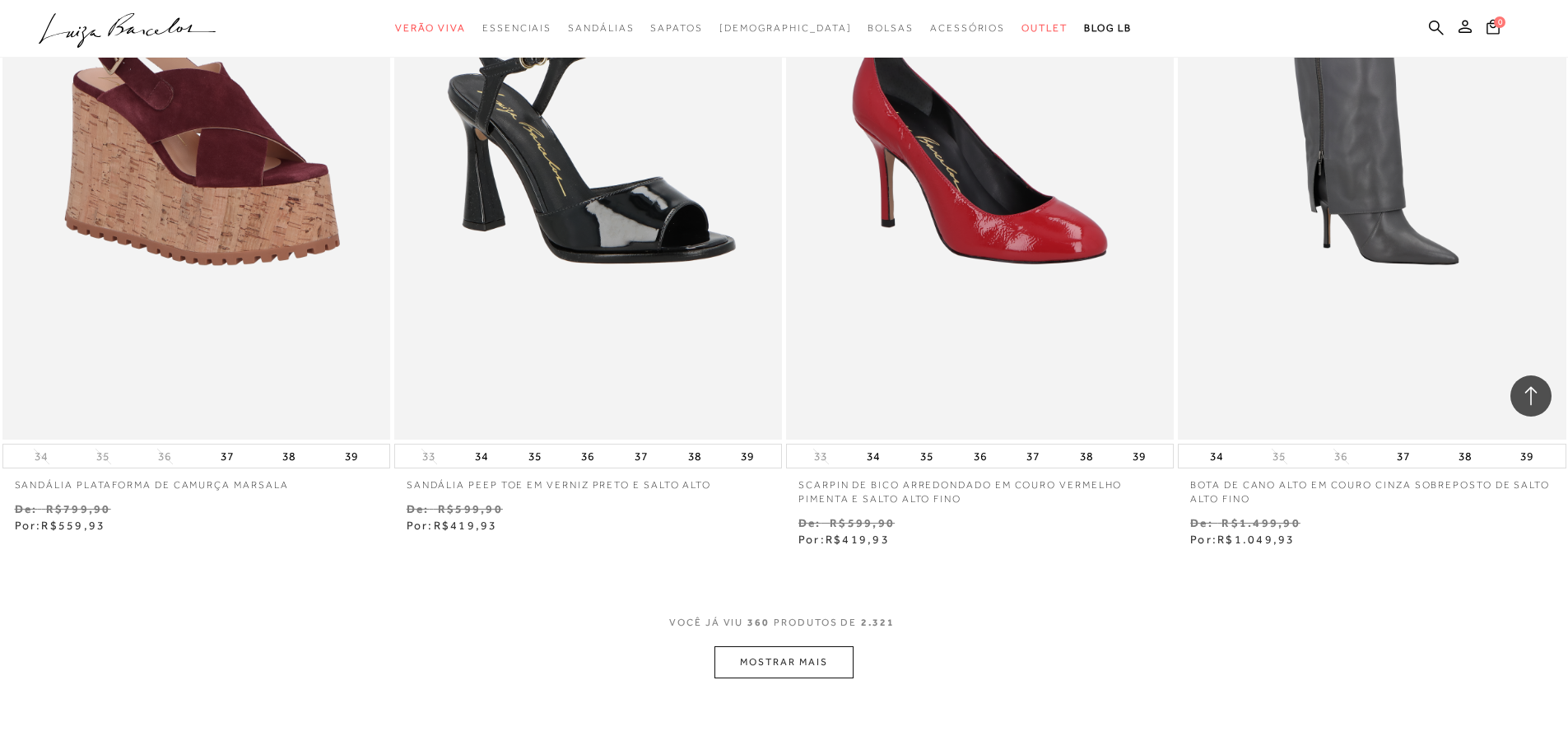
scroll to position [63539, 0]
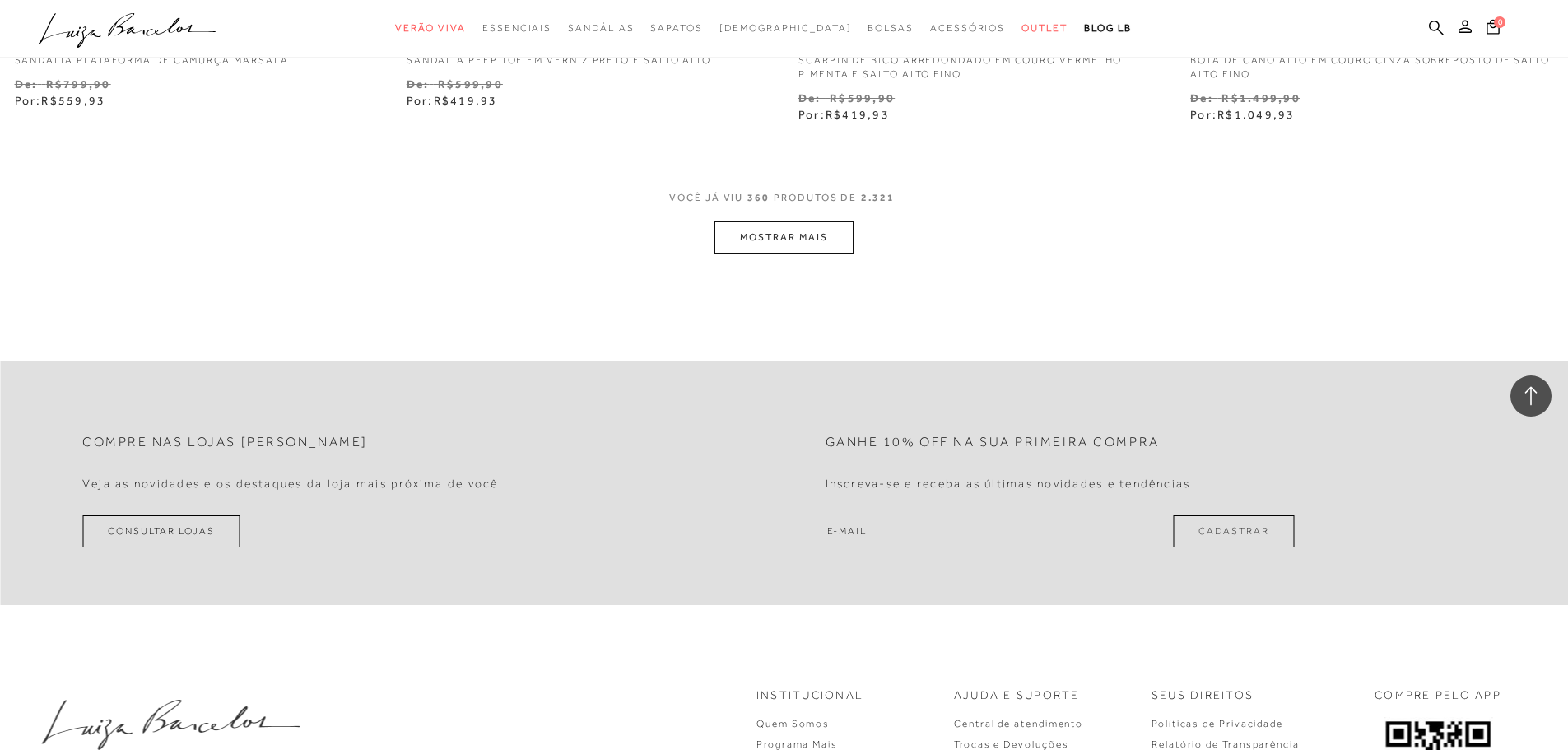
click at [783, 222] on button "MOSTRAR MAIS" at bounding box center [784, 237] width 138 height 32
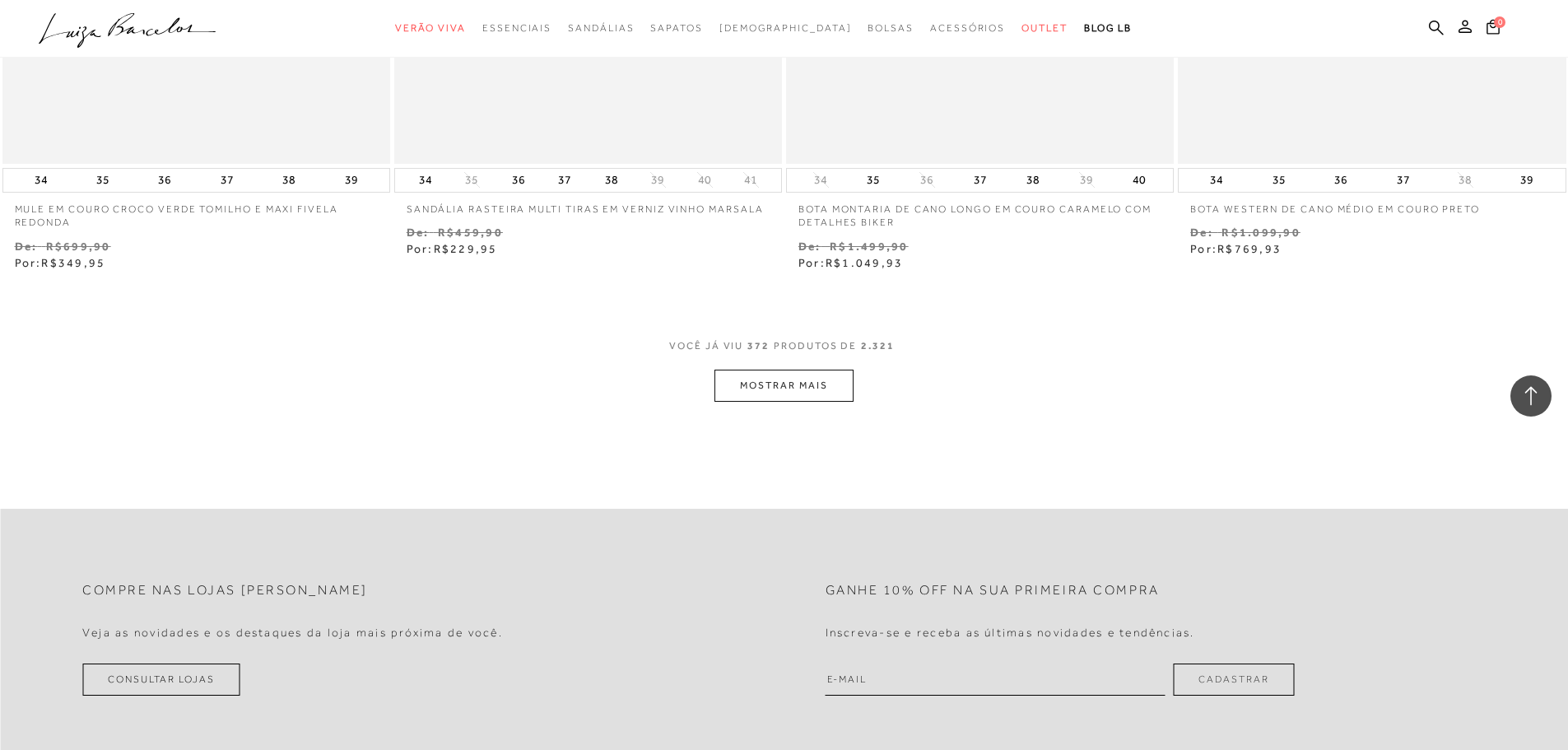
scroll to position [65577, 0]
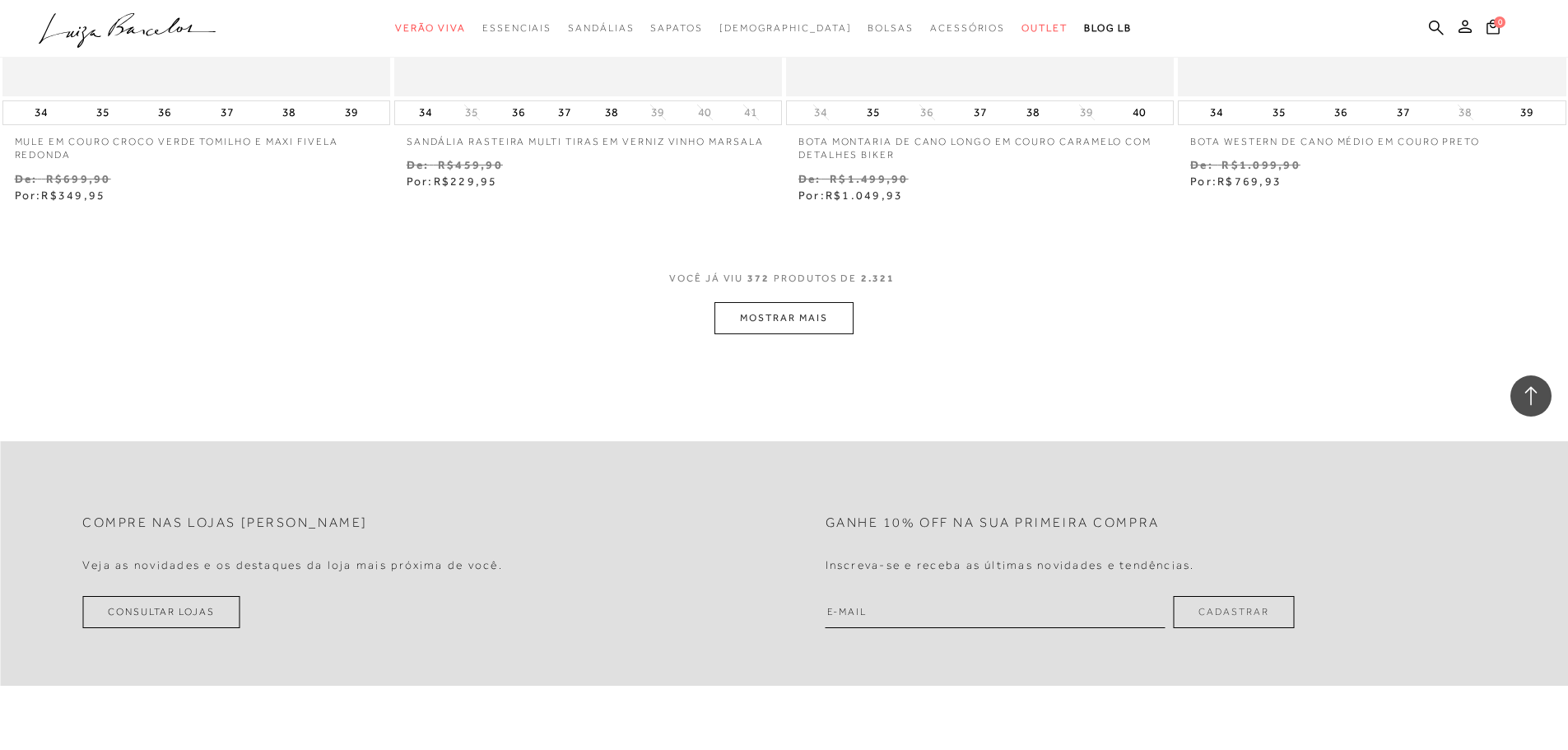
click at [779, 302] on button "MOSTRAR MAIS" at bounding box center [784, 318] width 138 height 32
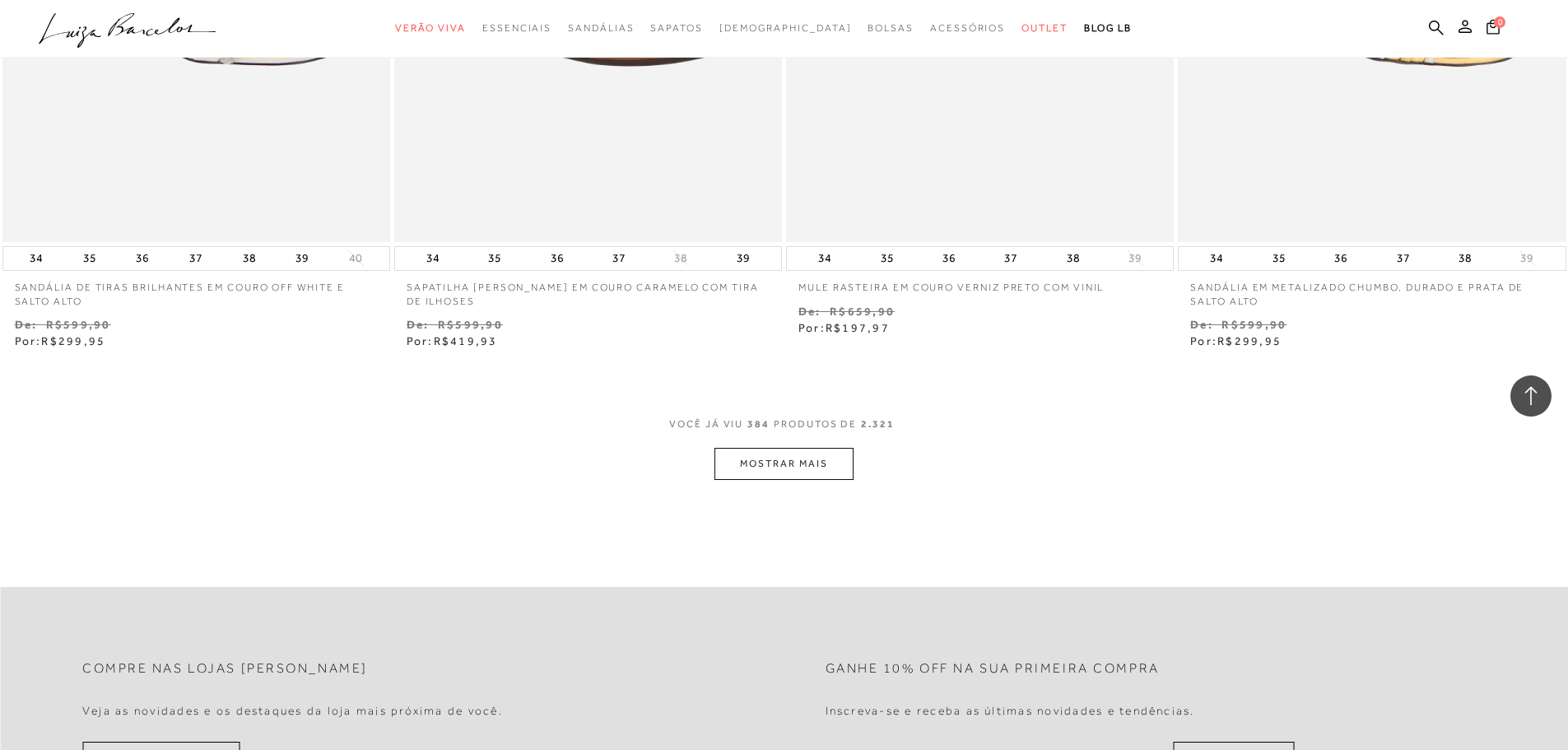
scroll to position [67552, 0]
click at [790, 446] on button "MOSTRAR MAIS" at bounding box center [784, 461] width 138 height 32
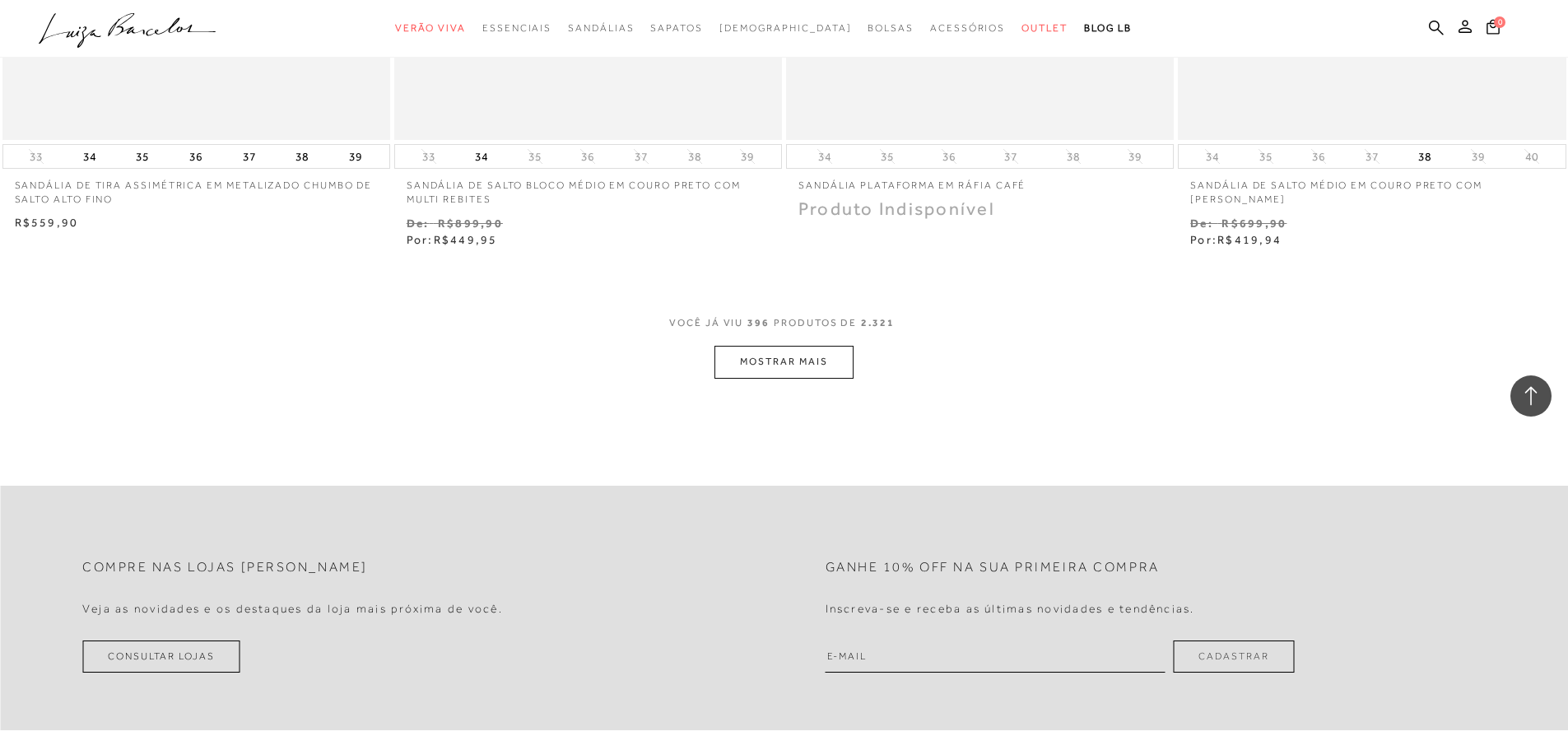
scroll to position [69774, 0]
click at [803, 342] on button "MOSTRAR MAIS" at bounding box center [784, 357] width 138 height 32
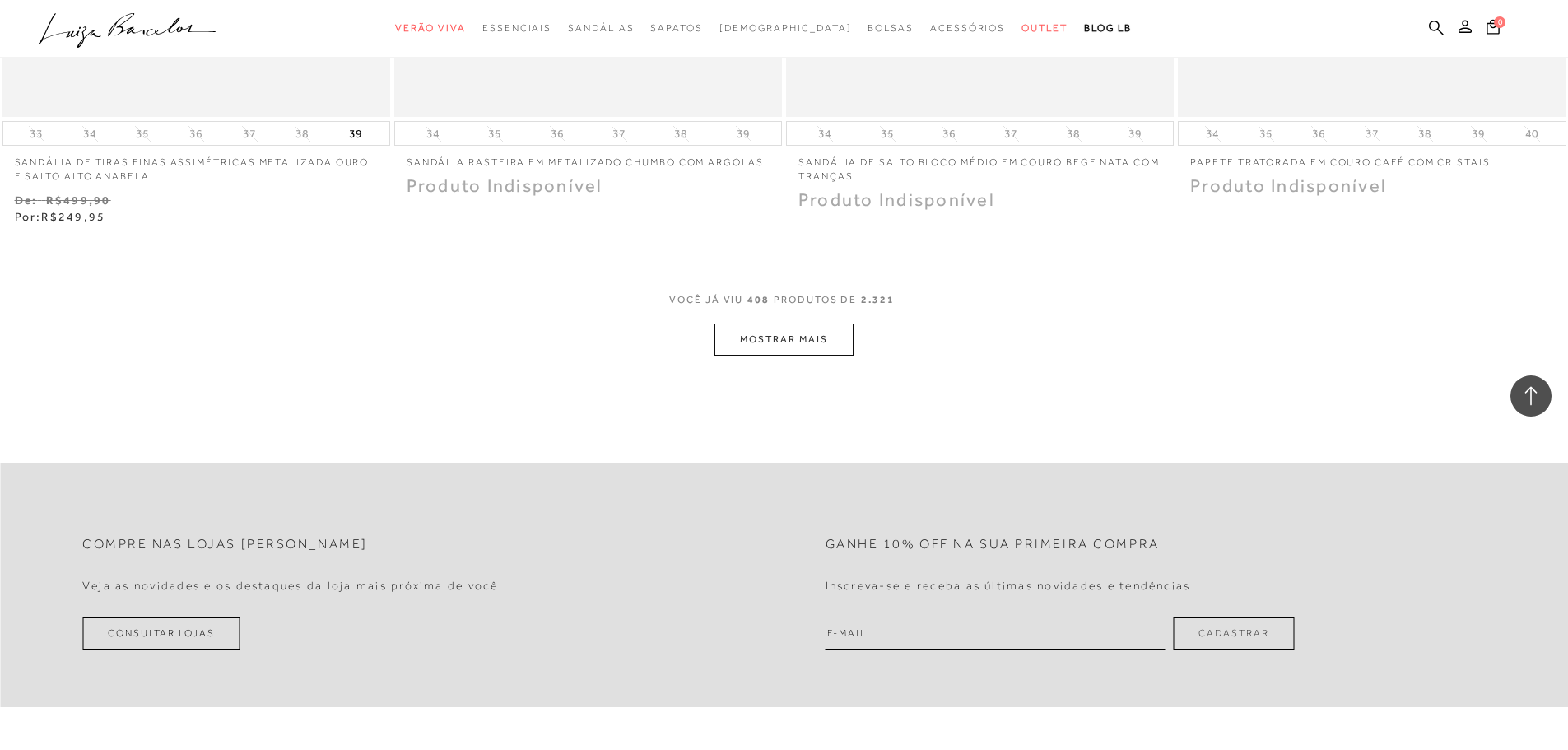
scroll to position [71749, 0]
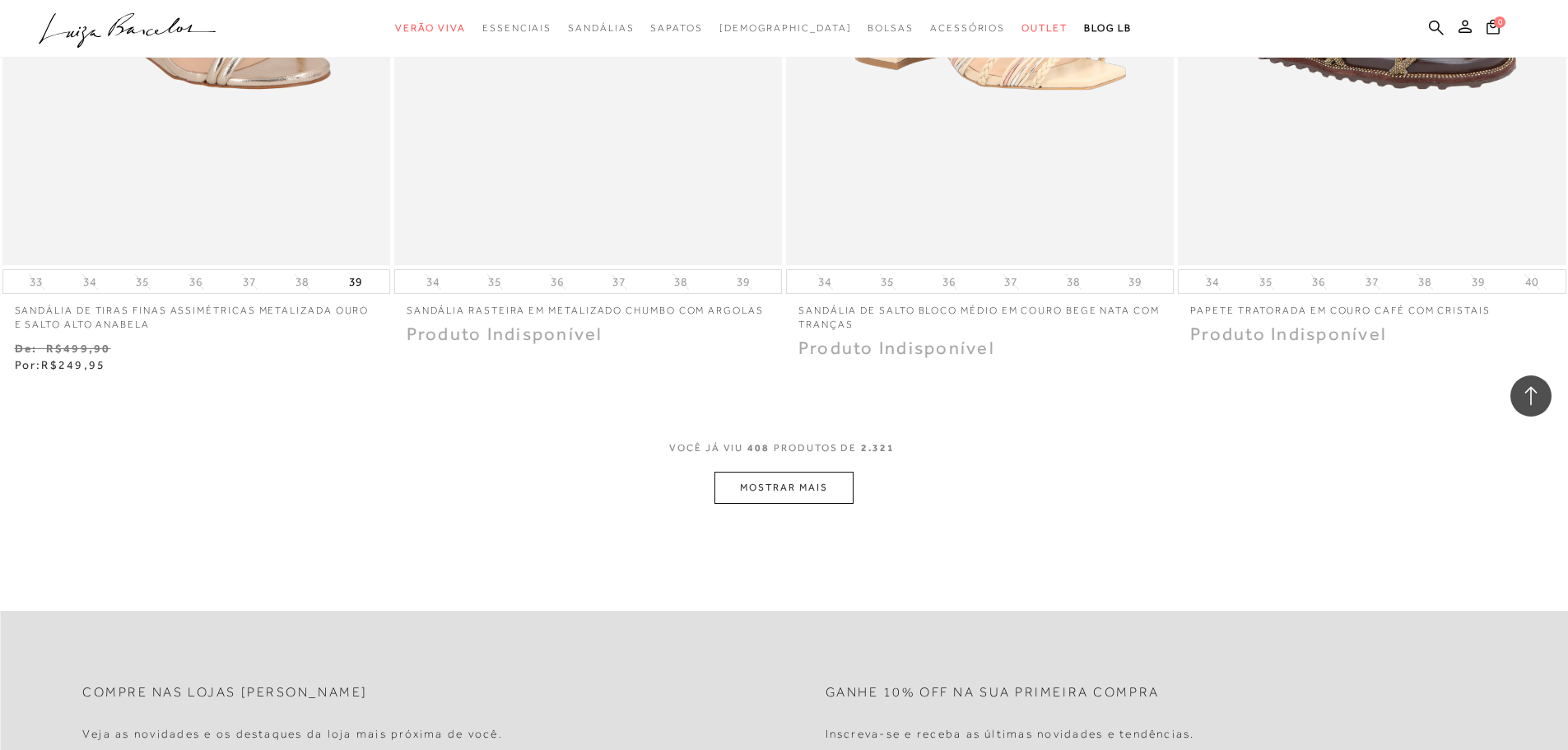
click at [760, 472] on button "MOSTRAR MAIS" at bounding box center [784, 487] width 138 height 32
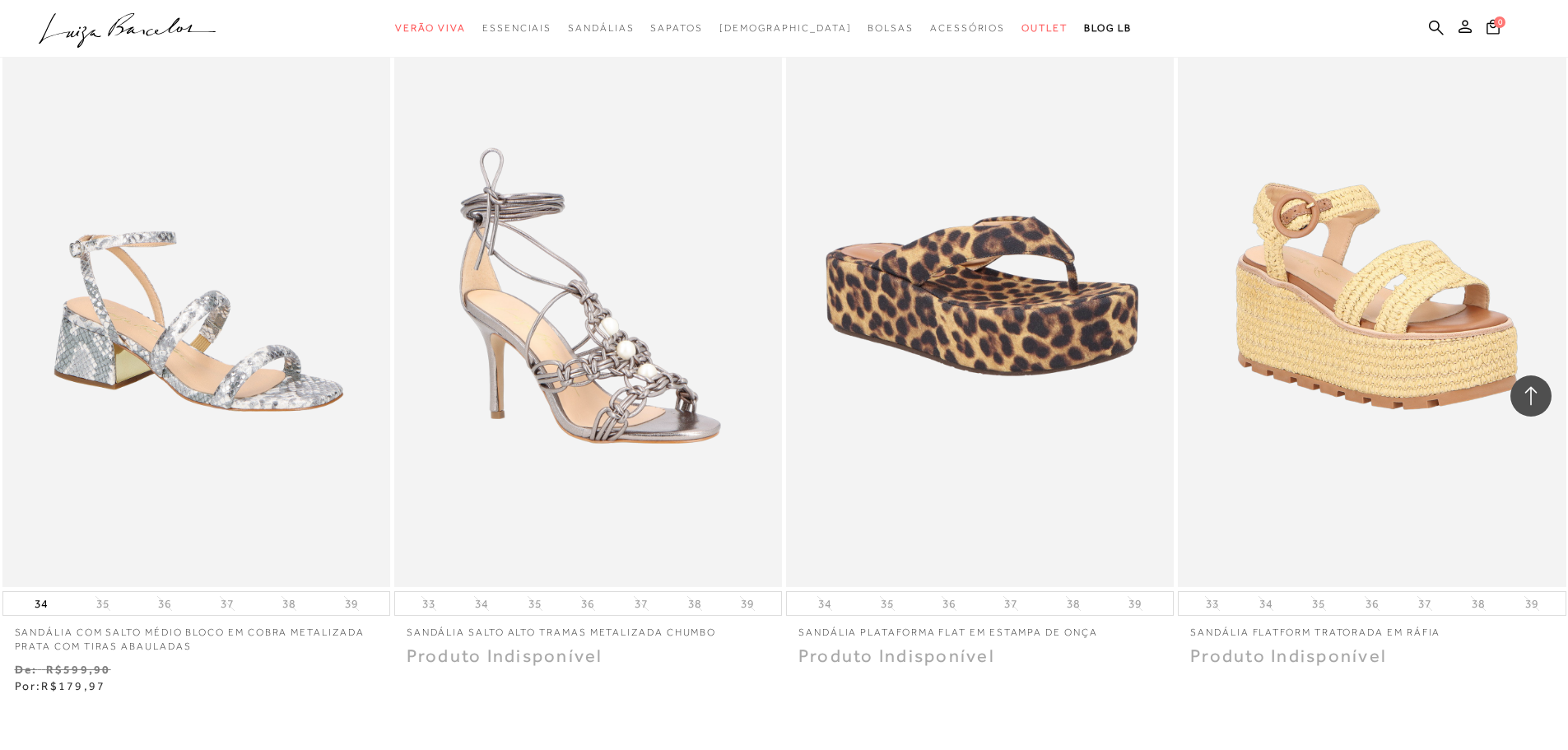
scroll to position [73705, 0]
